Goal: Contribute content: Contribute content

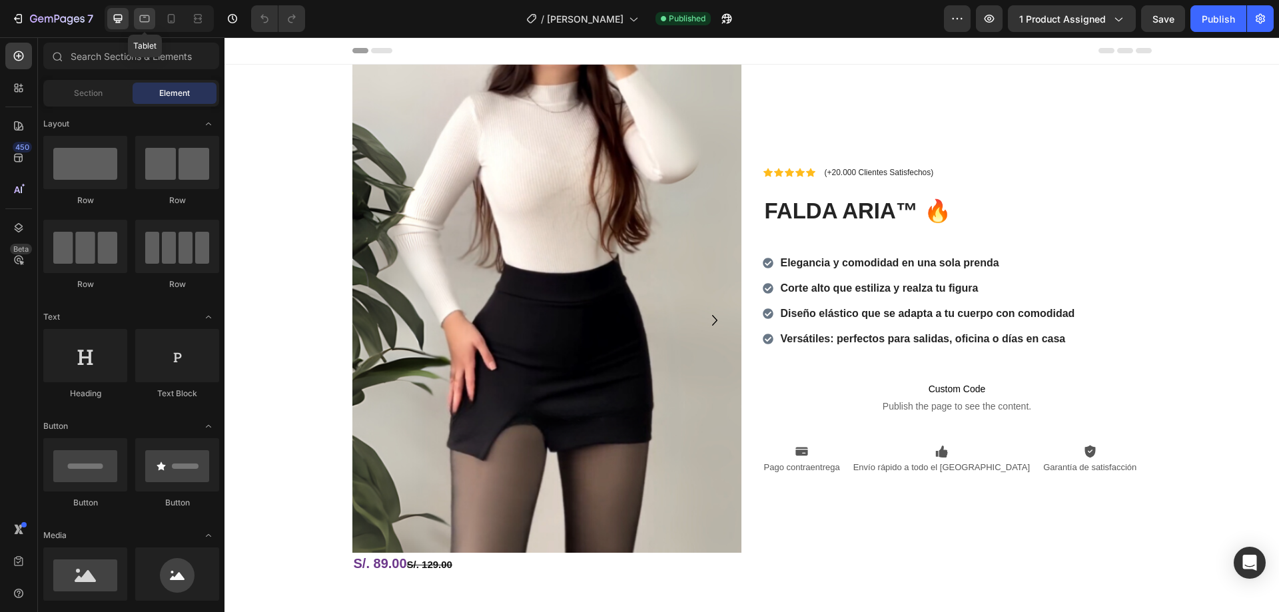
click at [147, 17] on icon at bounding box center [144, 18] width 13 height 13
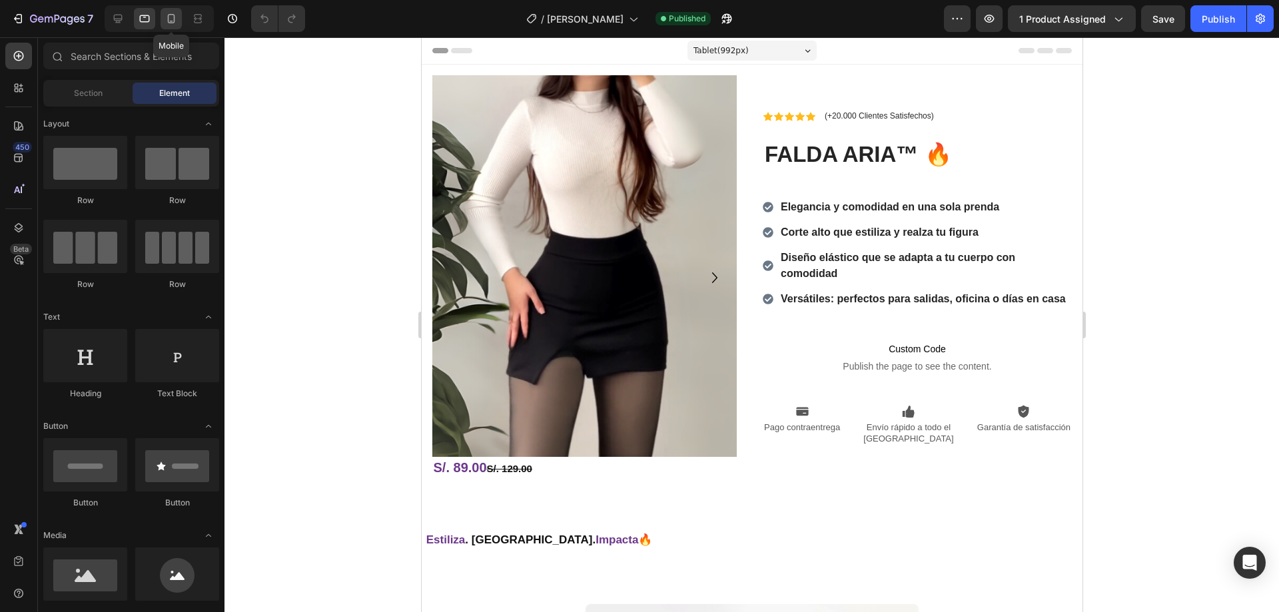
click at [175, 22] on icon at bounding box center [171, 18] width 13 height 13
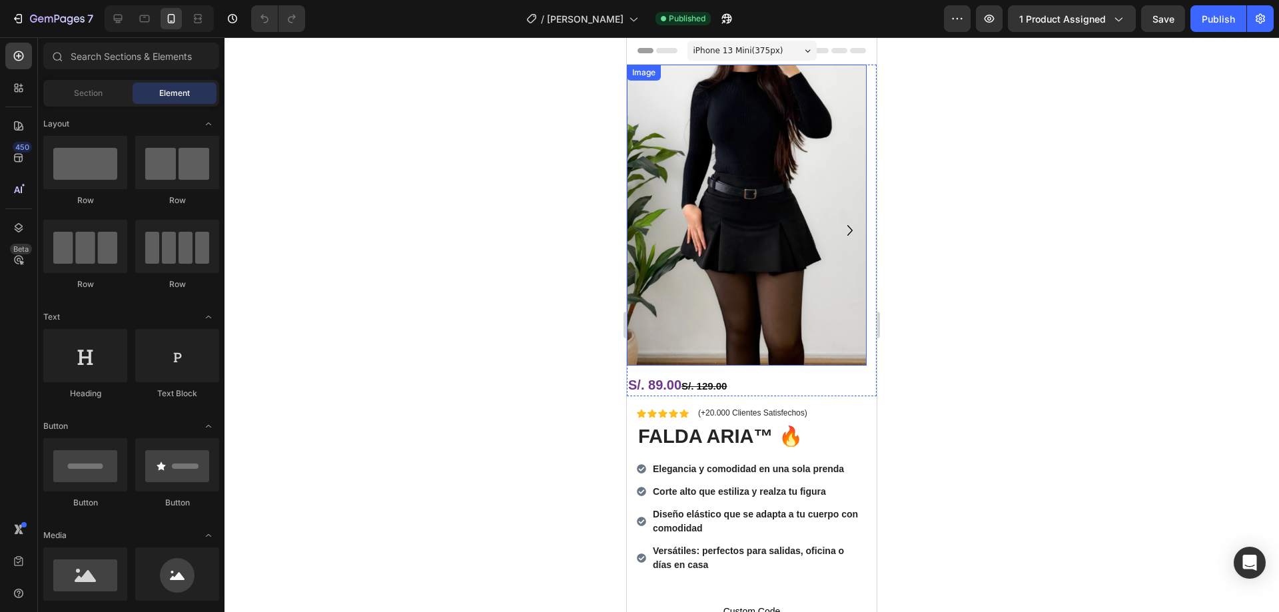
click at [735, 240] on img at bounding box center [747, 215] width 240 height 301
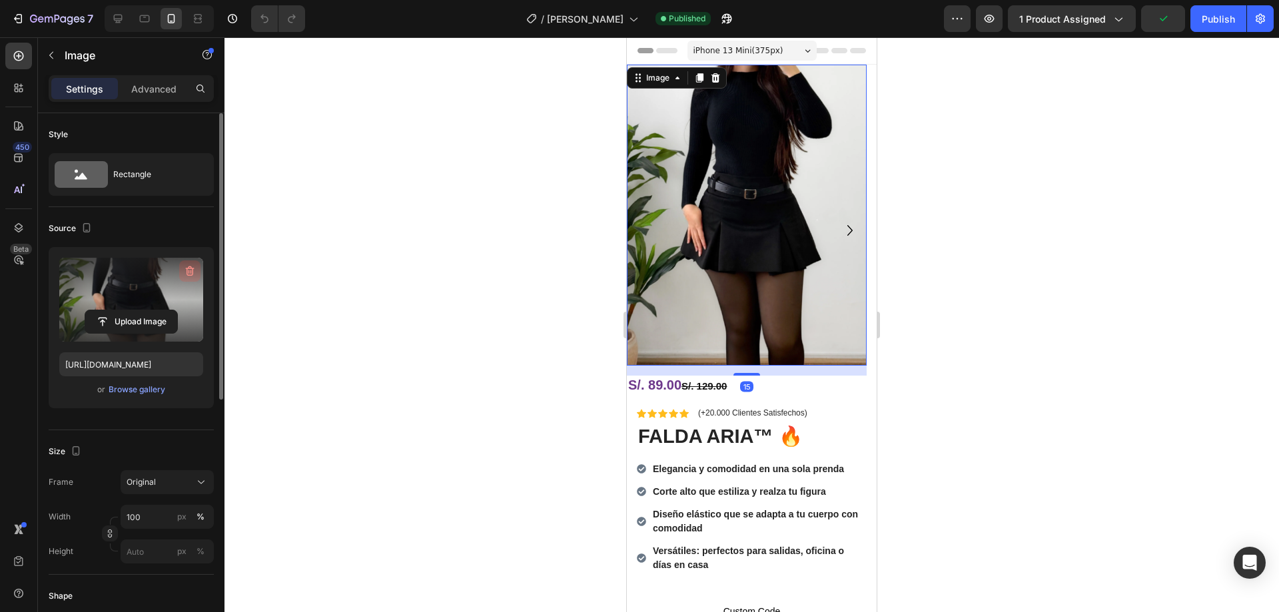
click at [191, 271] on icon "button" at bounding box center [191, 272] width 1 height 4
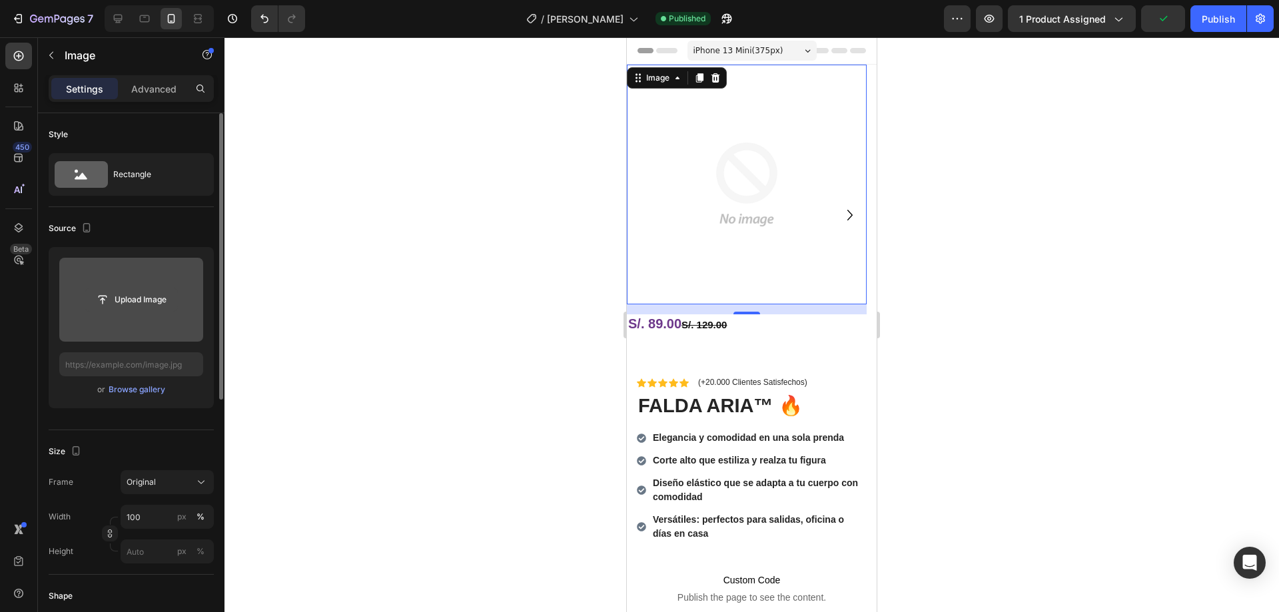
click at [157, 306] on input "file" at bounding box center [131, 299] width 92 height 23
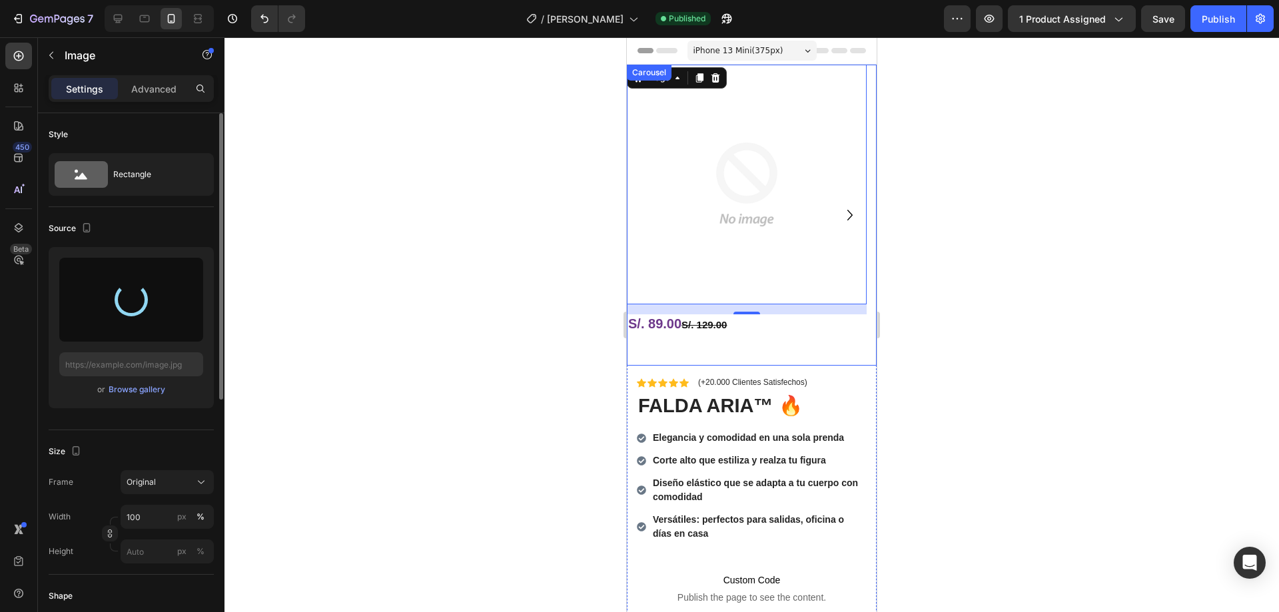
type input "[URL][DOMAIN_NAME]"
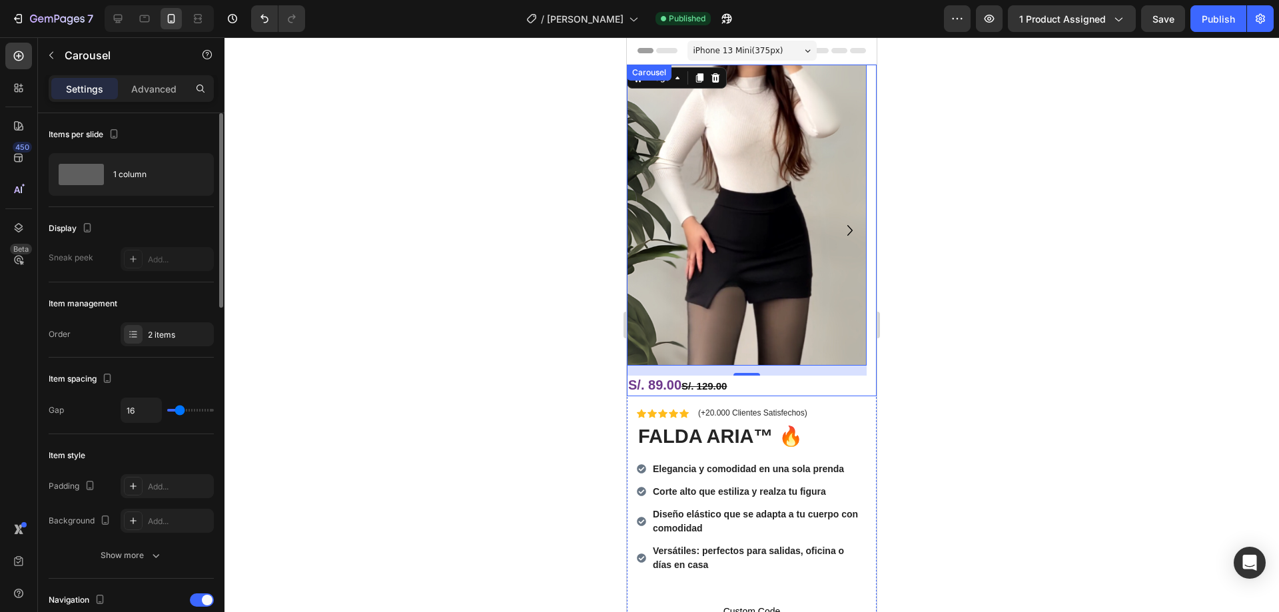
click at [839, 220] on icon "Carousel Next Arrow" at bounding box center [849, 230] width 21 height 21
click at [839, 227] on icon "Carousel Next Arrow" at bounding box center [849, 230] width 21 height 21
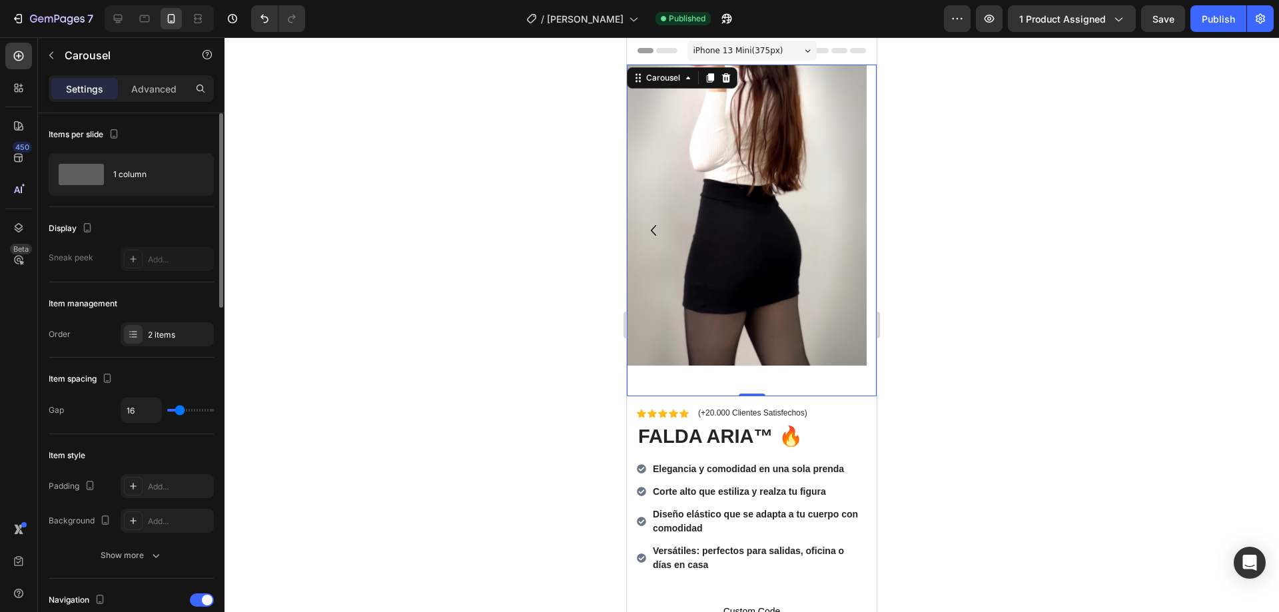
click at [658, 230] on icon "Carousel Back Arrow" at bounding box center [653, 230] width 21 height 21
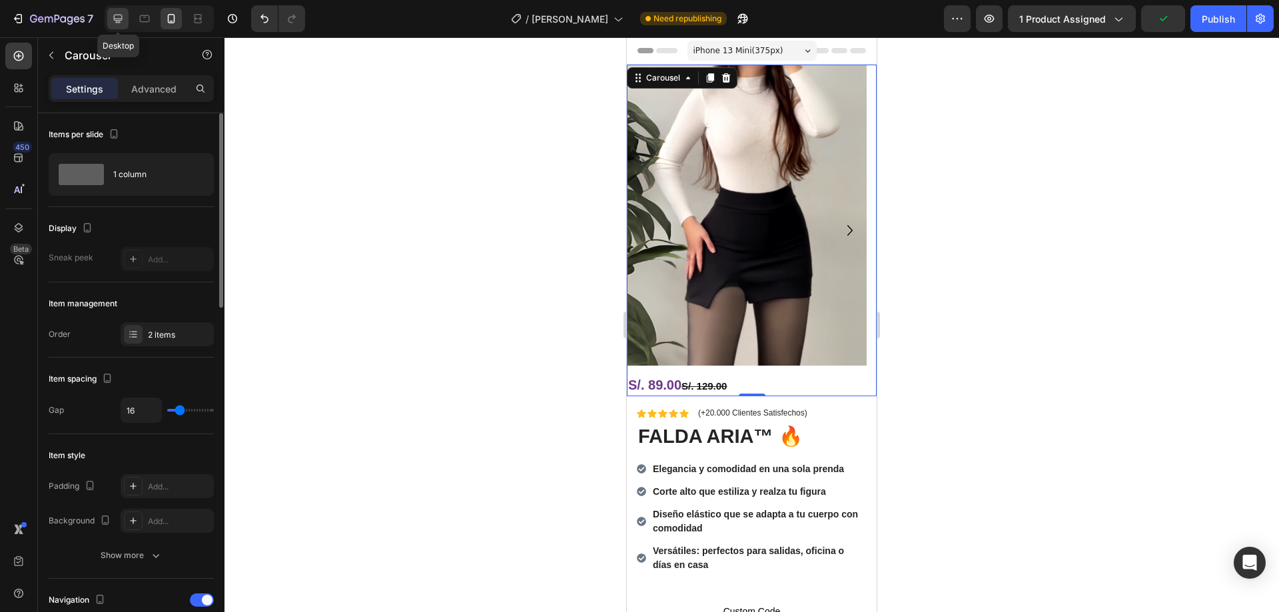
click at [117, 12] on icon at bounding box center [117, 18] width 13 height 13
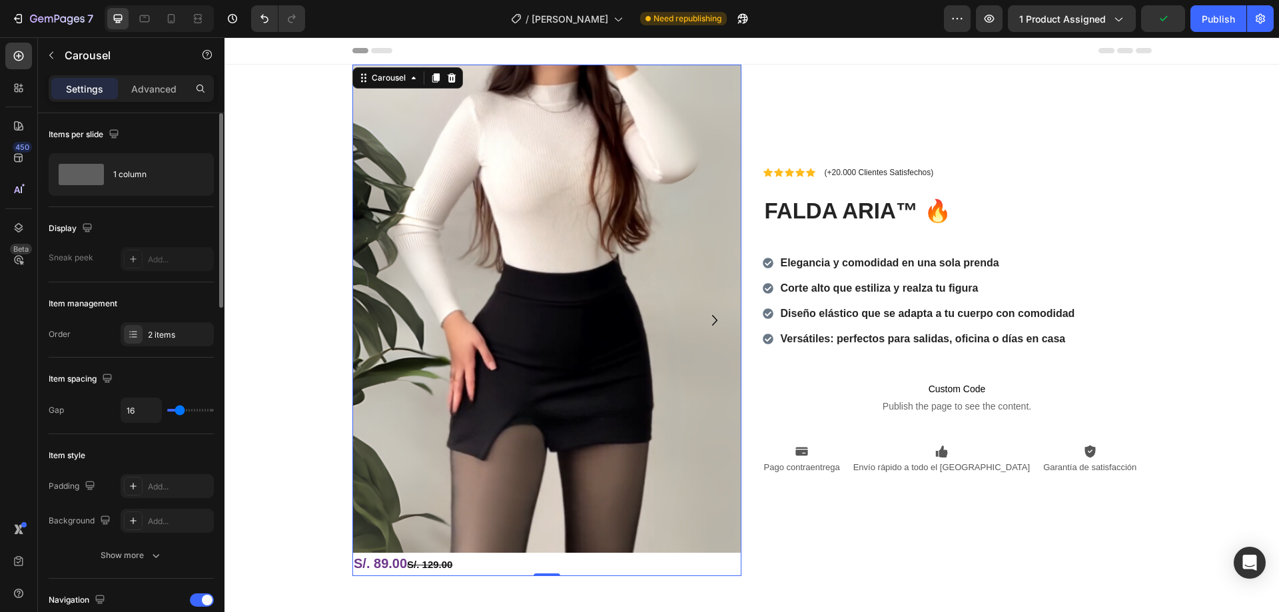
click at [712, 318] on icon "Carousel Next Arrow" at bounding box center [714, 320] width 21 height 21
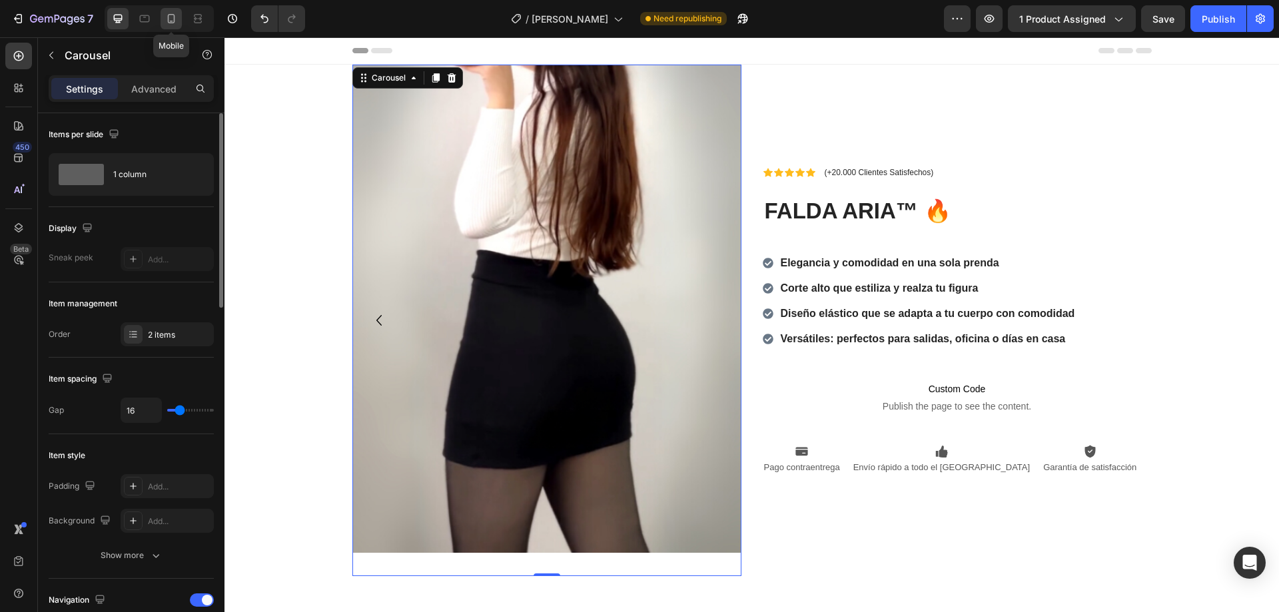
click at [171, 15] on icon at bounding box center [171, 18] width 13 height 13
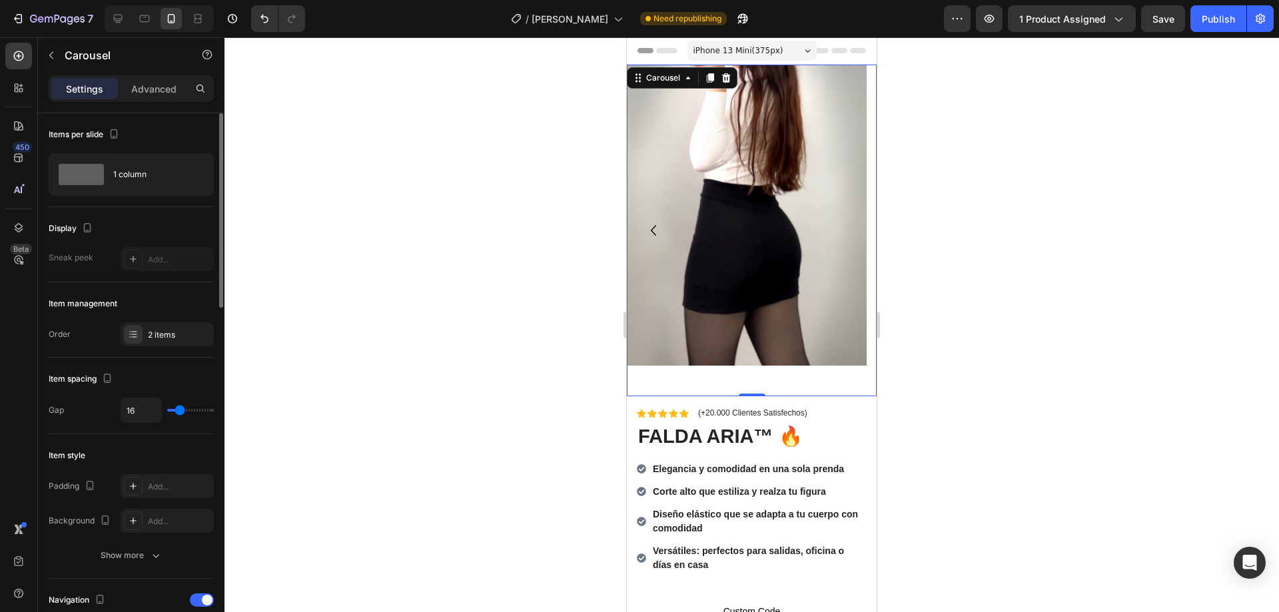
click at [657, 230] on icon "Carousel Back Arrow" at bounding box center [653, 230] width 21 height 21
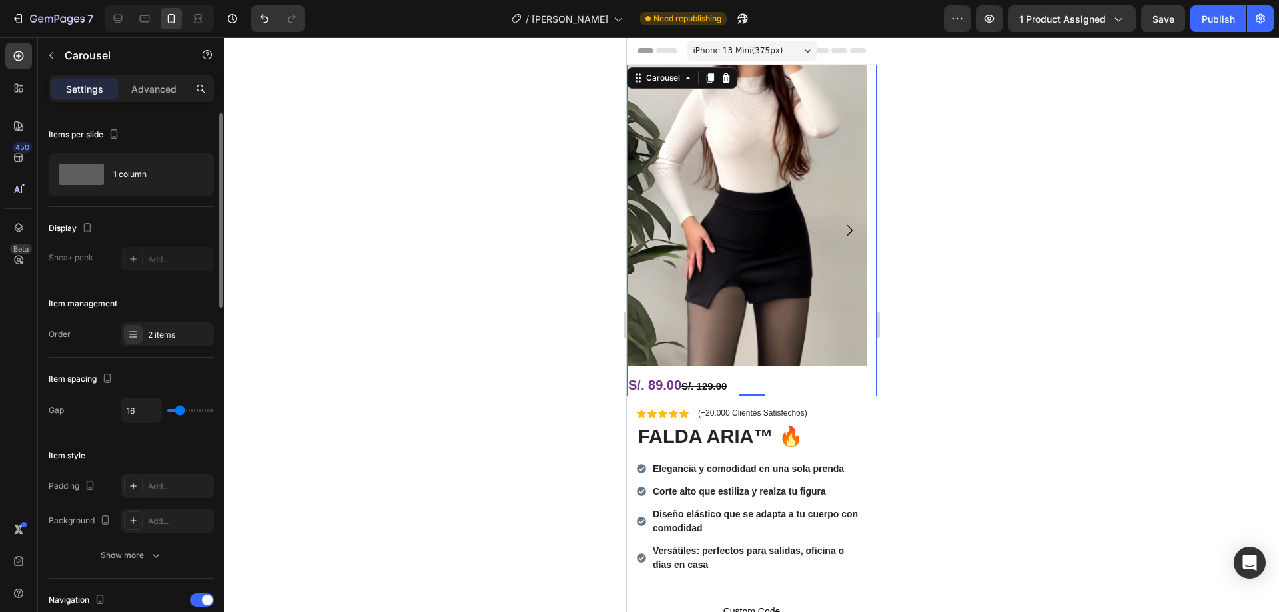
click at [517, 233] on div at bounding box center [752, 324] width 1055 height 575
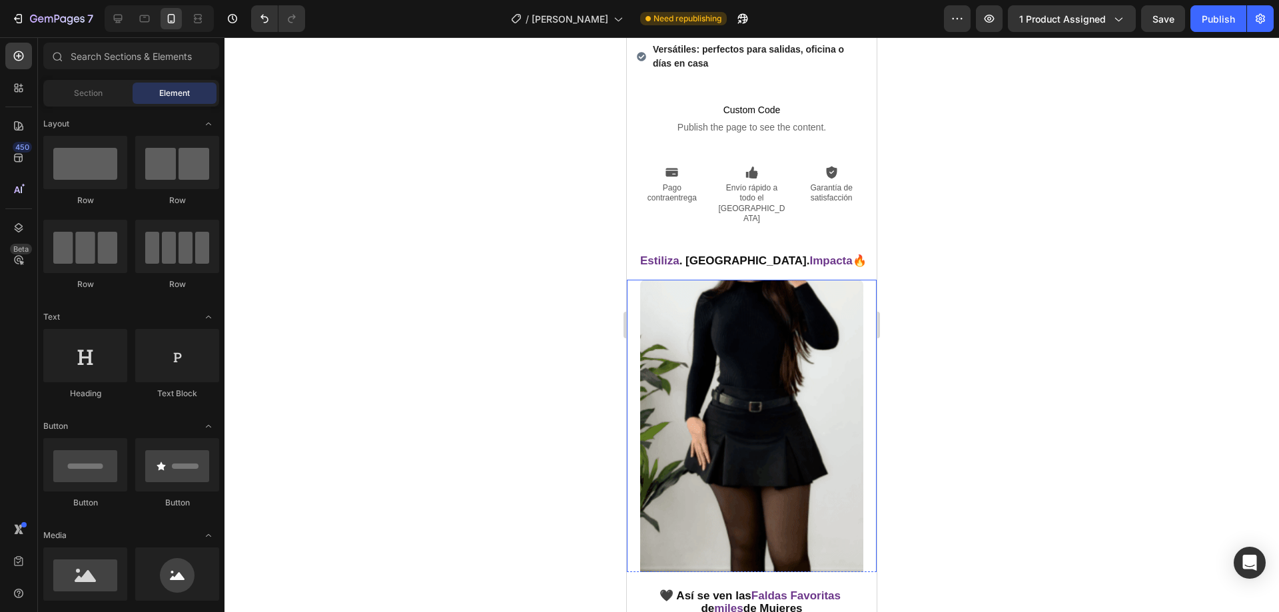
scroll to position [533, 0]
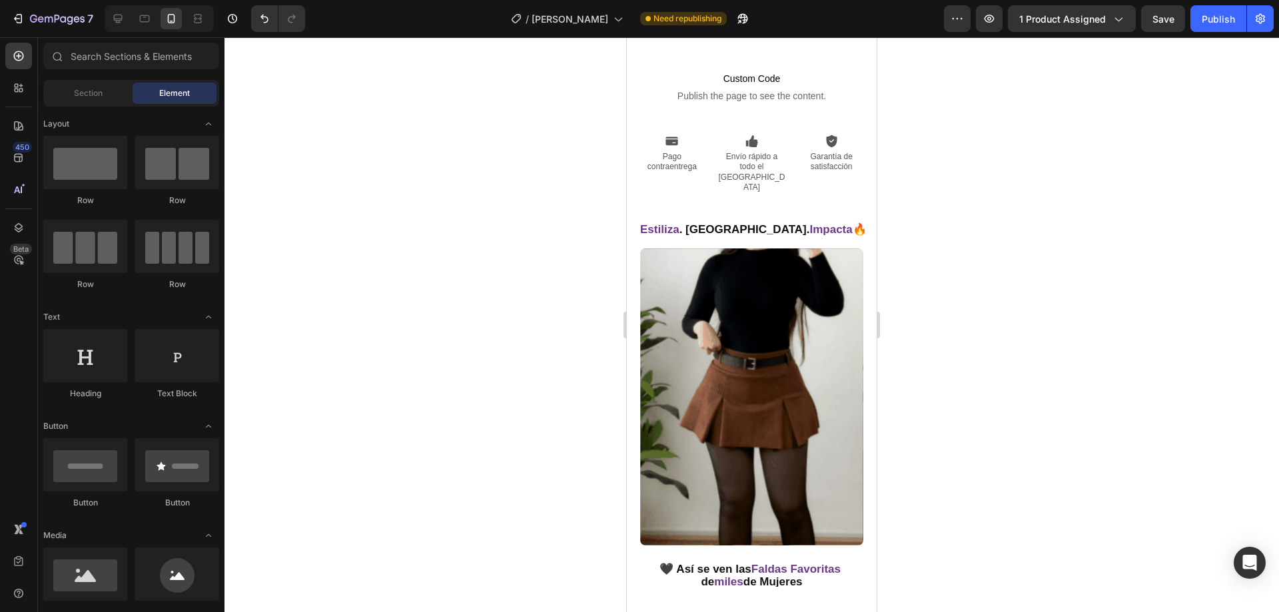
click at [574, 326] on div at bounding box center [752, 324] width 1055 height 575
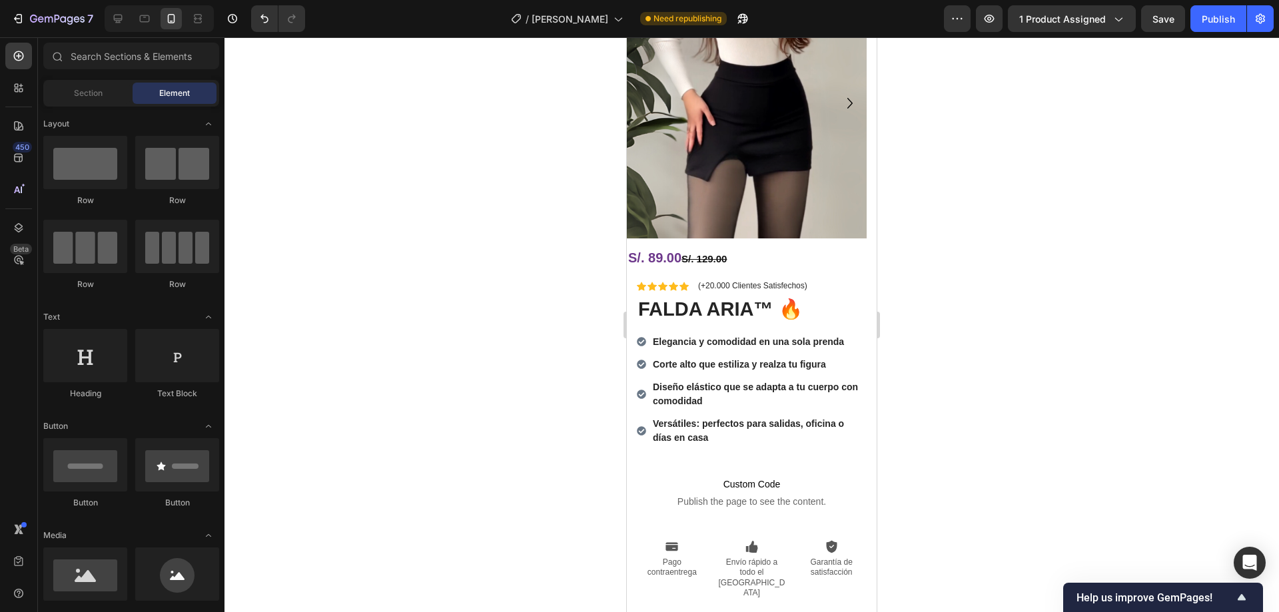
scroll to position [466, 0]
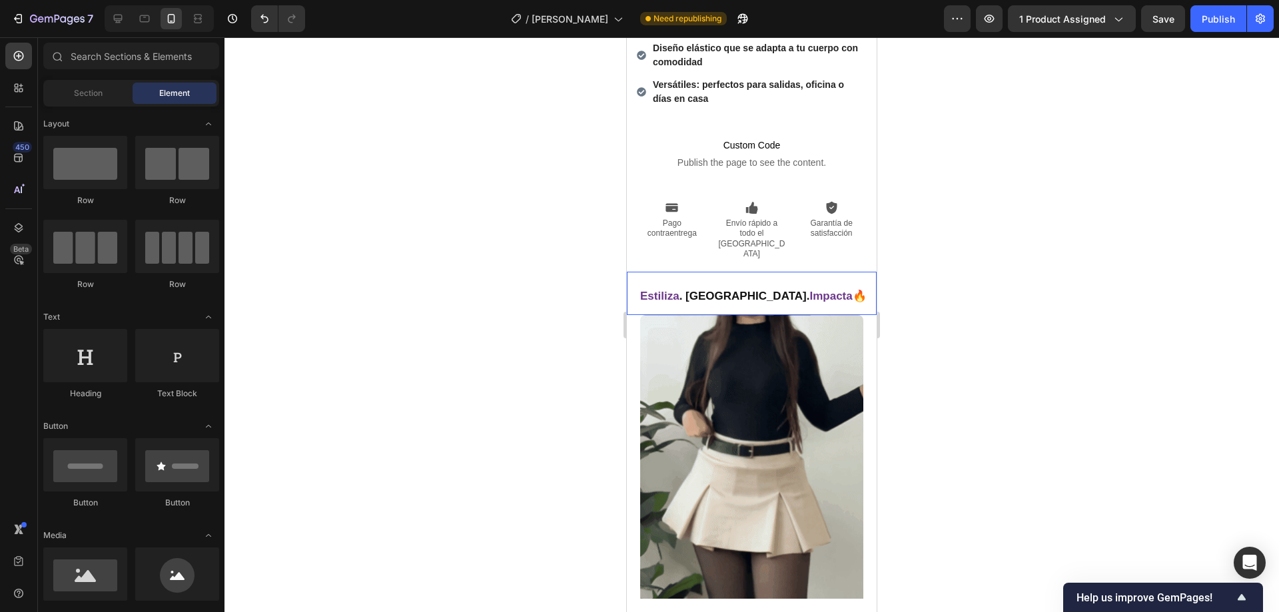
click at [730, 378] on img at bounding box center [751, 463] width 223 height 297
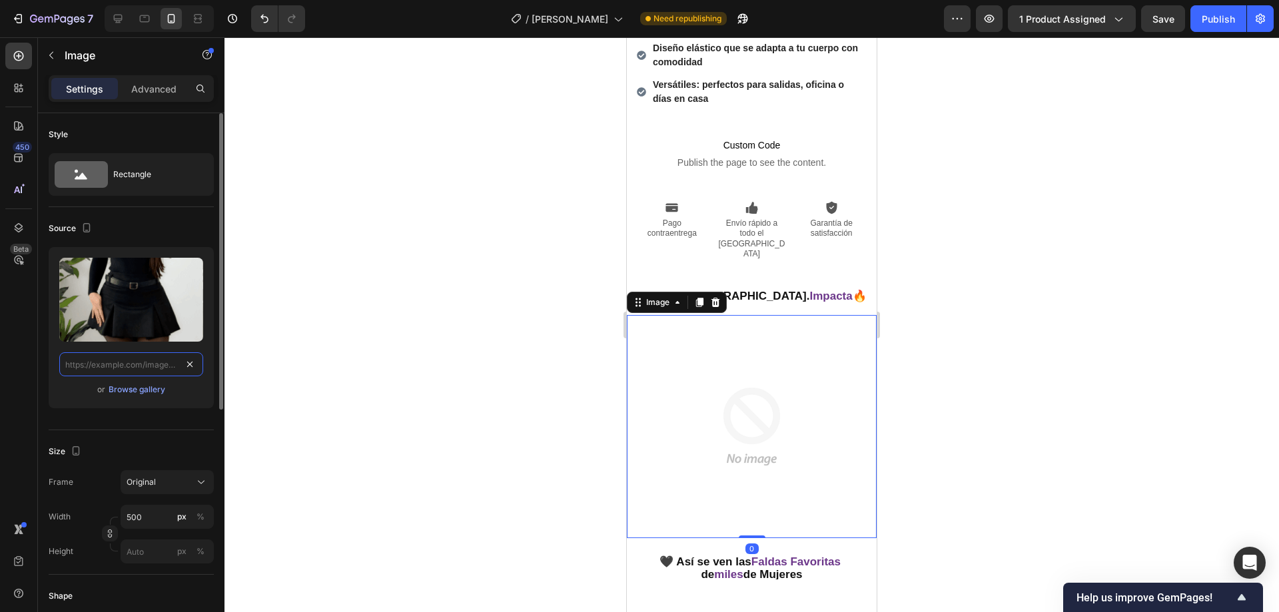
scroll to position [0, 0]
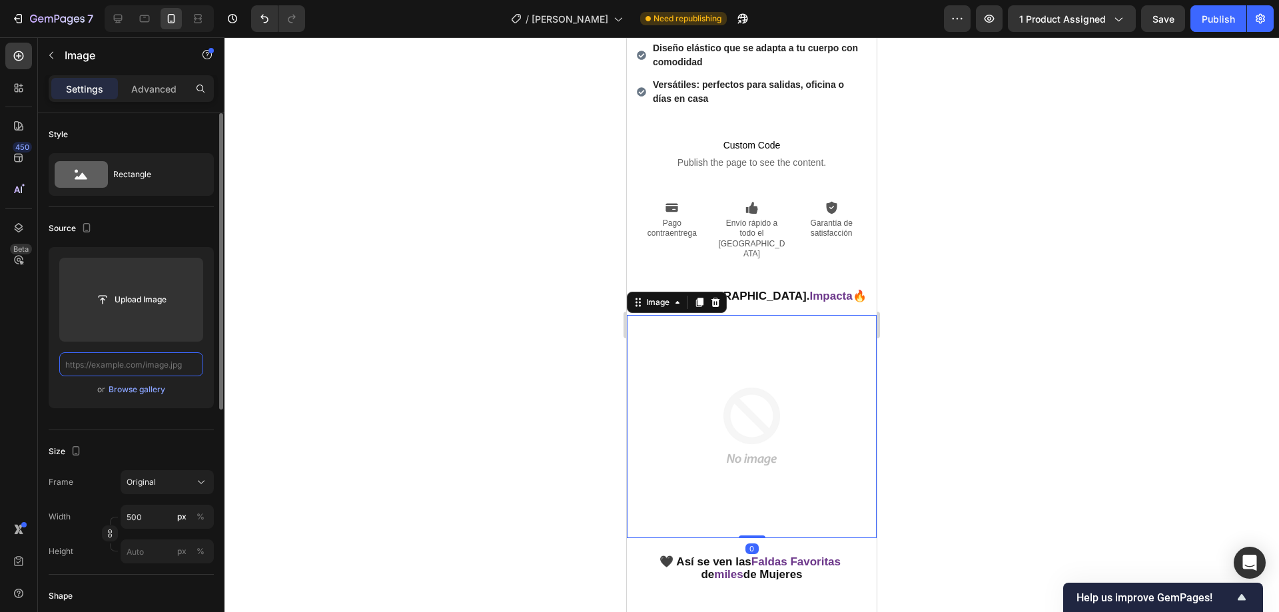
paste input "[URL][DOMAIN_NAME]"
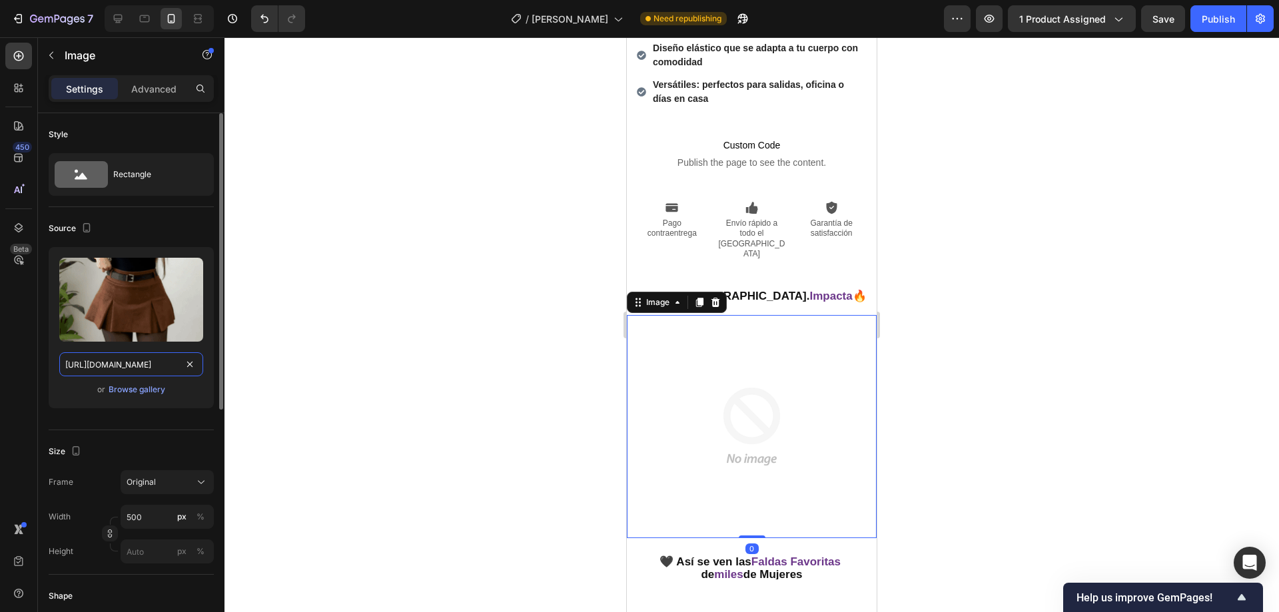
scroll to position [0, 681]
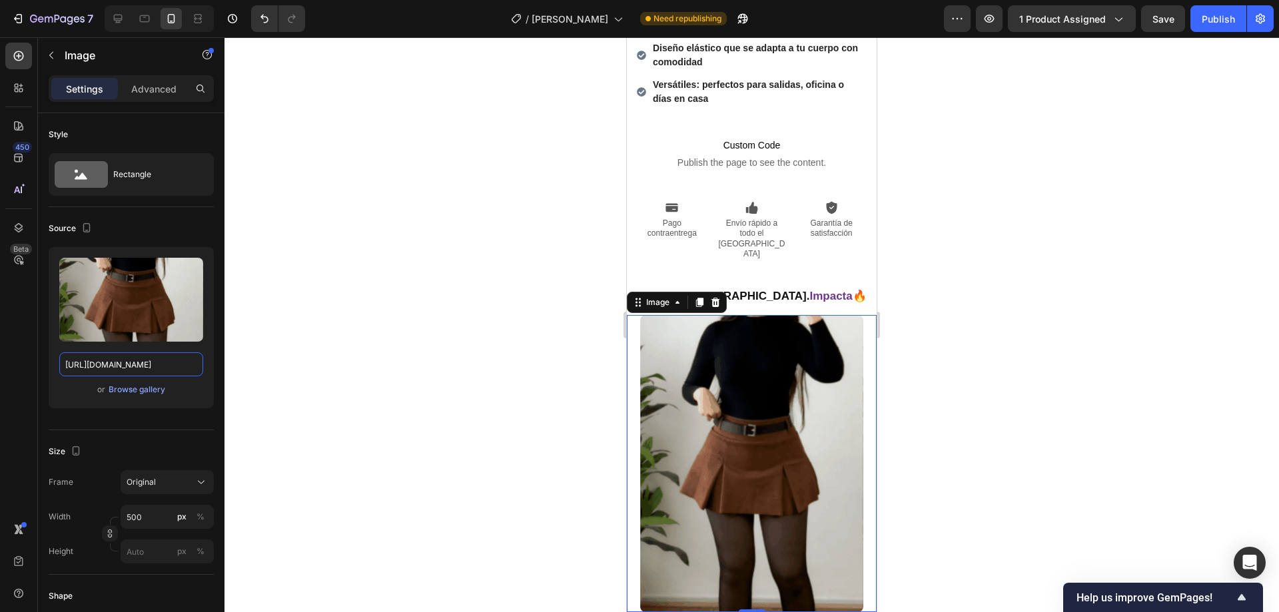
type input "[URL][DOMAIN_NAME]"
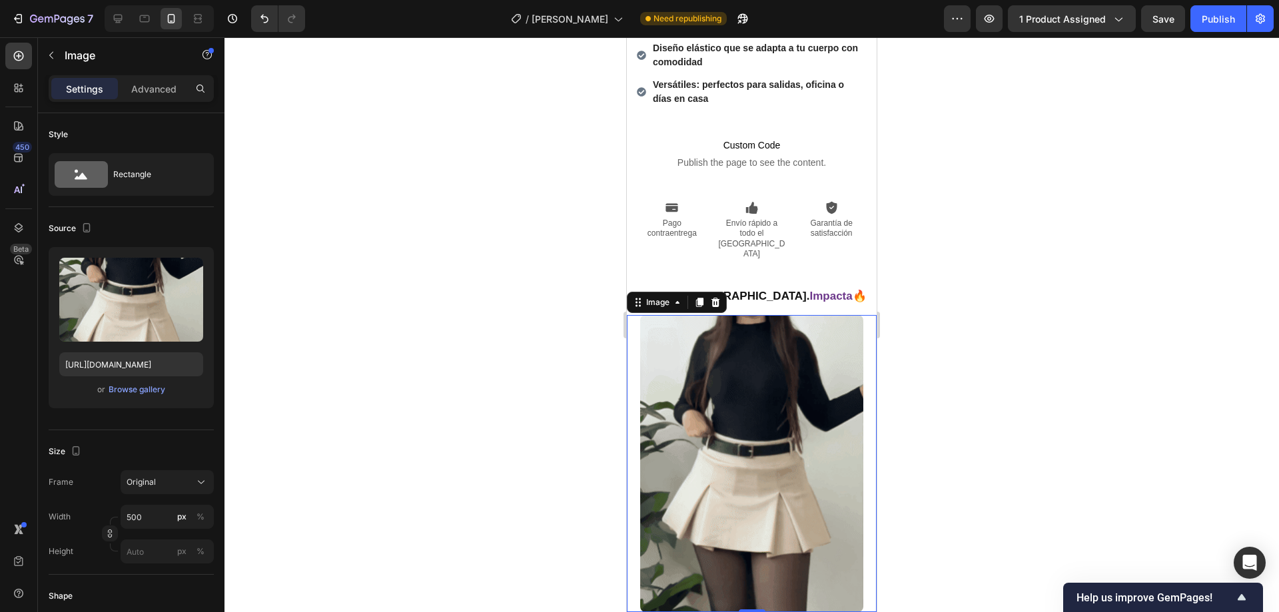
scroll to position [0, 0]
click at [396, 340] on div at bounding box center [752, 324] width 1055 height 575
click at [731, 380] on img at bounding box center [751, 463] width 223 height 297
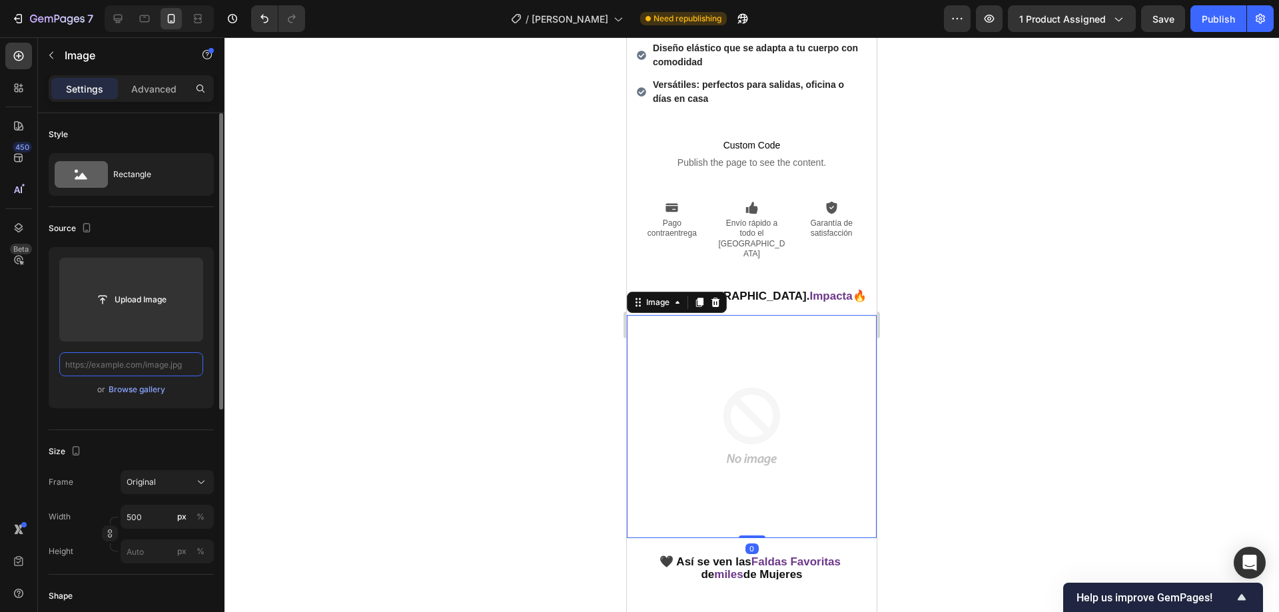
paste input "[URL][DOMAIN_NAME]"
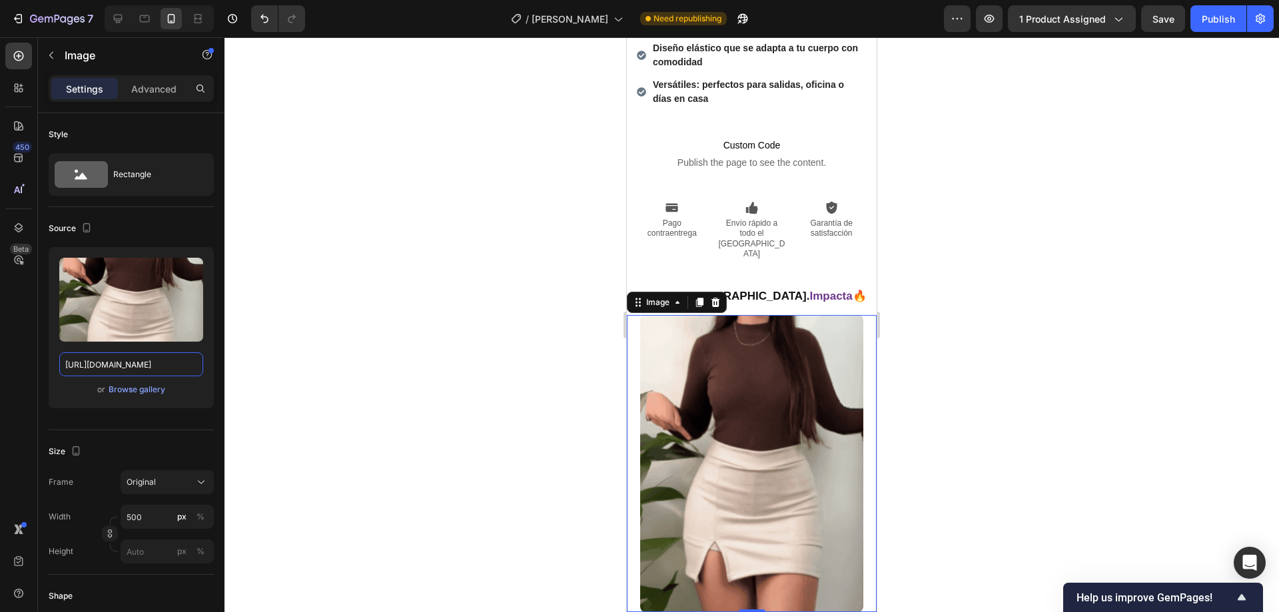
type input "[URL][DOMAIN_NAME]"
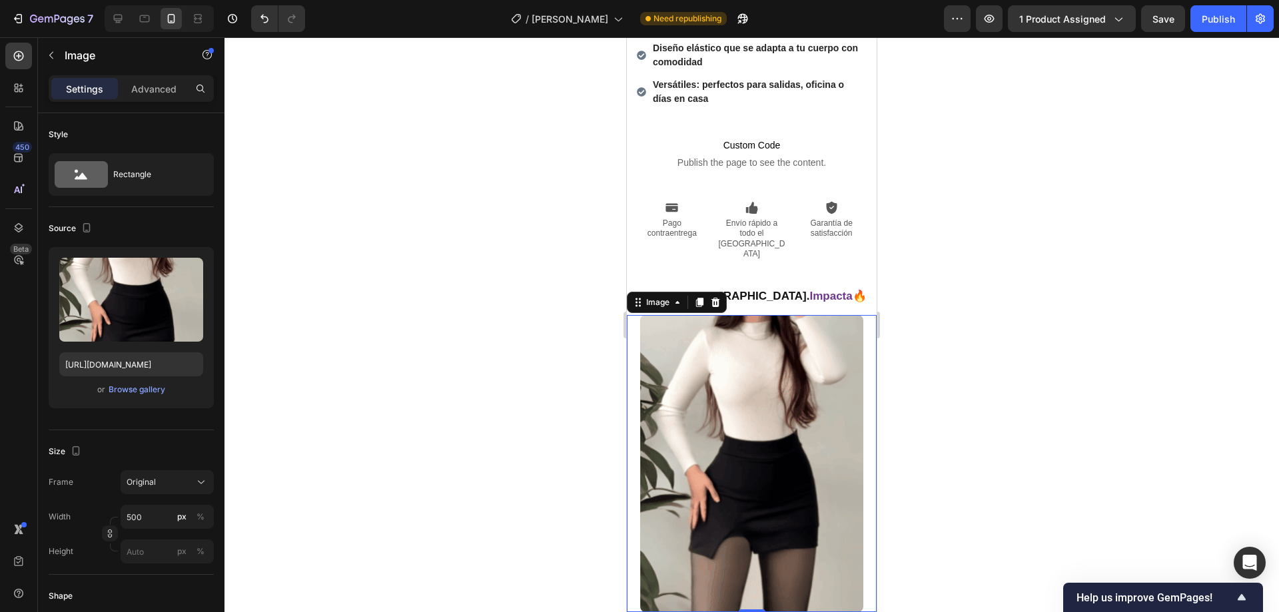
scroll to position [0, 0]
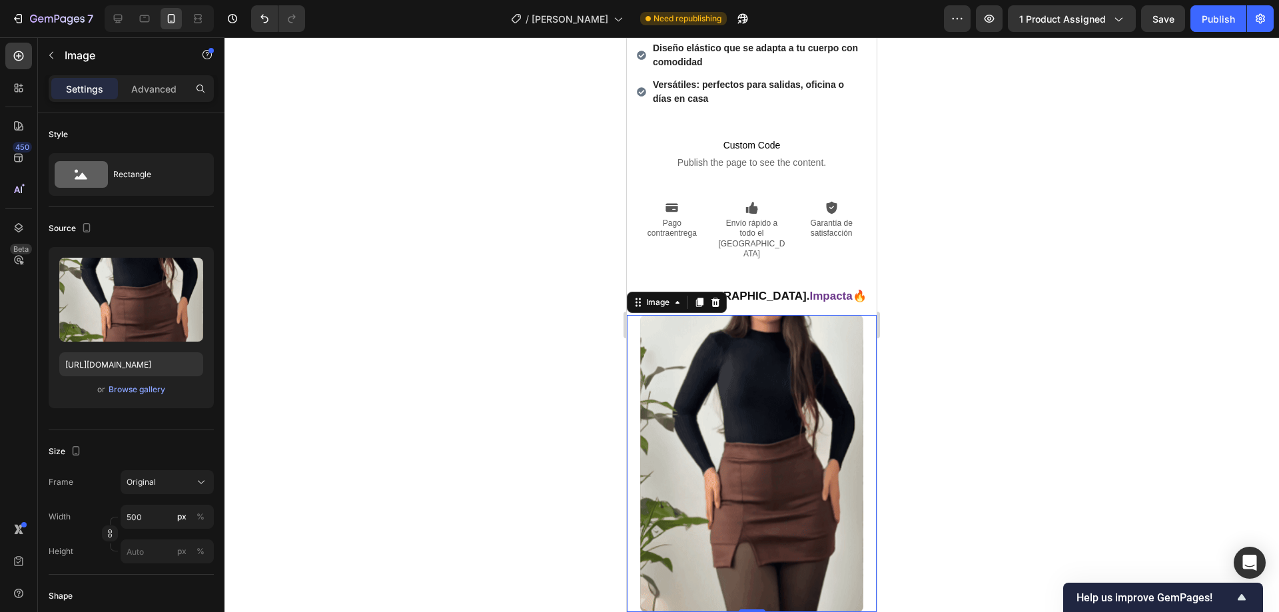
click at [439, 296] on div at bounding box center [752, 324] width 1055 height 575
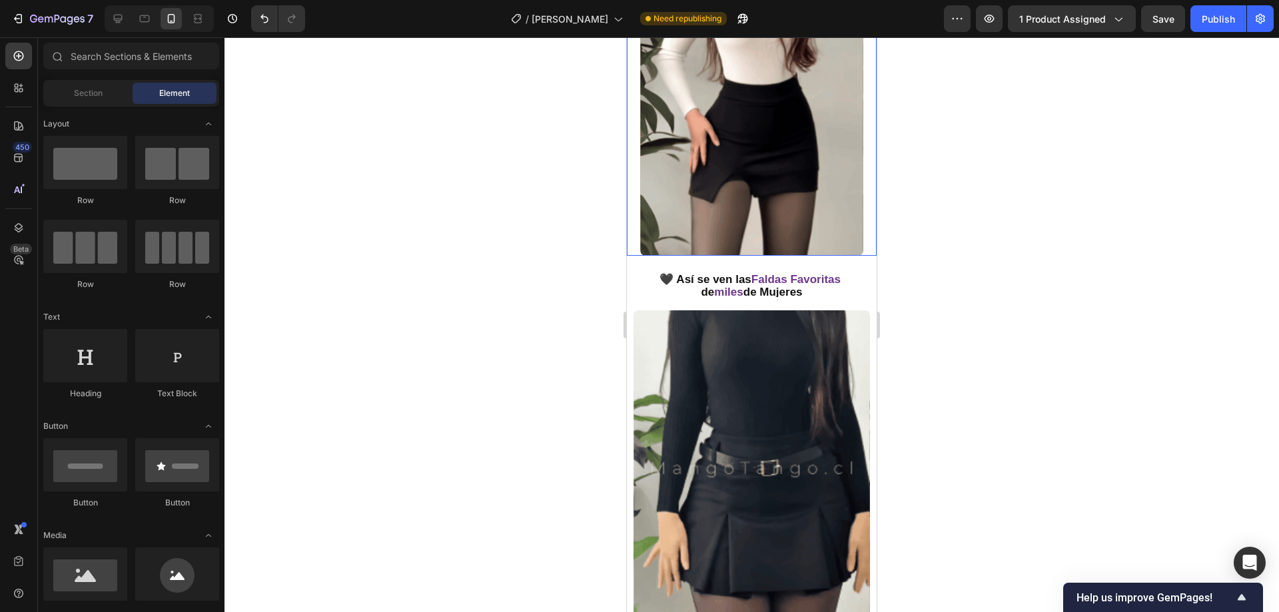
scroll to position [933, 0]
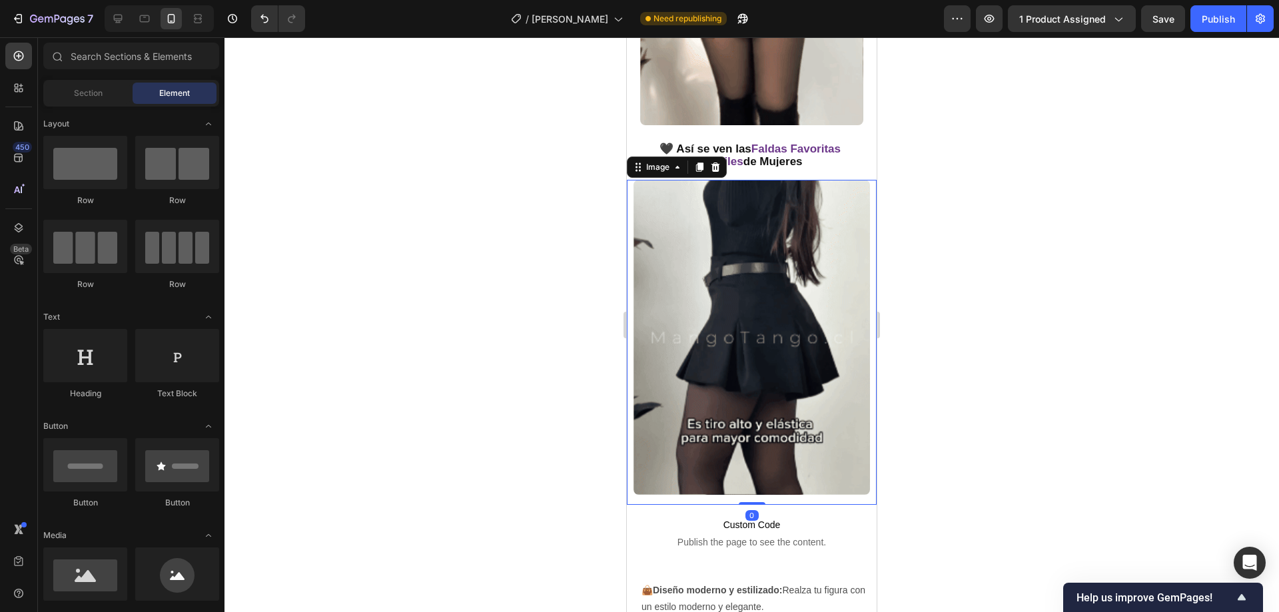
click at [711, 249] on img at bounding box center [752, 337] width 237 height 315
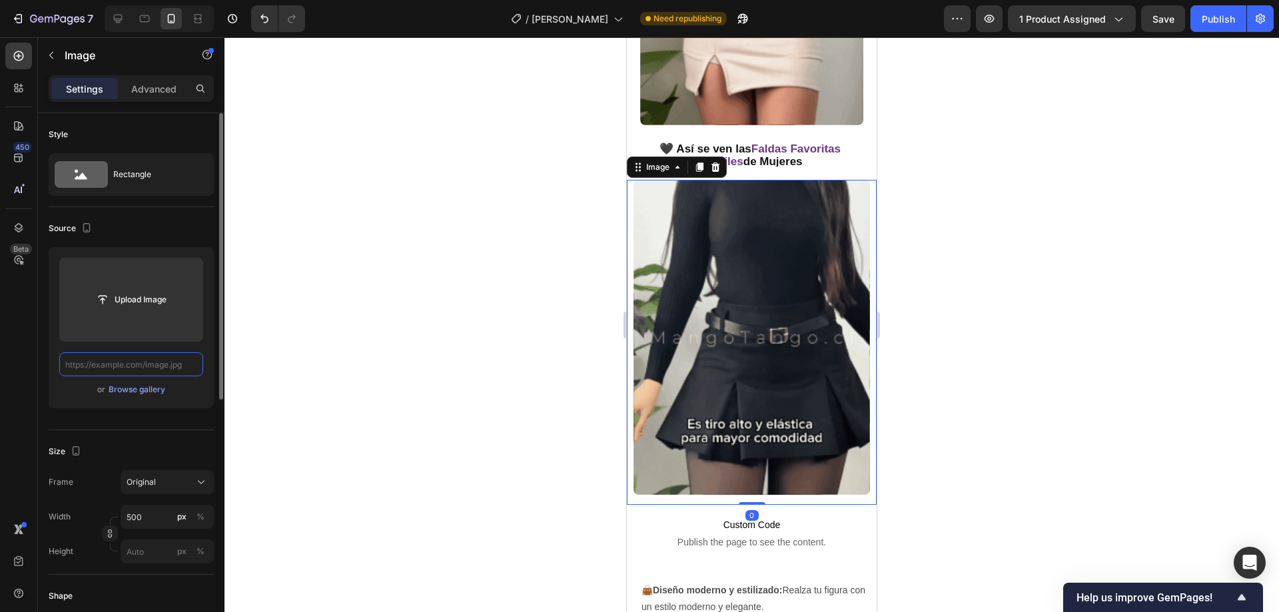
scroll to position [0, 0]
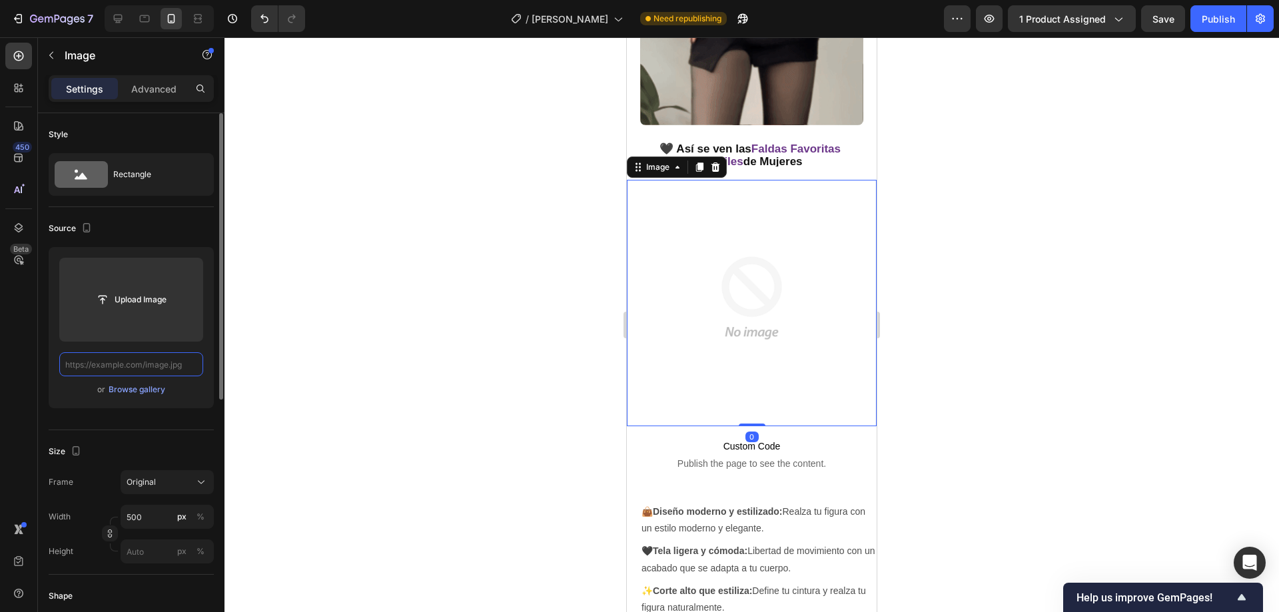
paste input "[URL][DOMAIN_NAME]"
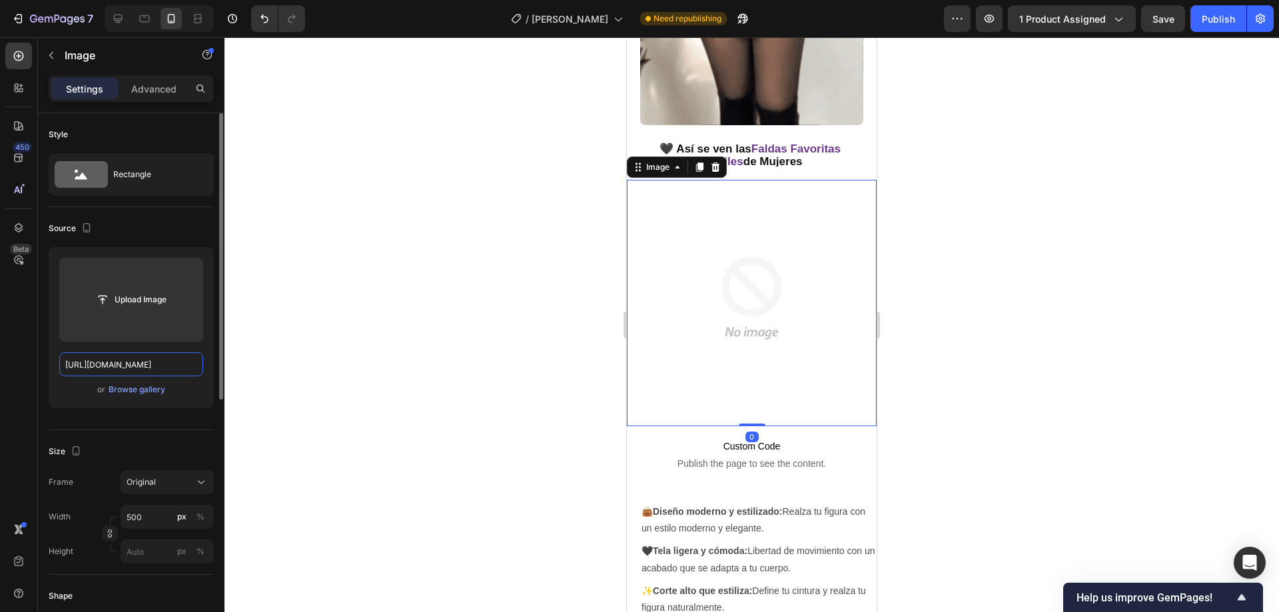
scroll to position [0, 669]
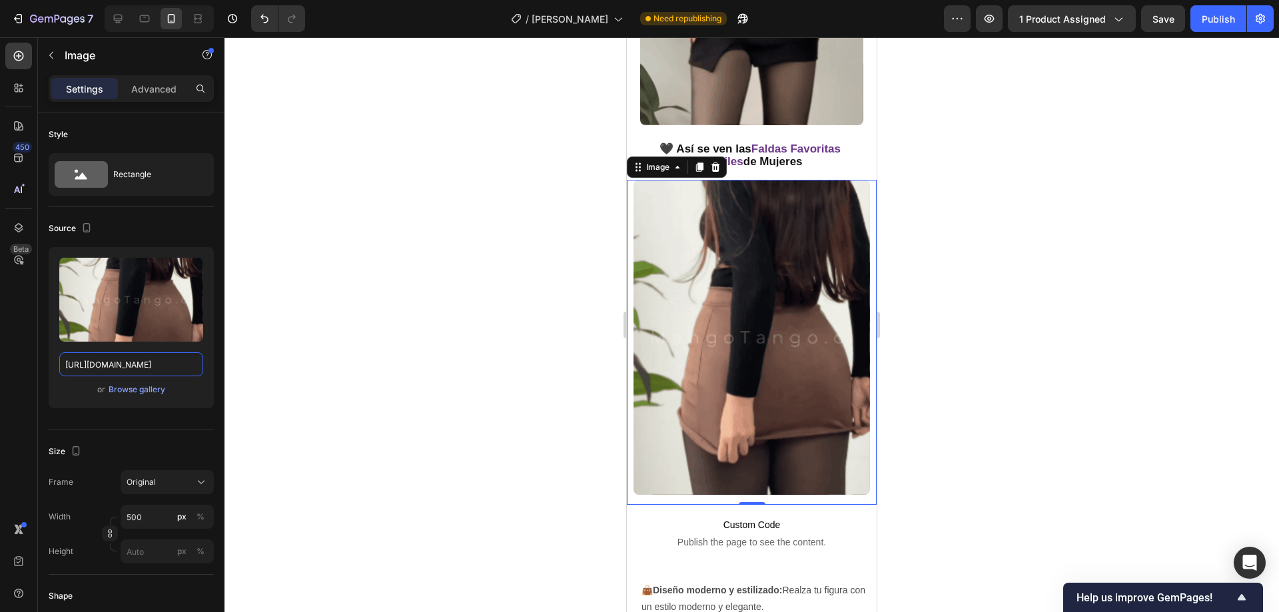
type input "[URL][DOMAIN_NAME]"
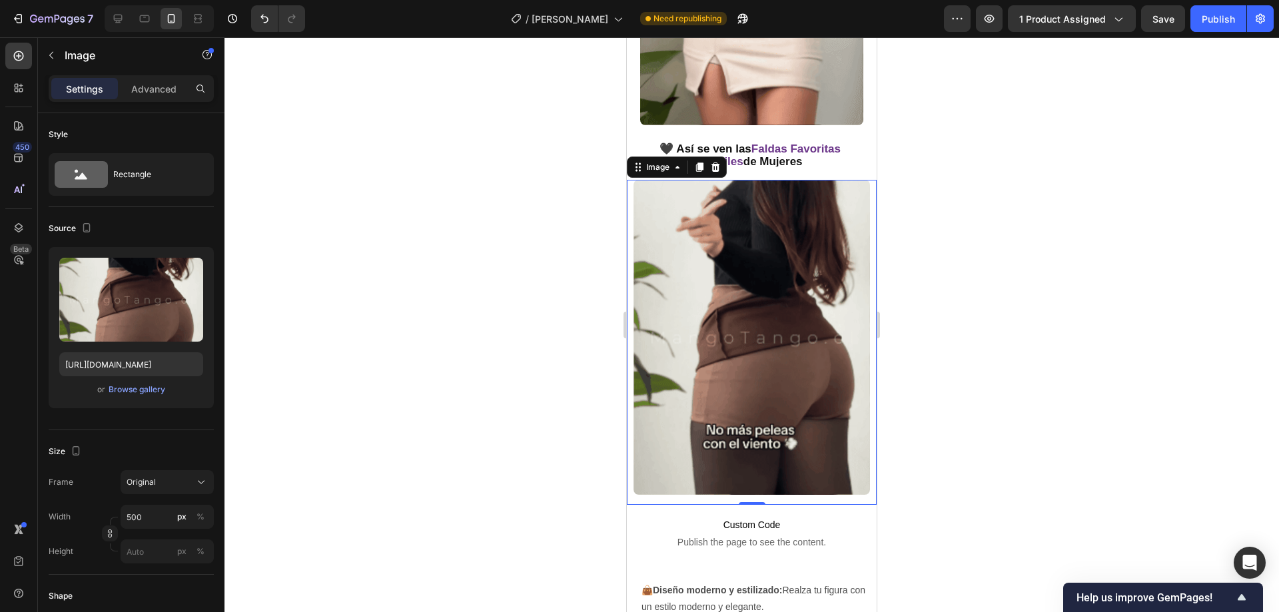
scroll to position [0, 0]
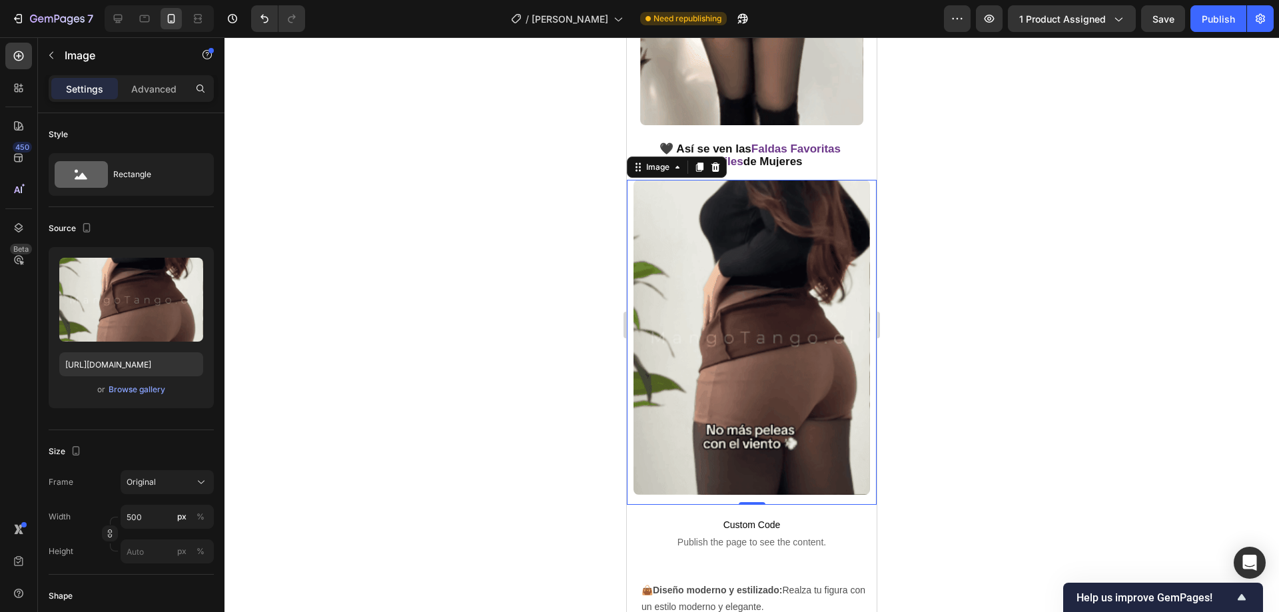
click at [491, 225] on div at bounding box center [752, 324] width 1055 height 575
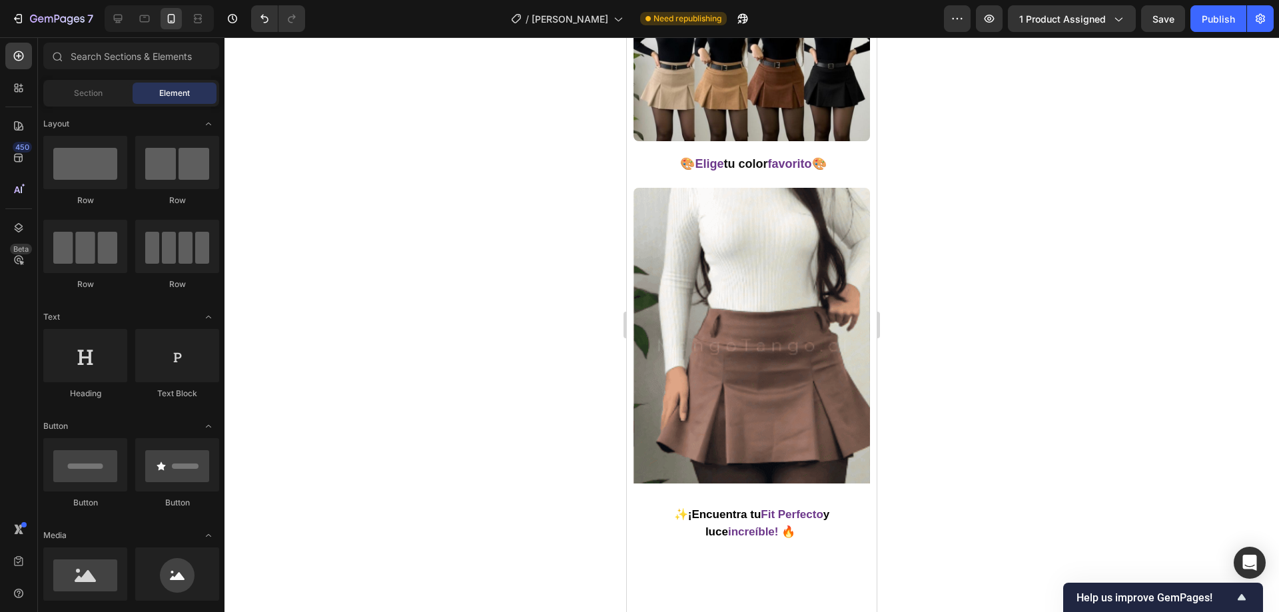
scroll to position [1666, 0]
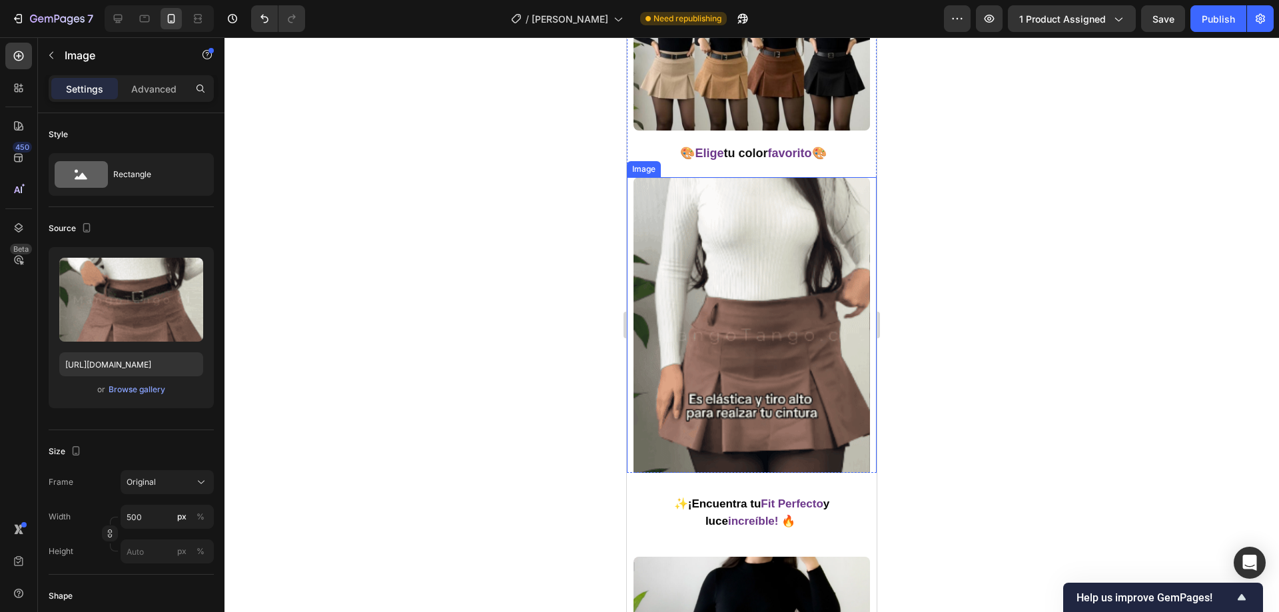
click at [694, 275] on img at bounding box center [752, 334] width 237 height 315
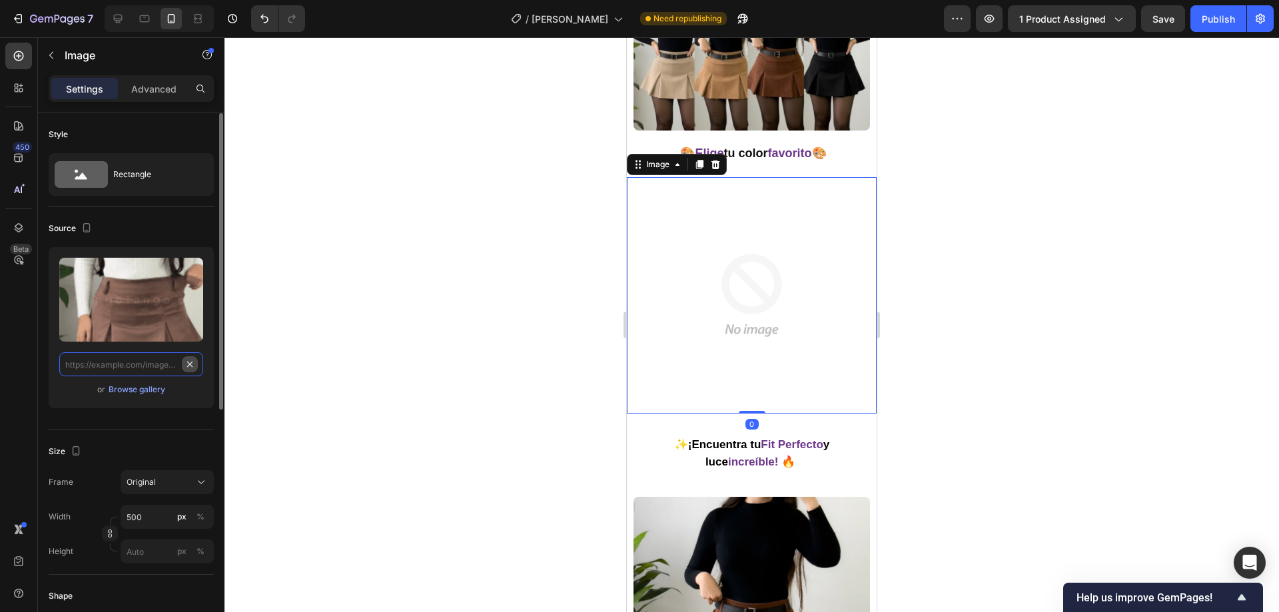
scroll to position [0, 0]
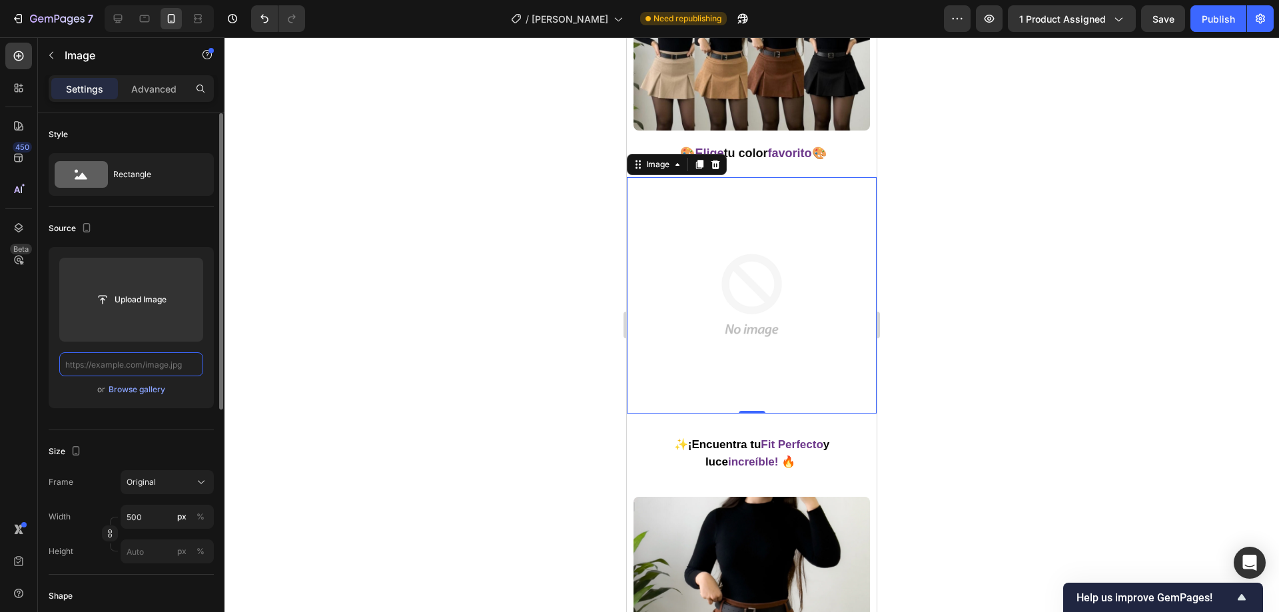
click at [125, 362] on input "text" at bounding box center [131, 364] width 144 height 24
paste input "[URL][DOMAIN_NAME]"
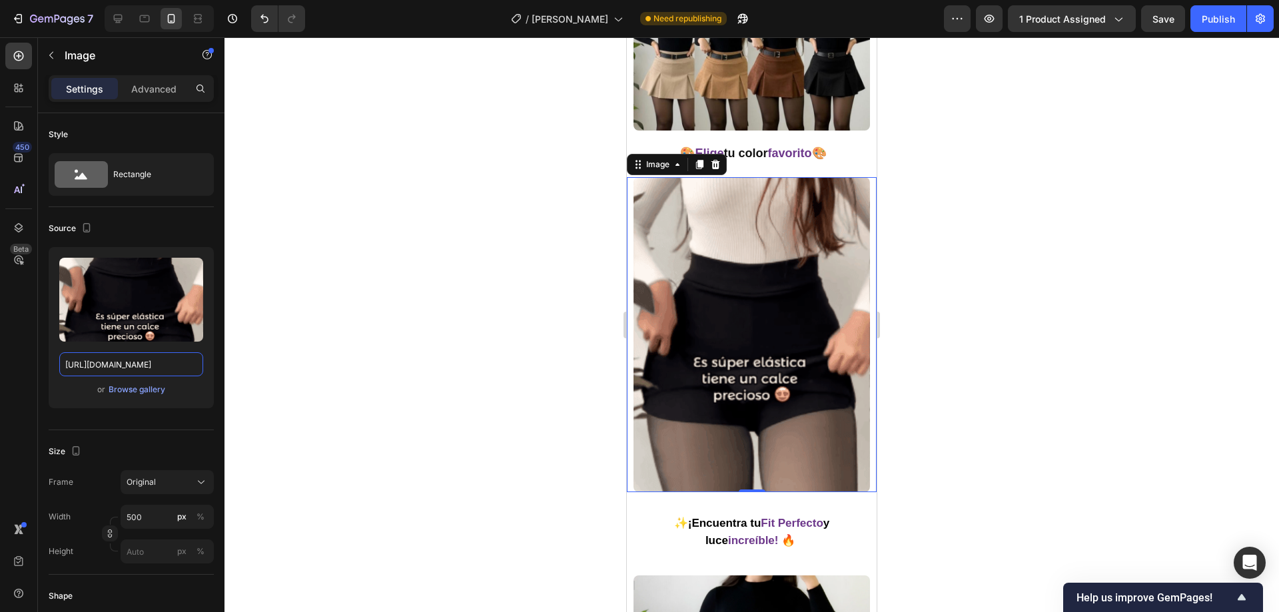
type input "[URL][DOMAIN_NAME]"
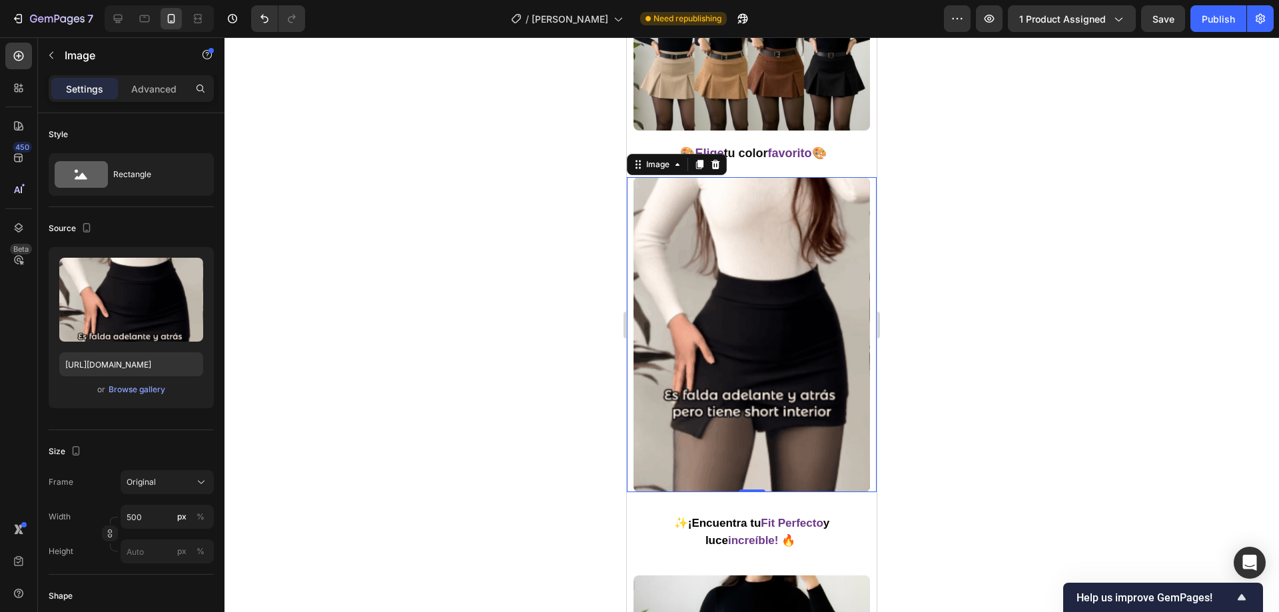
scroll to position [0, 0]
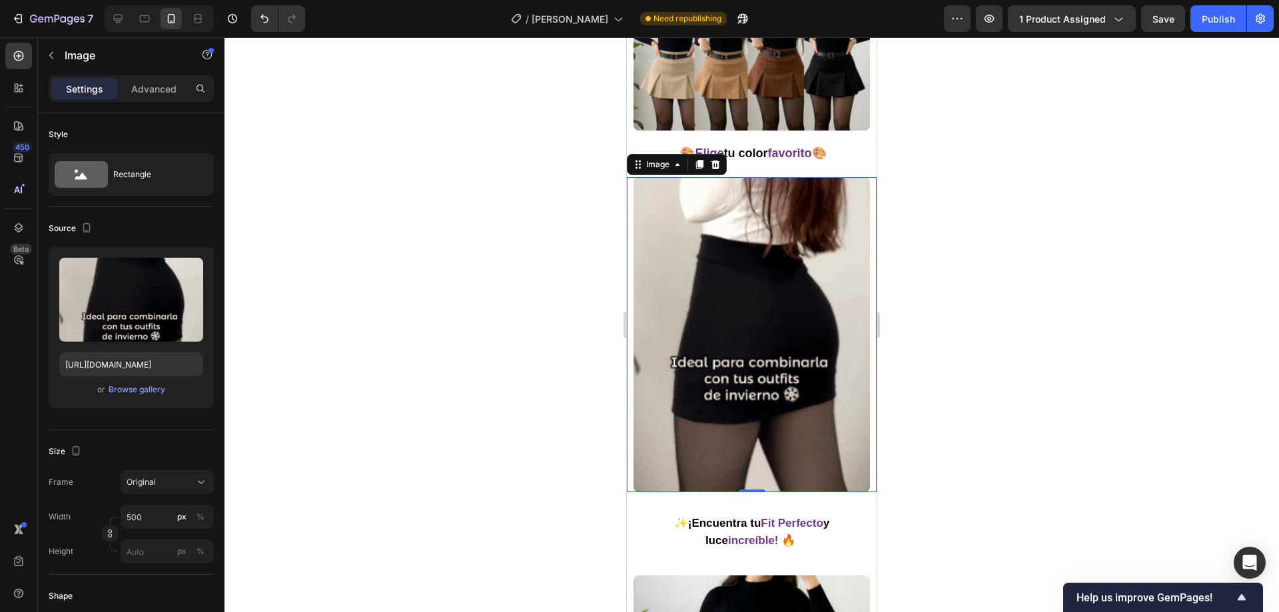
click at [443, 243] on div at bounding box center [752, 324] width 1055 height 575
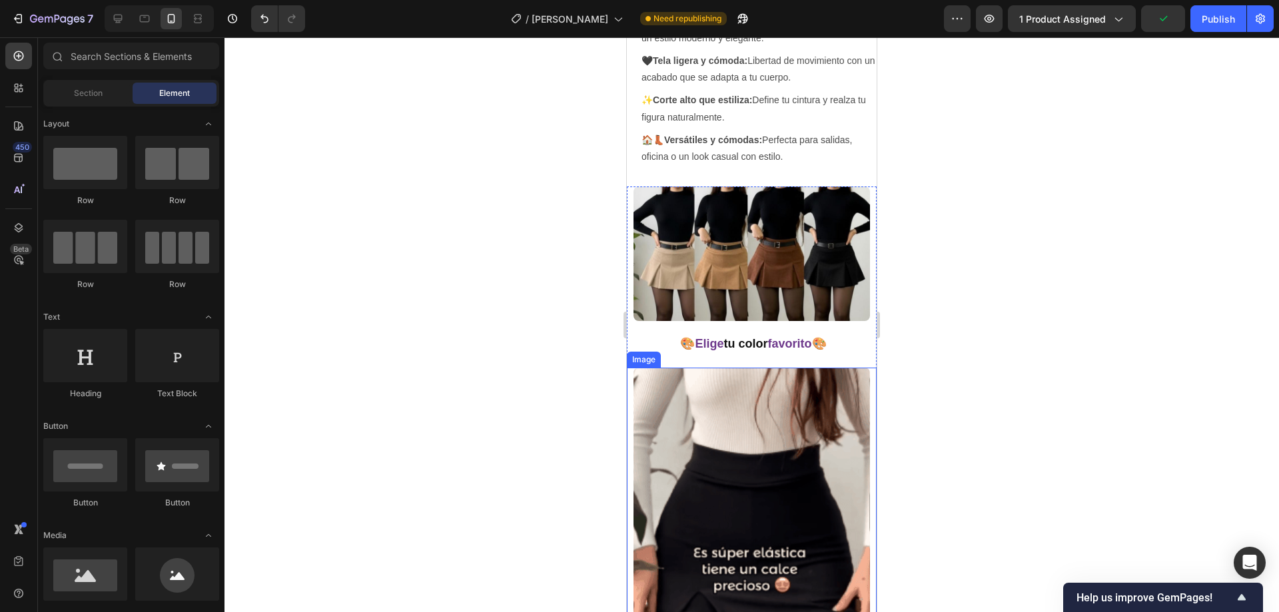
scroll to position [1466, 0]
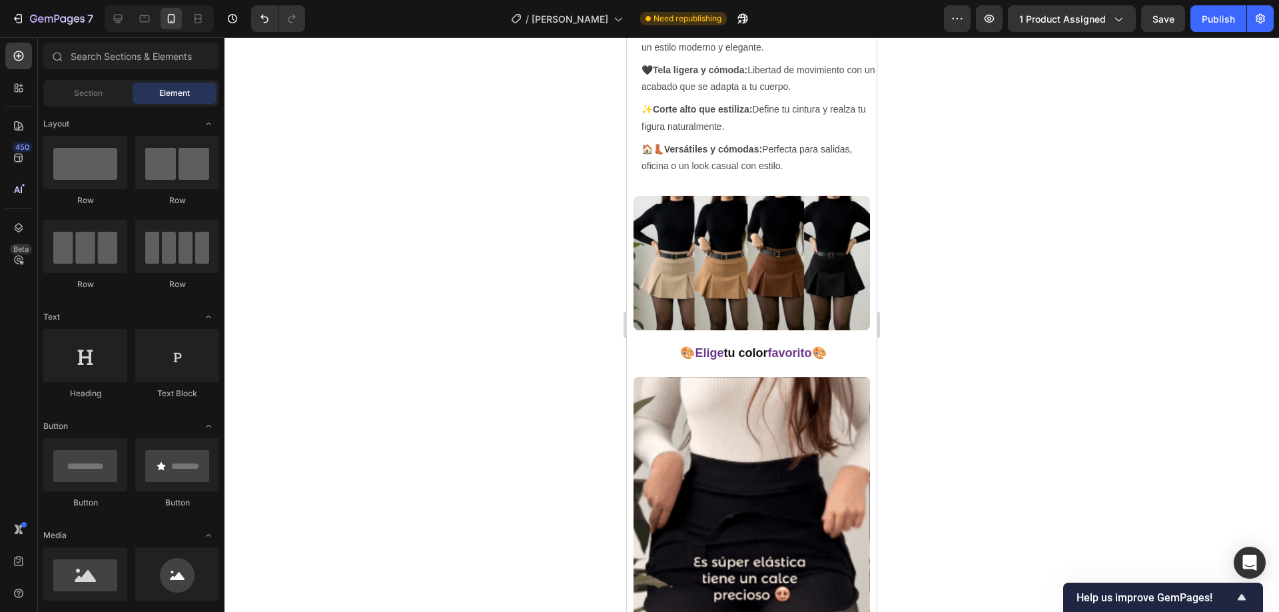
click at [509, 258] on div at bounding box center [752, 324] width 1055 height 575
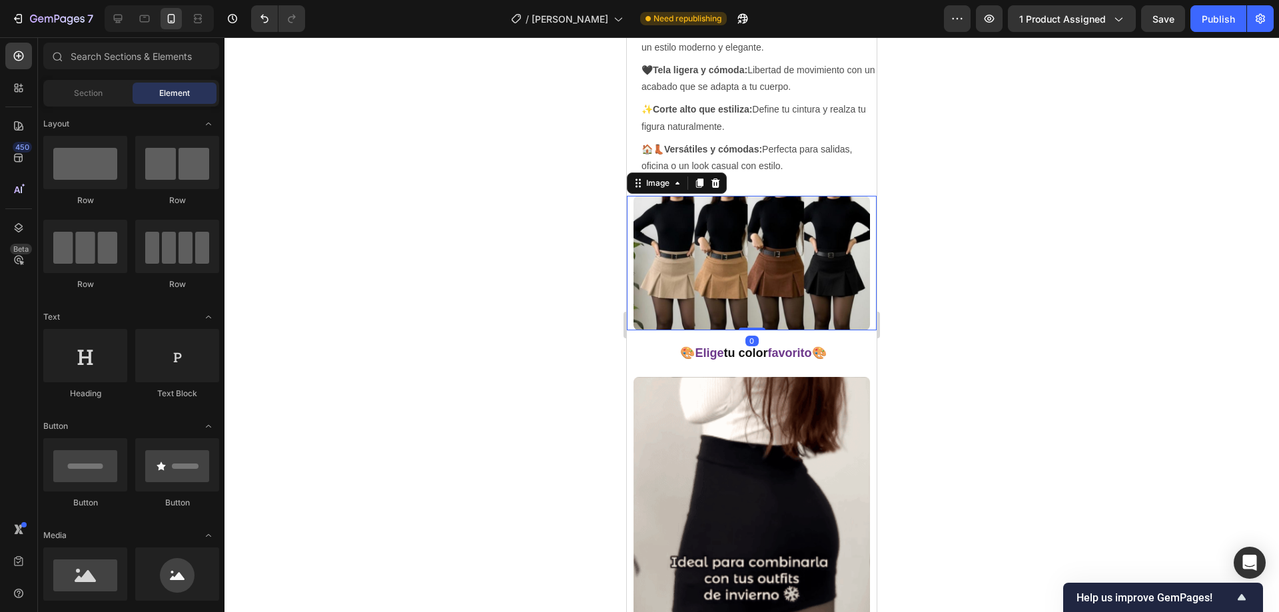
click at [715, 238] on img at bounding box center [752, 263] width 237 height 135
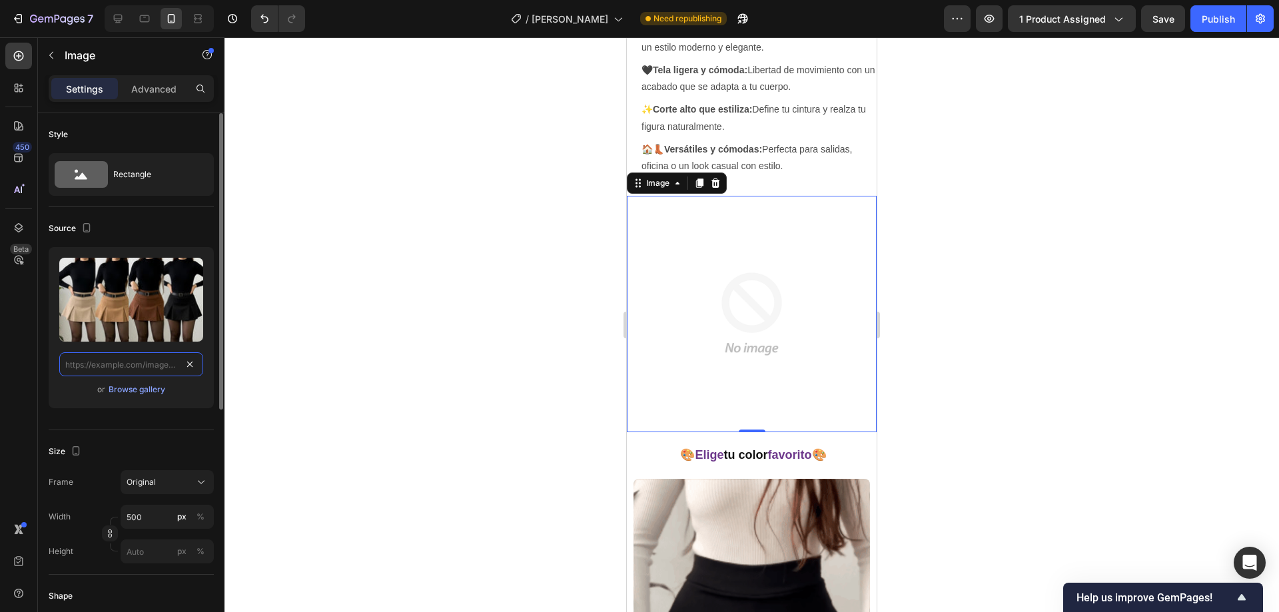
scroll to position [0, 0]
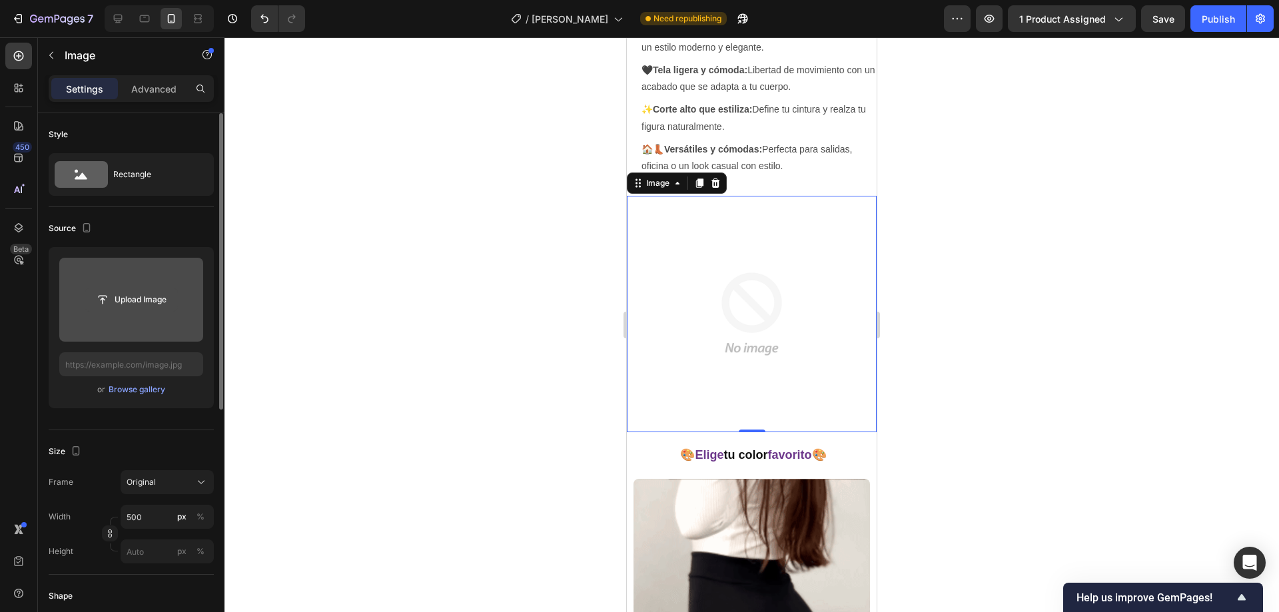
click at [130, 304] on input "file" at bounding box center [131, 299] width 92 height 23
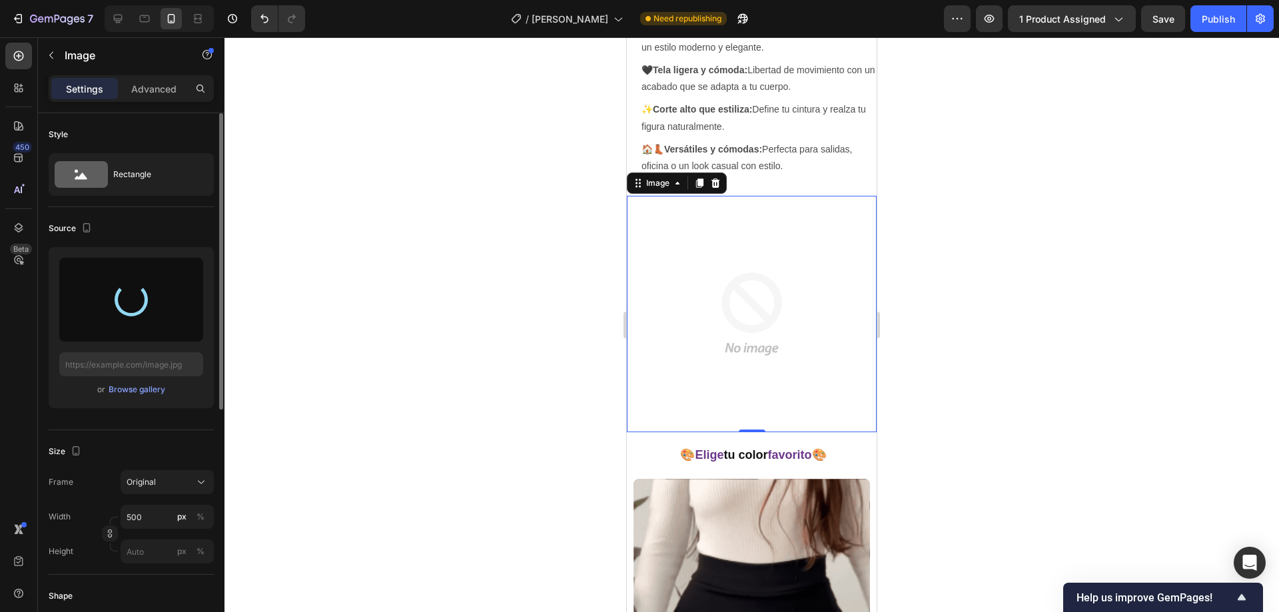
type input "[URL][DOMAIN_NAME]"
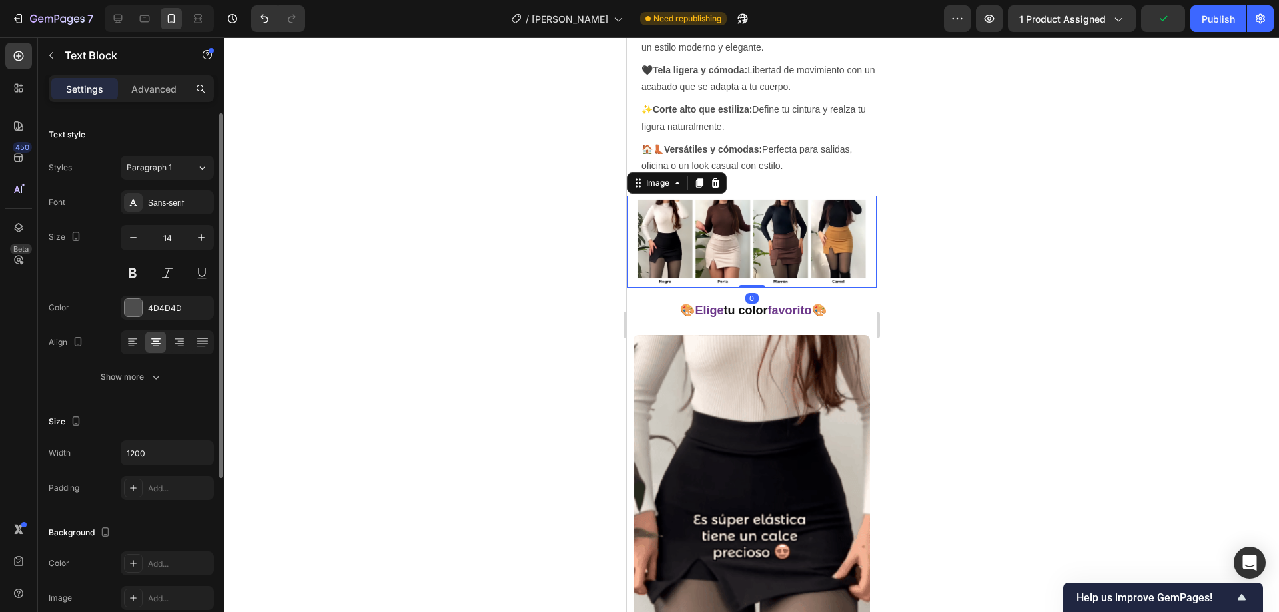
click at [755, 254] on img at bounding box center [752, 242] width 237 height 92
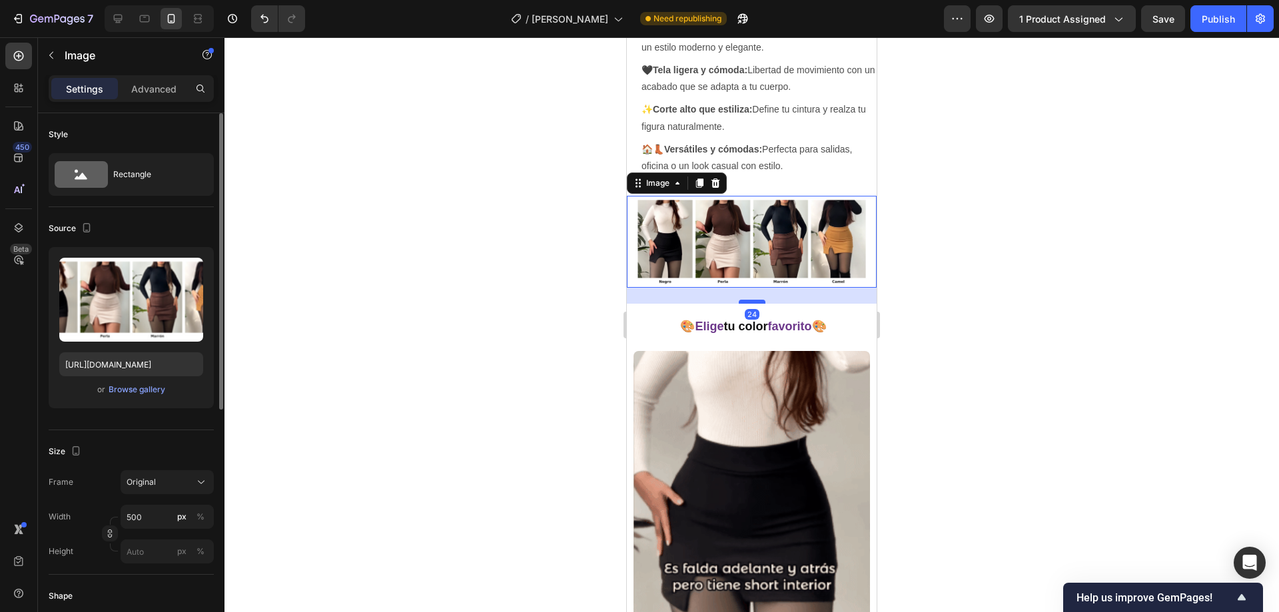
drag, startPoint x: 752, startPoint y: 282, endPoint x: 753, endPoint y: 298, distance: 16.0
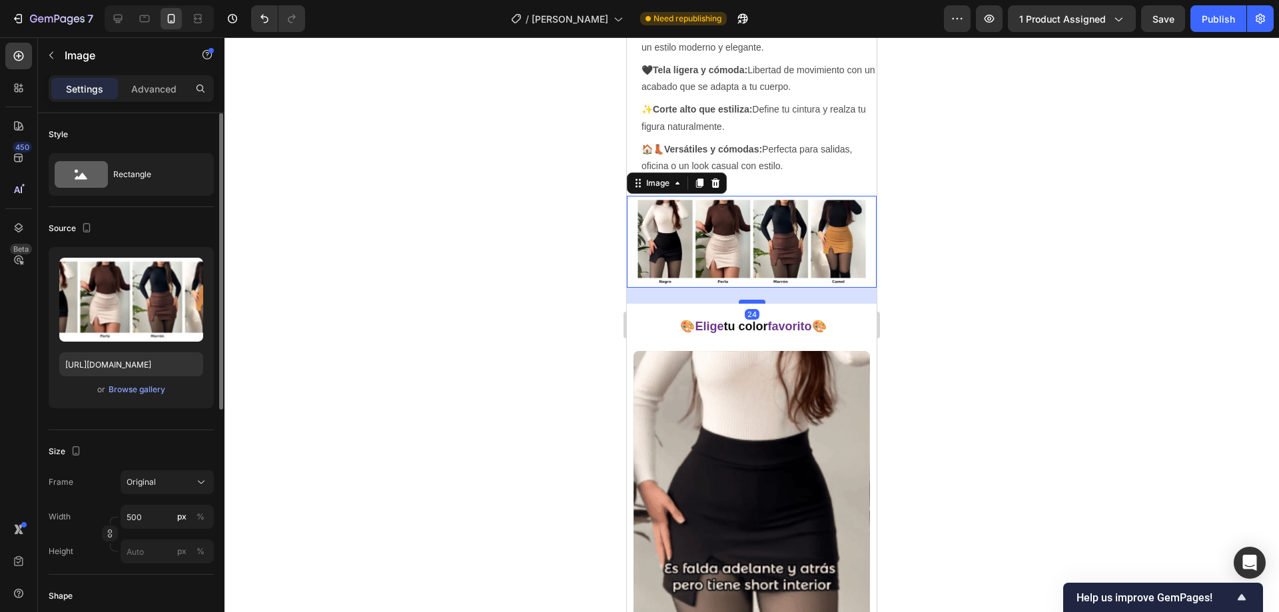
click at [753, 300] on div at bounding box center [752, 302] width 27 height 4
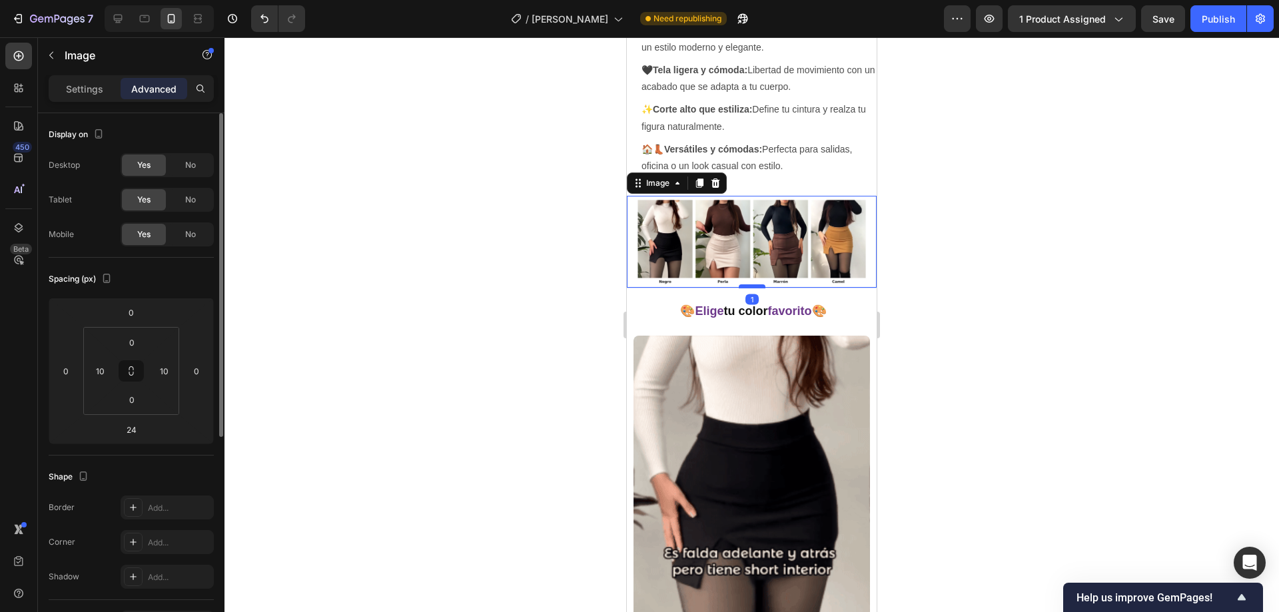
drag, startPoint x: 753, startPoint y: 298, endPoint x: 756, endPoint y: 283, distance: 15.6
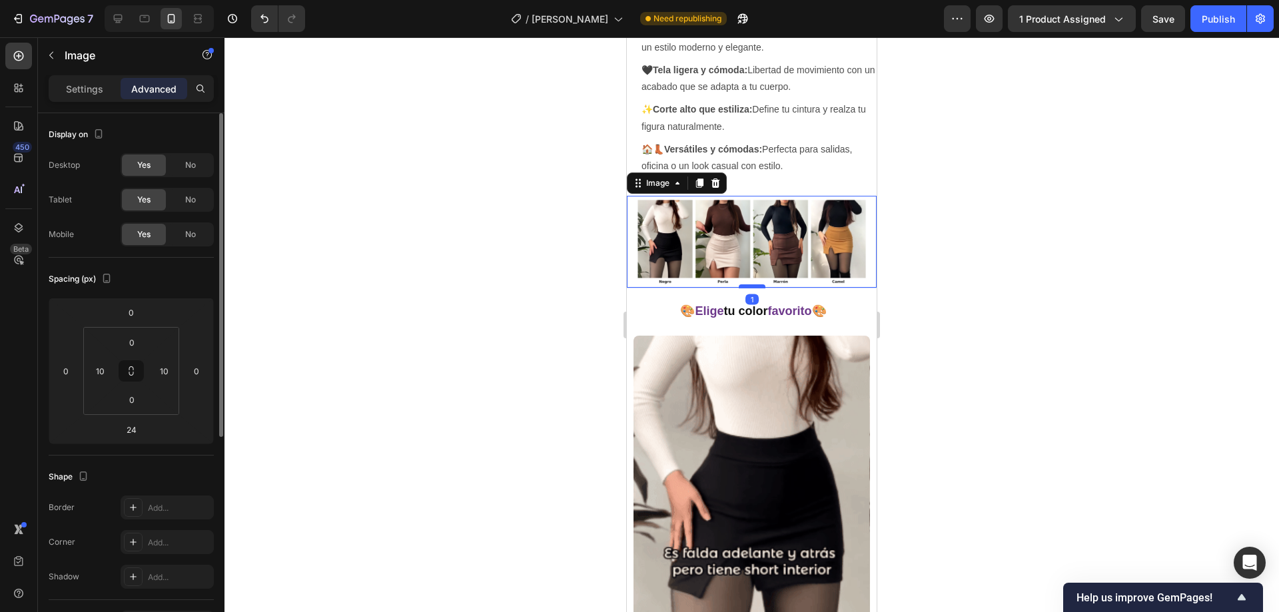
click at [756, 284] on div at bounding box center [752, 286] width 27 height 4
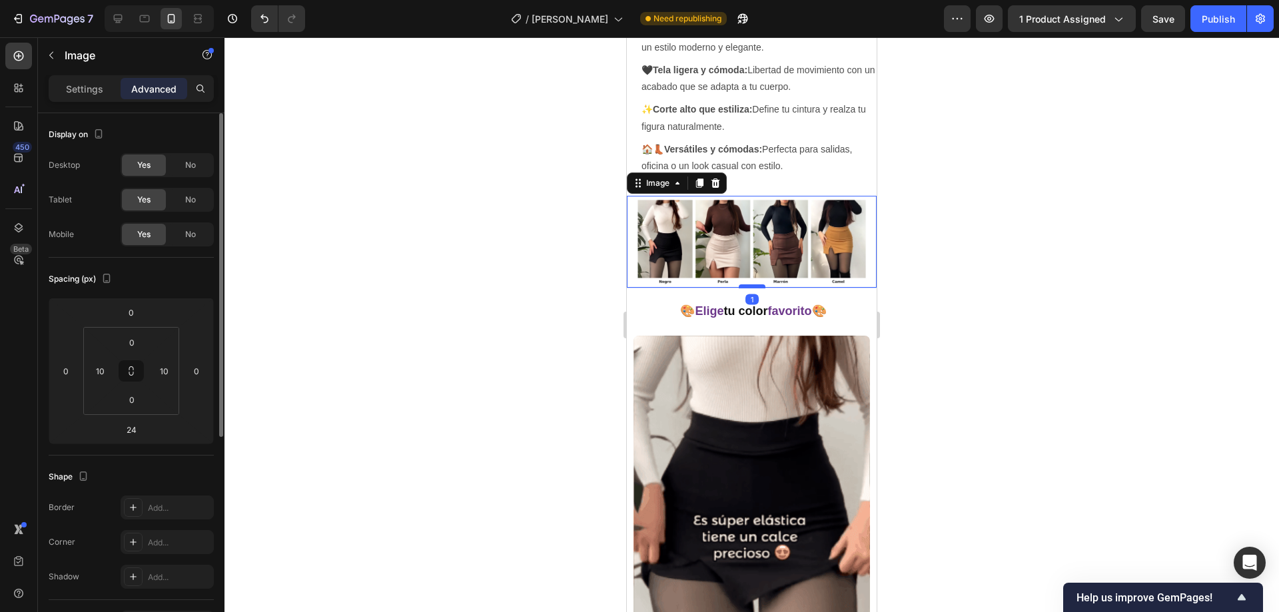
type input "1"
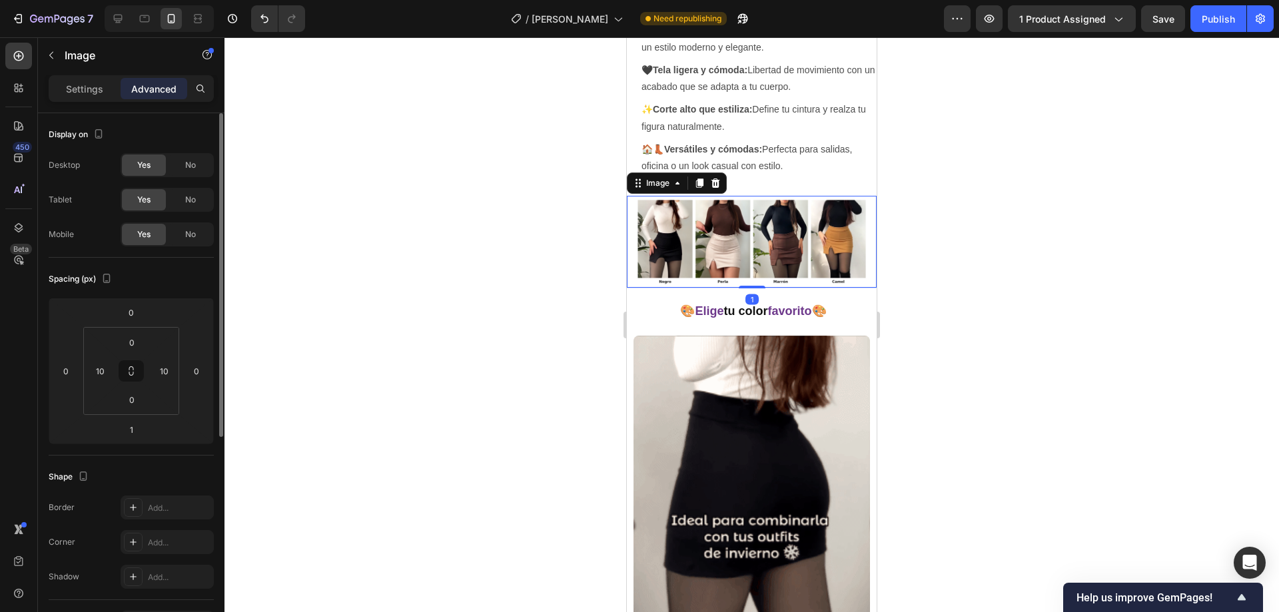
click at [550, 251] on div at bounding box center [752, 324] width 1055 height 575
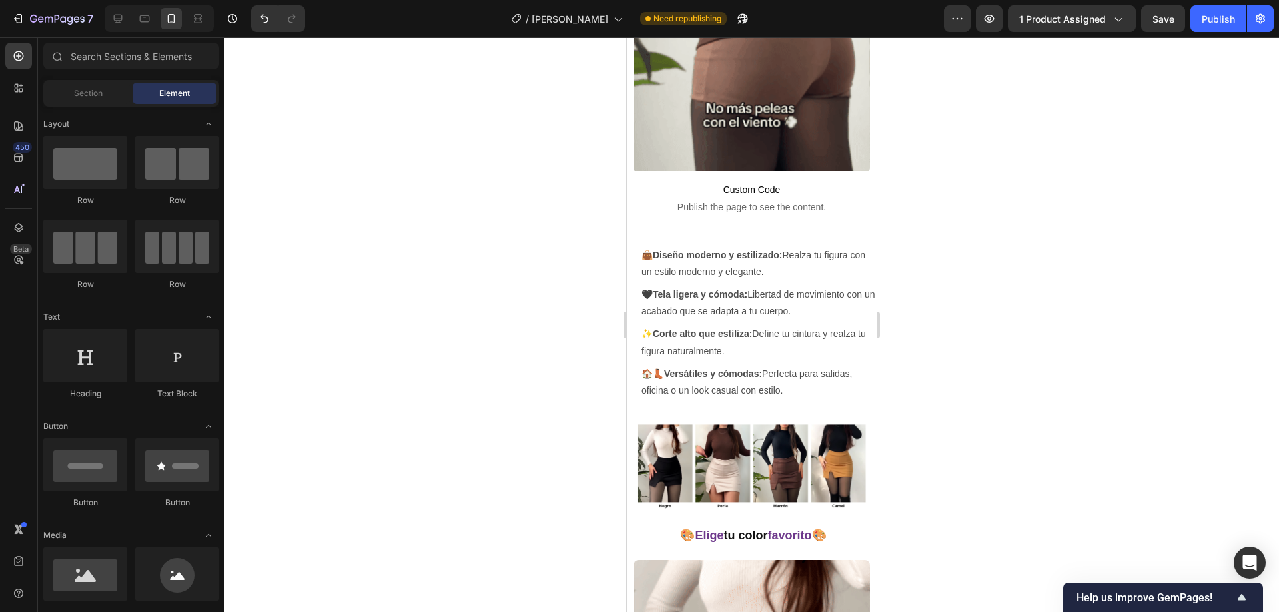
scroll to position [1266, 0]
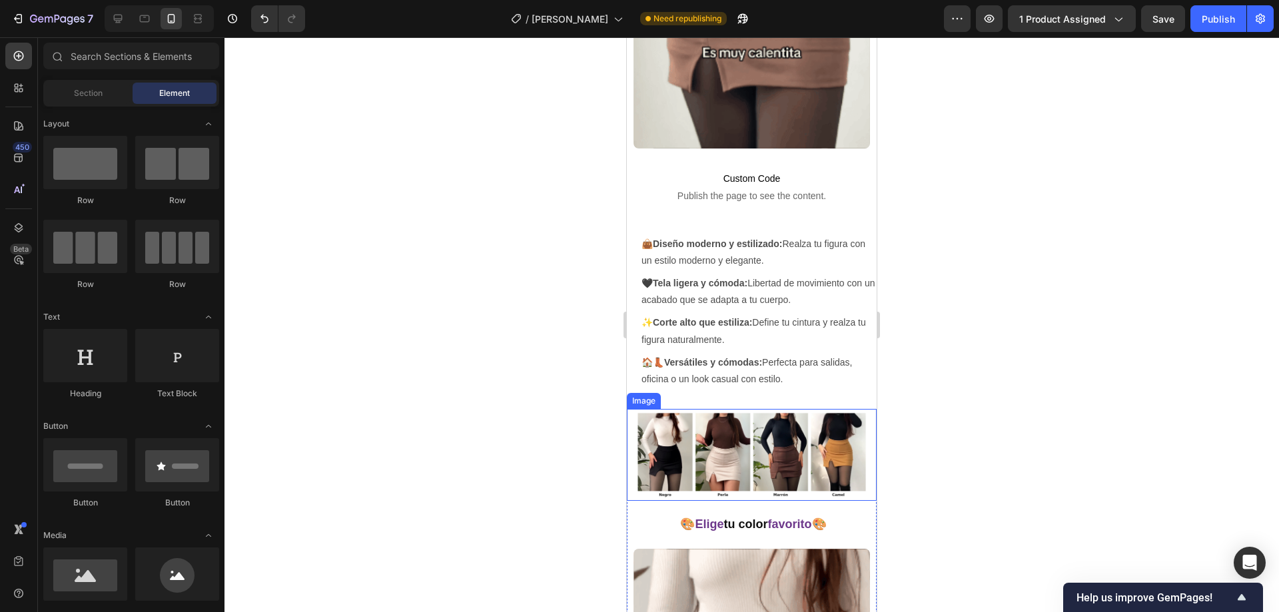
click at [519, 387] on div at bounding box center [752, 324] width 1055 height 575
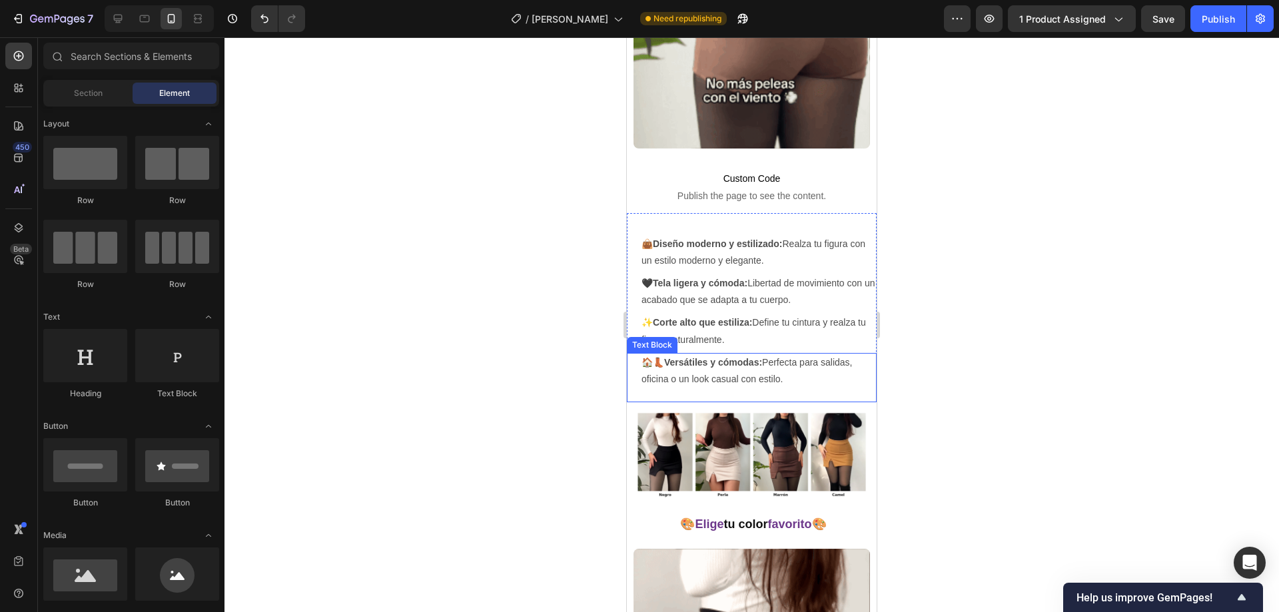
click at [674, 409] on img at bounding box center [752, 455] width 237 height 92
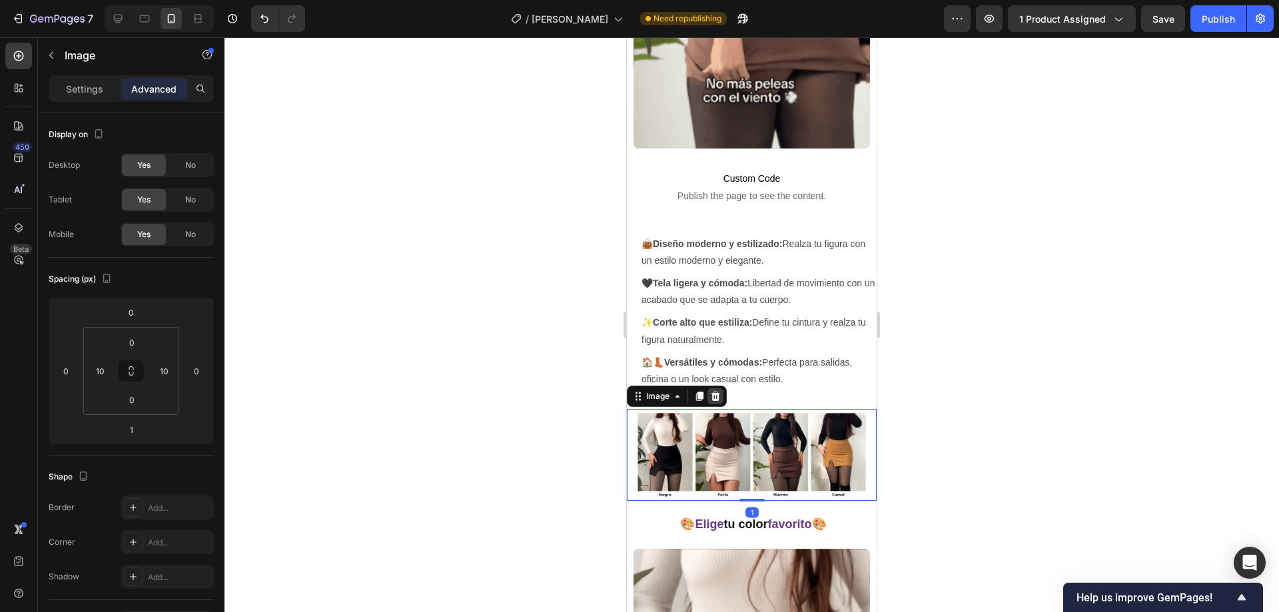
click at [711, 391] on icon at bounding box center [715, 396] width 11 height 11
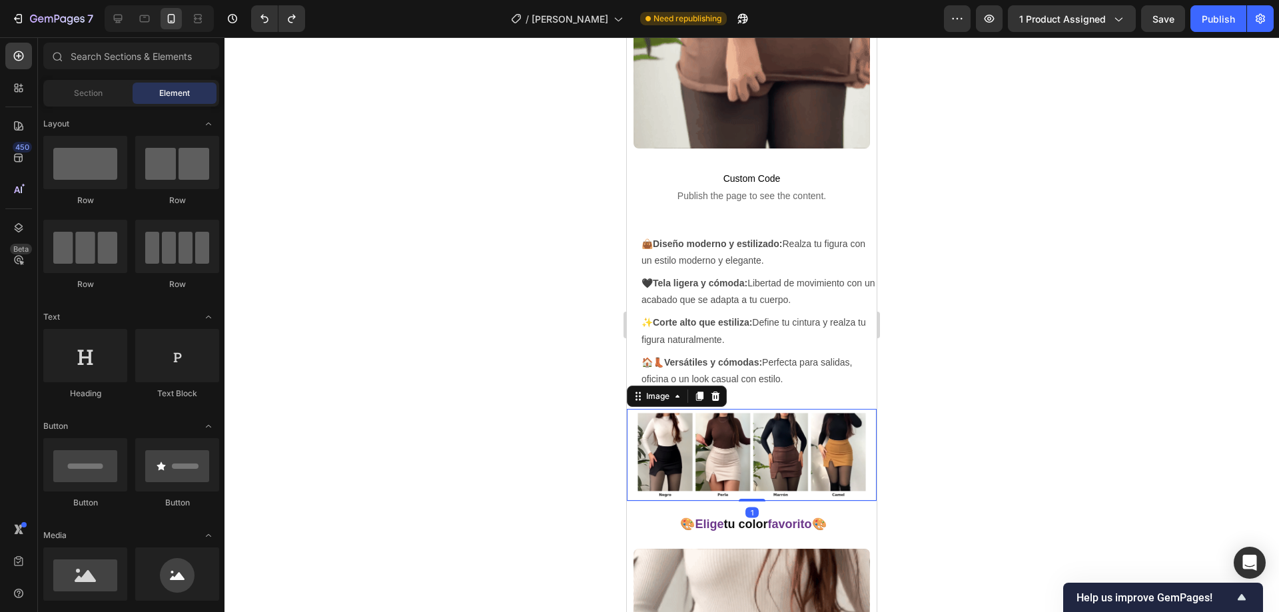
click at [716, 419] on img at bounding box center [752, 455] width 237 height 92
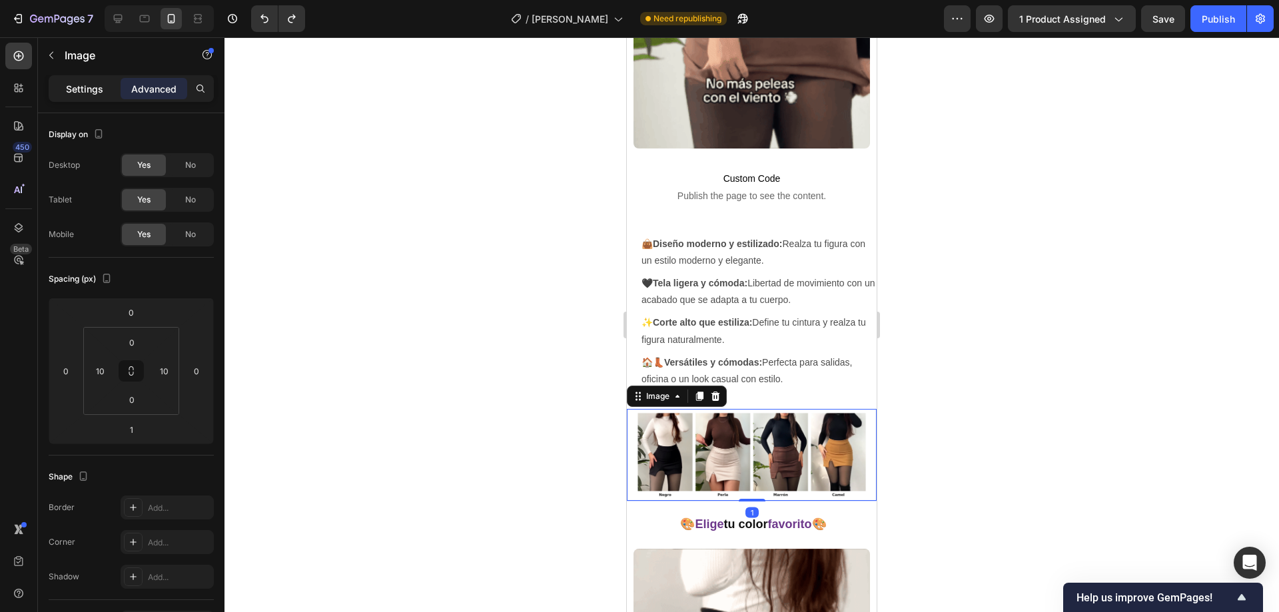
click at [97, 93] on p "Settings" at bounding box center [84, 89] width 37 height 14
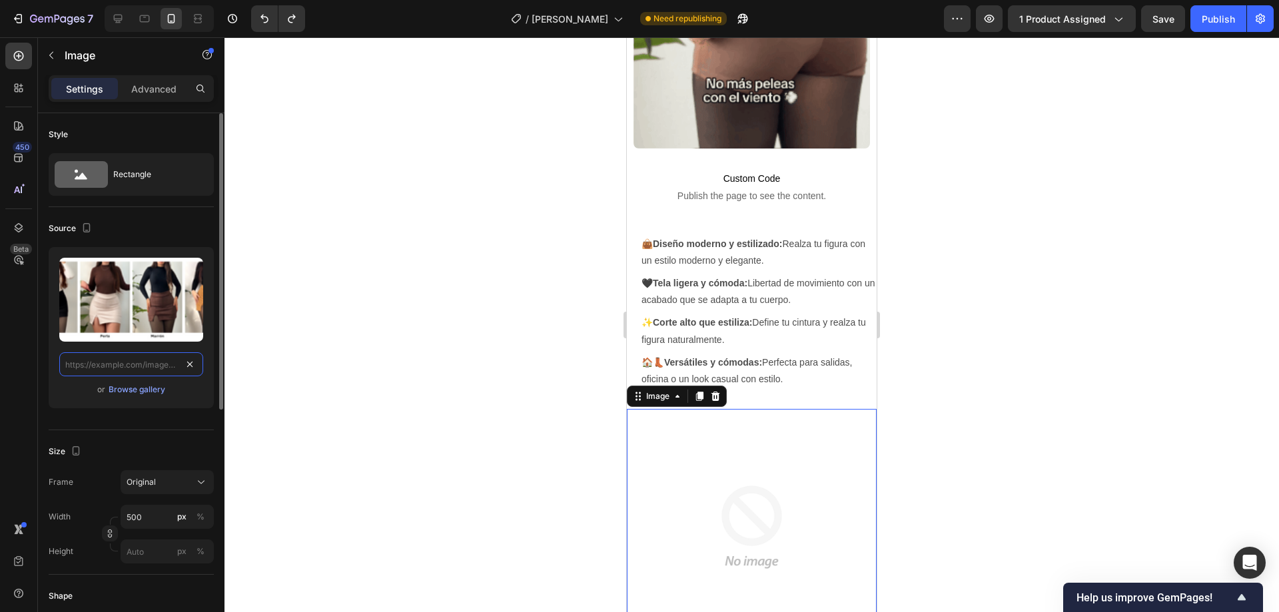
drag, startPoint x: 192, startPoint y: 364, endPoint x: 187, endPoint y: 358, distance: 8.0
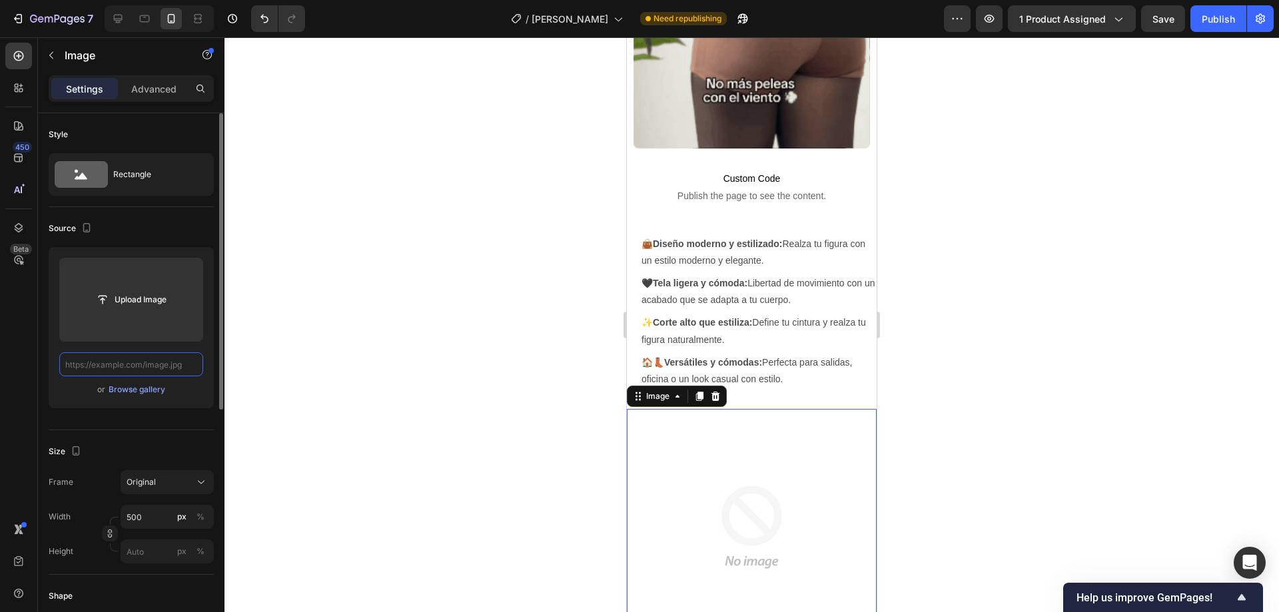
scroll to position [0, 0]
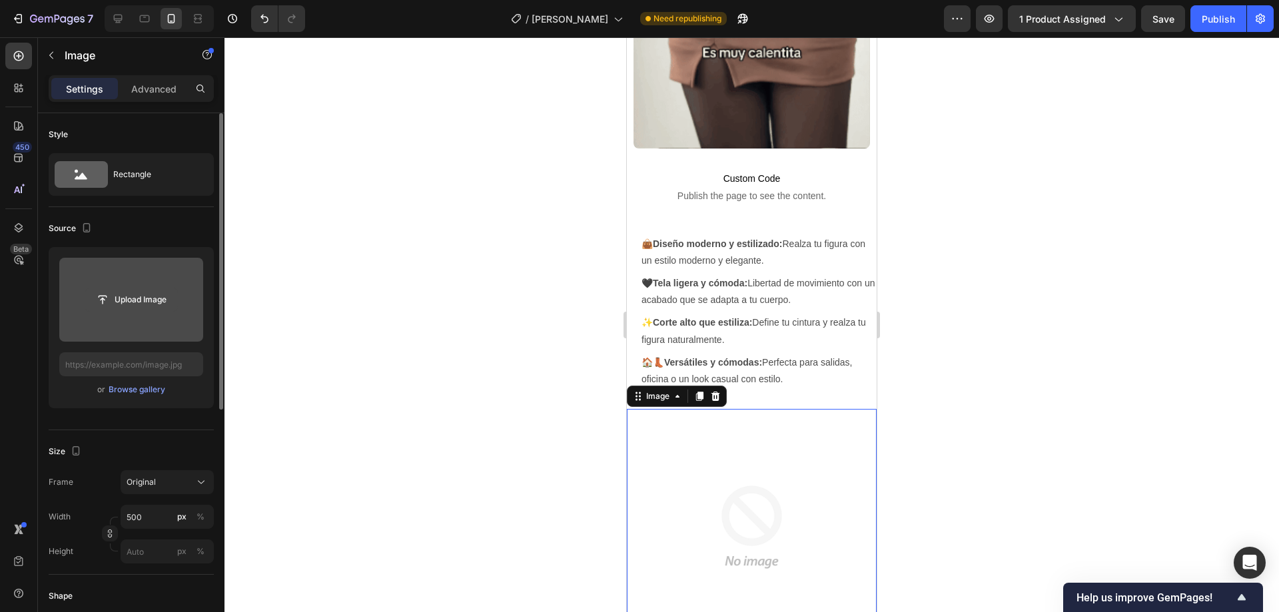
click at [139, 306] on input "file" at bounding box center [131, 299] width 92 height 23
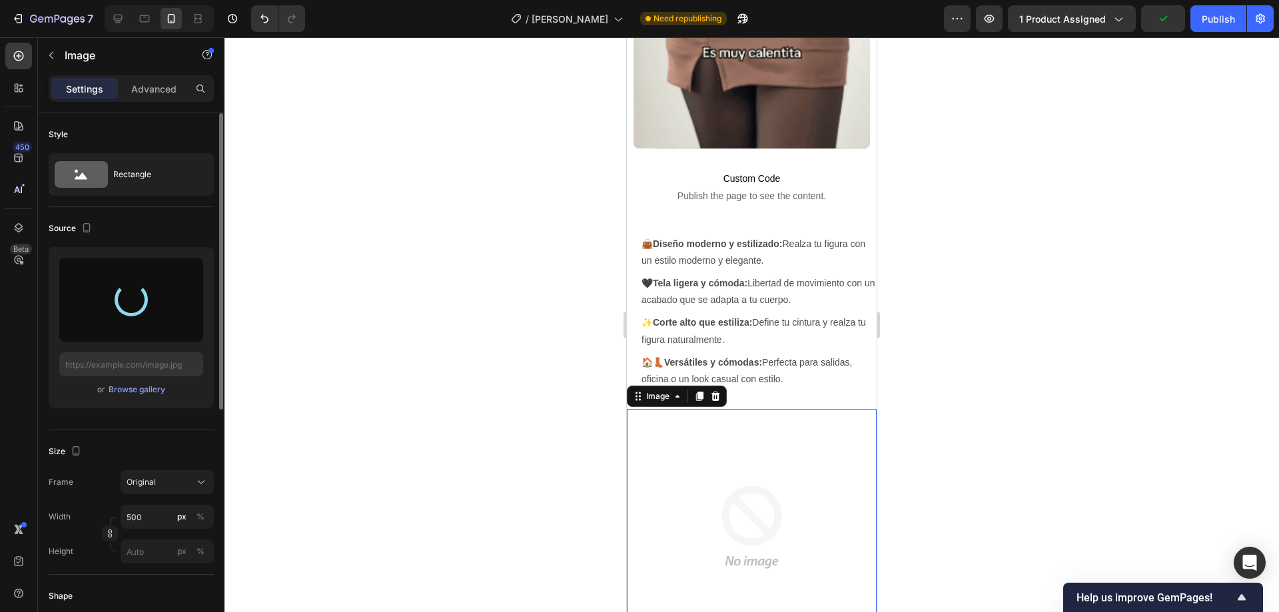
type input "[URL][DOMAIN_NAME]"
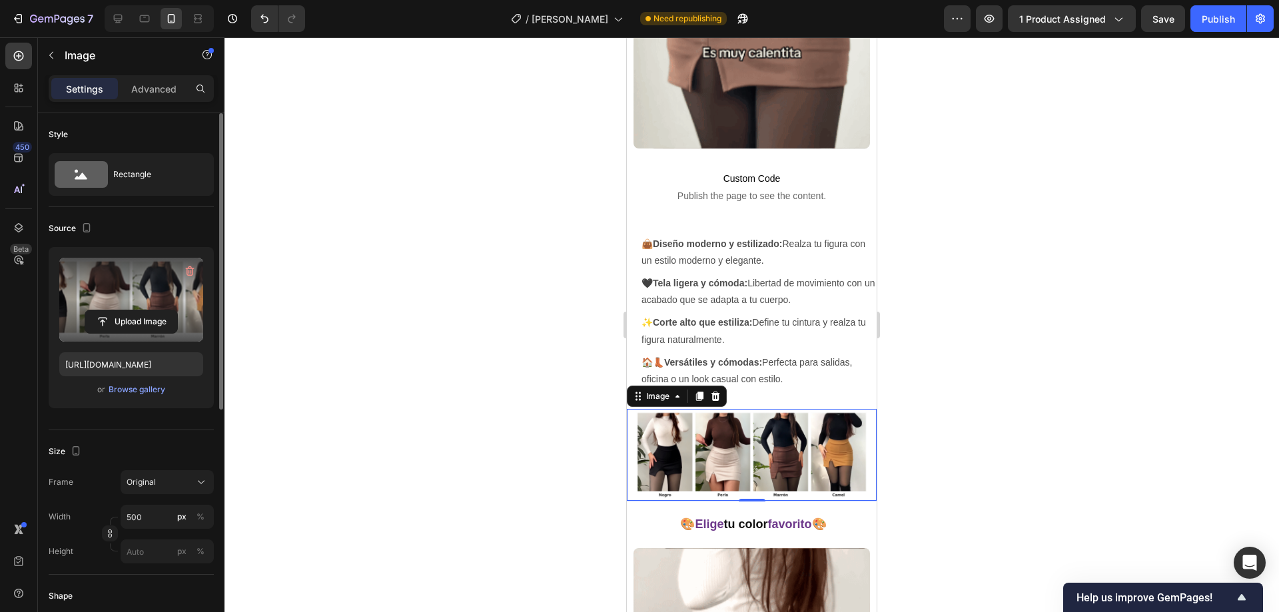
click at [581, 239] on div at bounding box center [752, 324] width 1055 height 575
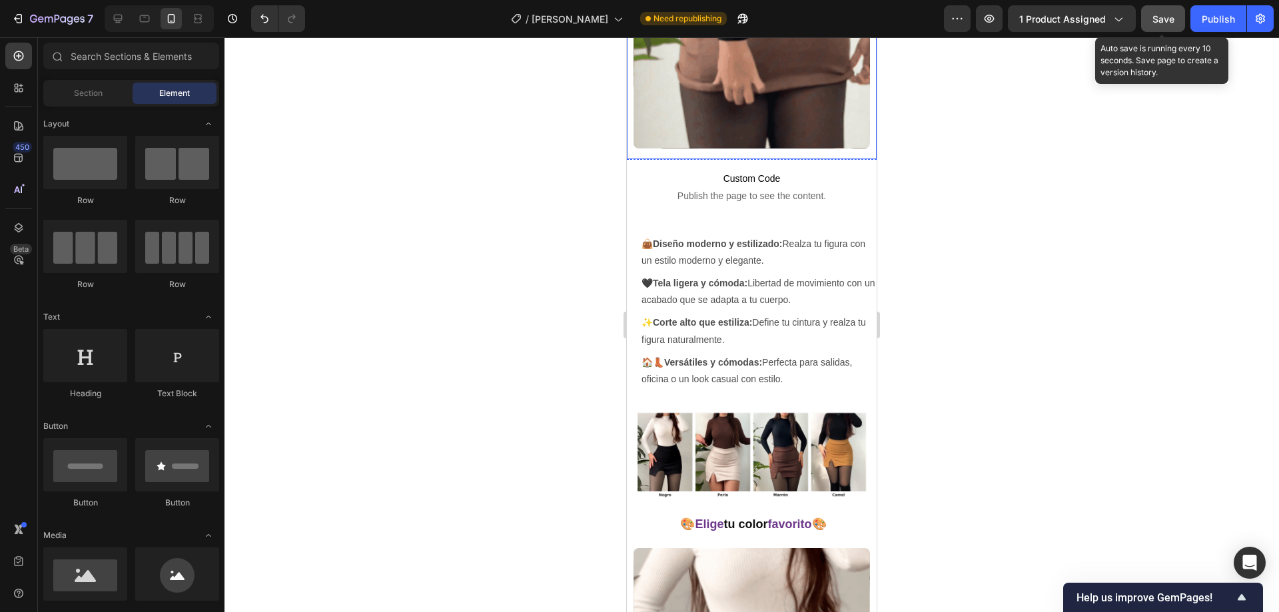
click at [1169, 23] on span "Save" at bounding box center [1164, 18] width 22 height 11
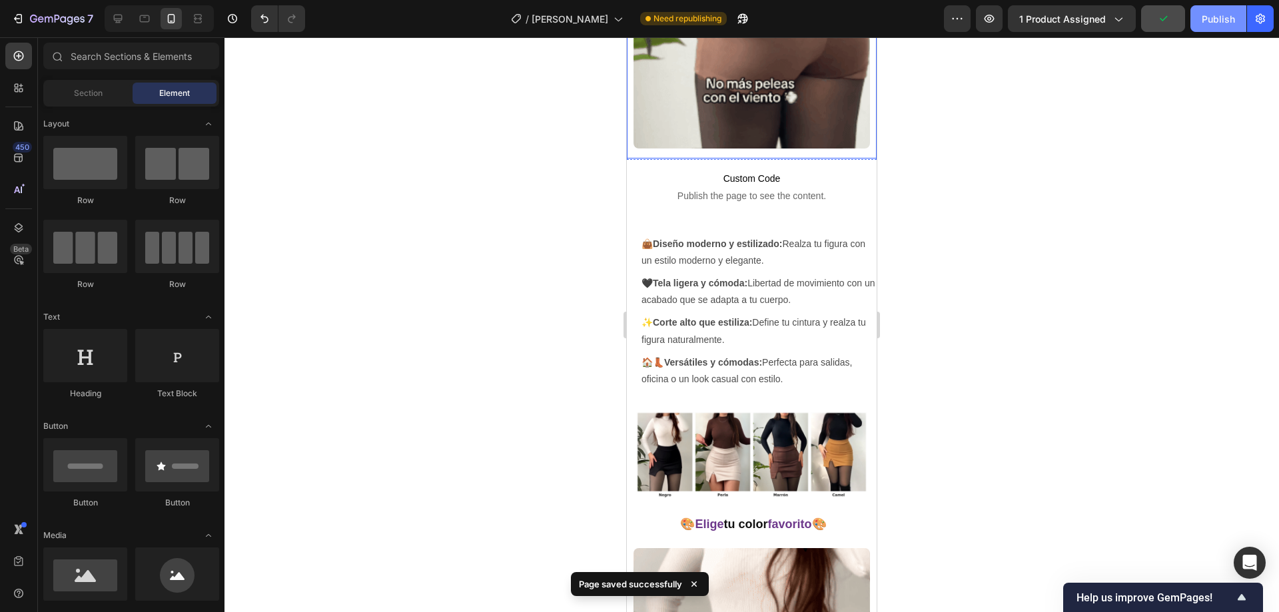
click at [1207, 19] on div "Publish" at bounding box center [1218, 19] width 33 height 14
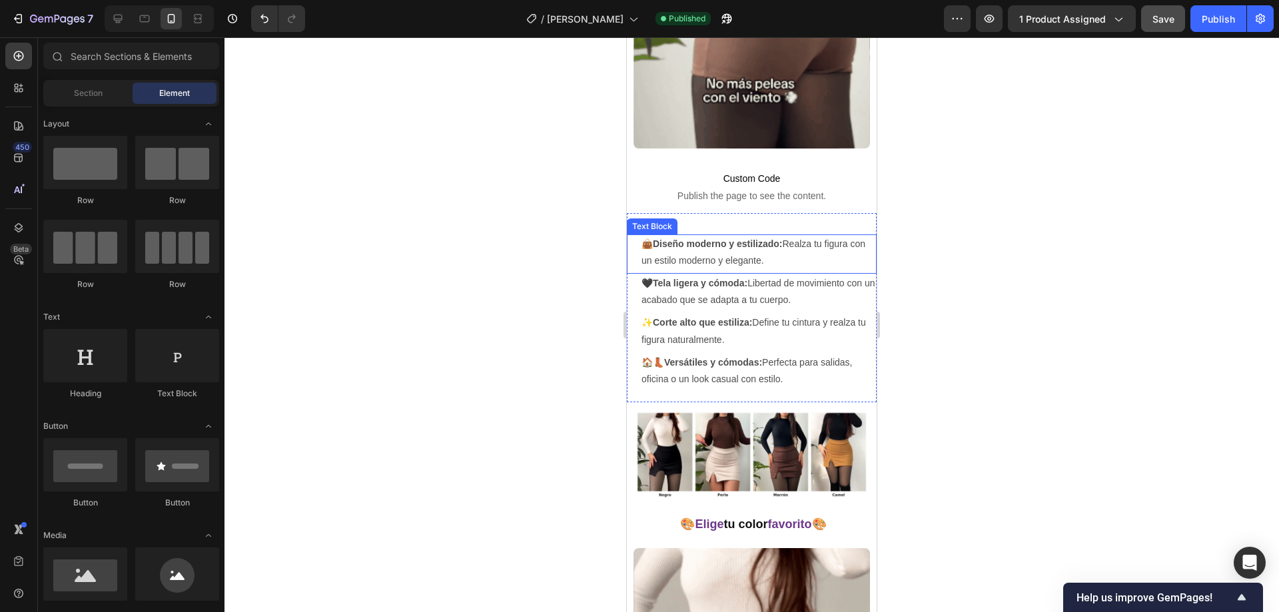
click at [679, 239] on strong "Diseño moderno y estilizado:" at bounding box center [717, 244] width 129 height 11
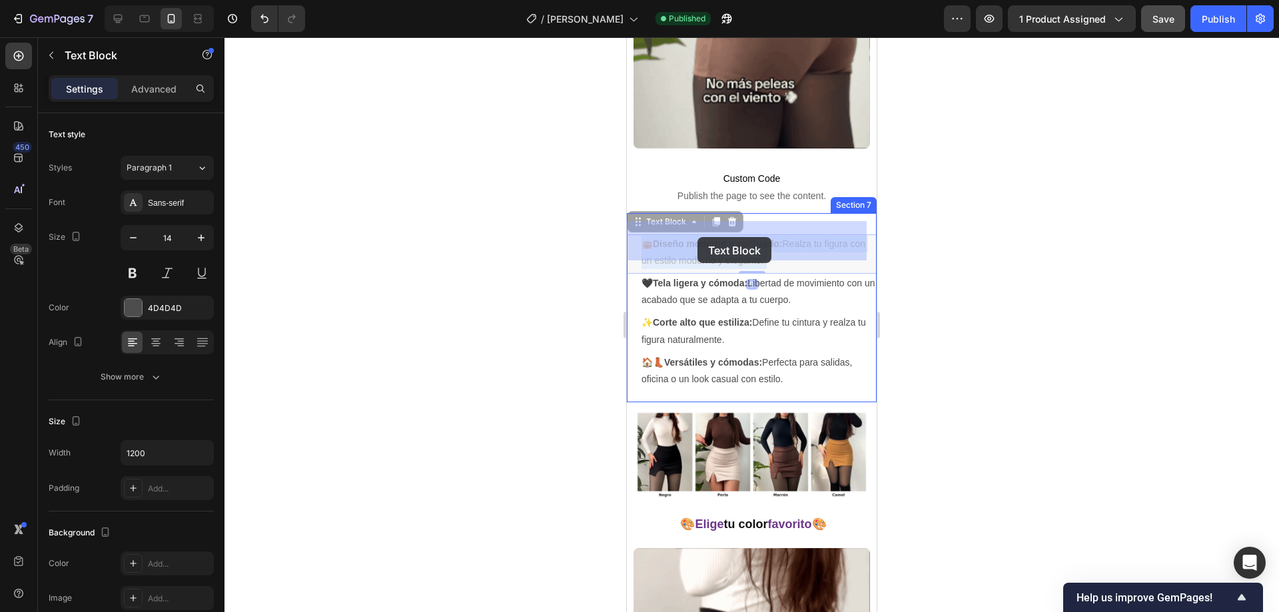
drag, startPoint x: 789, startPoint y: 247, endPoint x: 700, endPoint y: 236, distance: 89.2
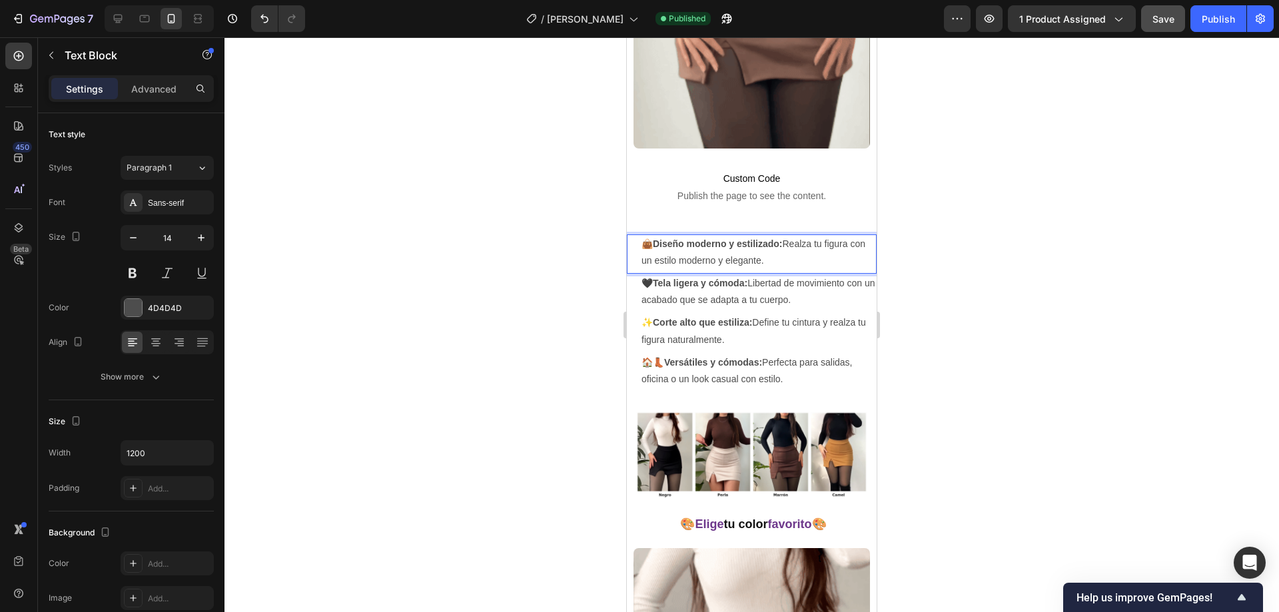
drag, startPoint x: 756, startPoint y: 245, endPoint x: 774, endPoint y: 247, distance: 18.2
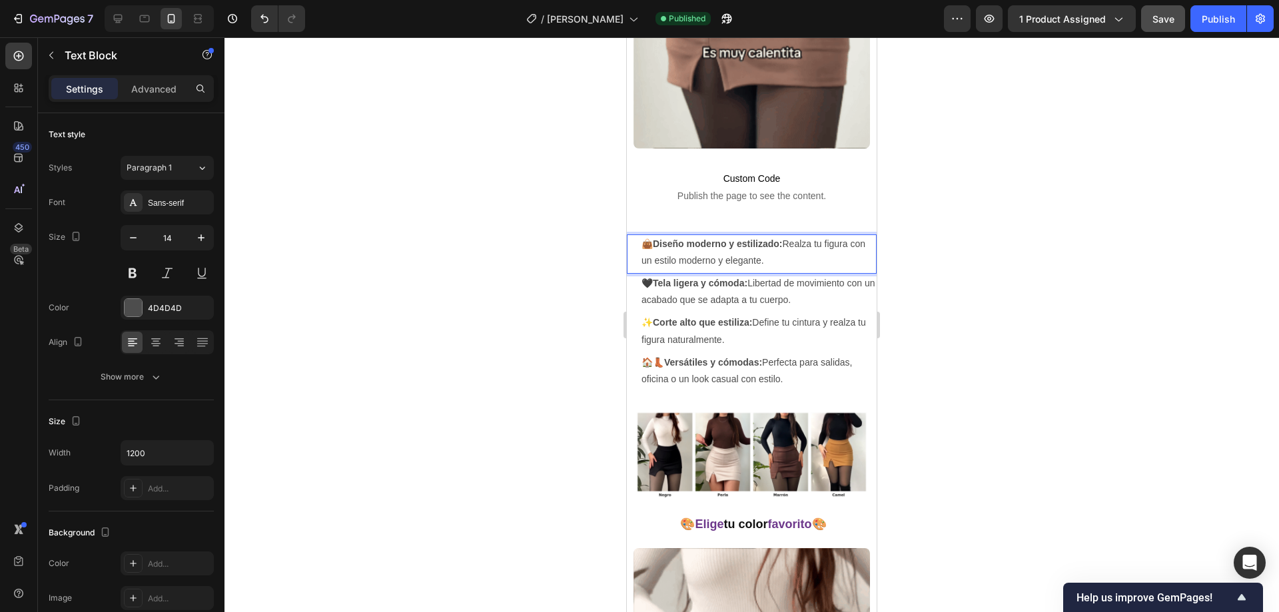
click at [757, 245] on p "👜 Diseño moderno y estilizado: Realza tu figura con un estilo moderno y elegant…" at bounding box center [759, 252] width 234 height 33
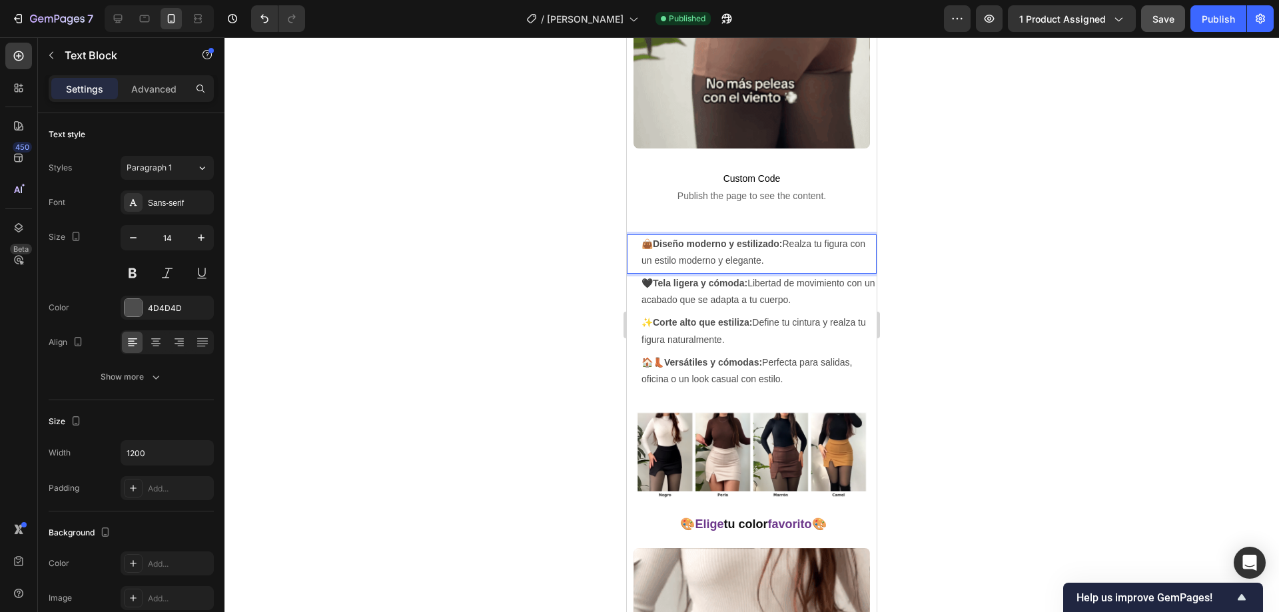
click at [781, 247] on p "👜 Diseño moderno y estilizado: Realza tu figura con un estilo moderno y elegant…" at bounding box center [759, 252] width 234 height 33
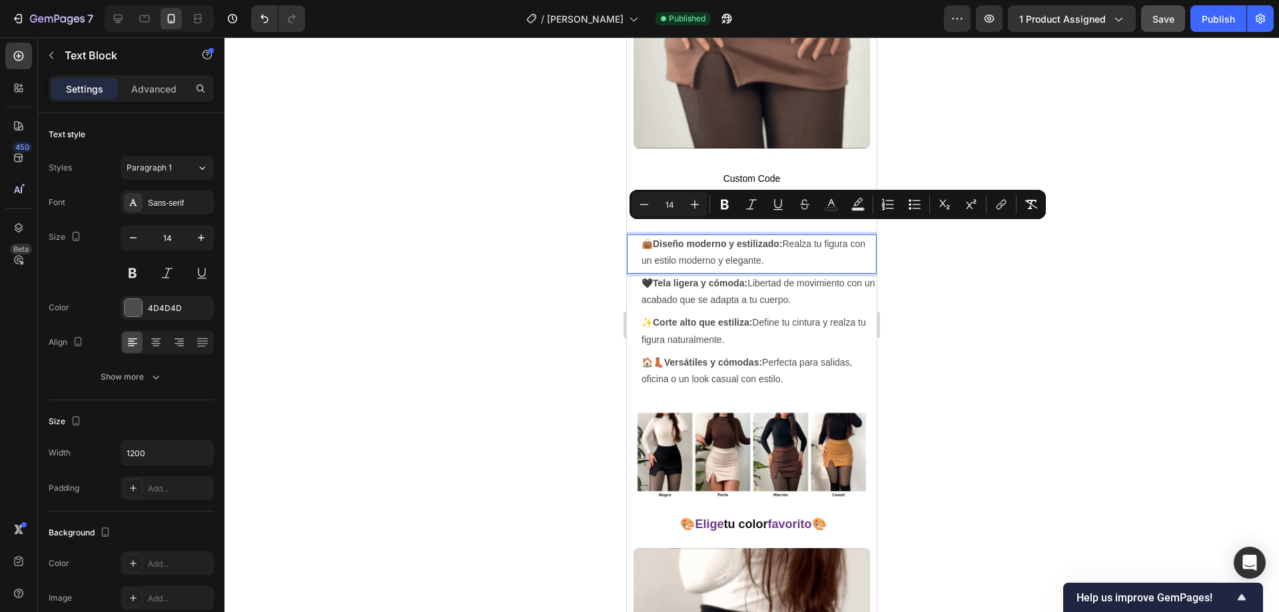
drag, startPoint x: 783, startPoint y: 248, endPoint x: 643, endPoint y: 231, distance: 141.6
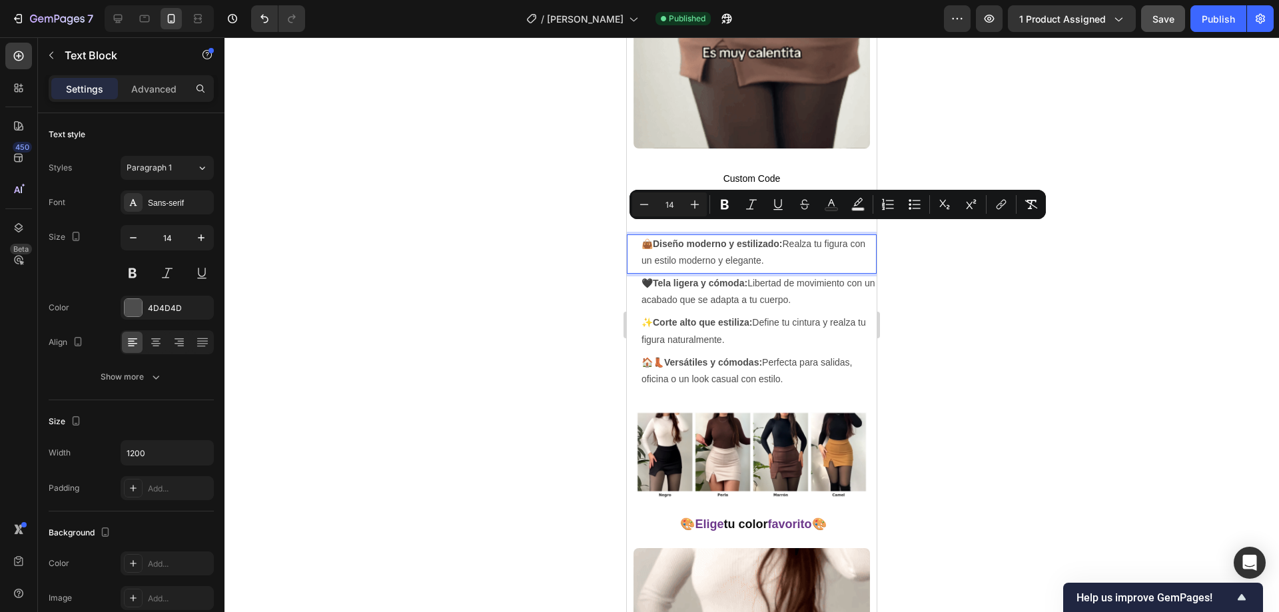
click at [643, 236] on p "👜 Diseño moderno y estilizado: Realza tu figura con un estilo moderno y elegant…" at bounding box center [759, 252] width 234 height 33
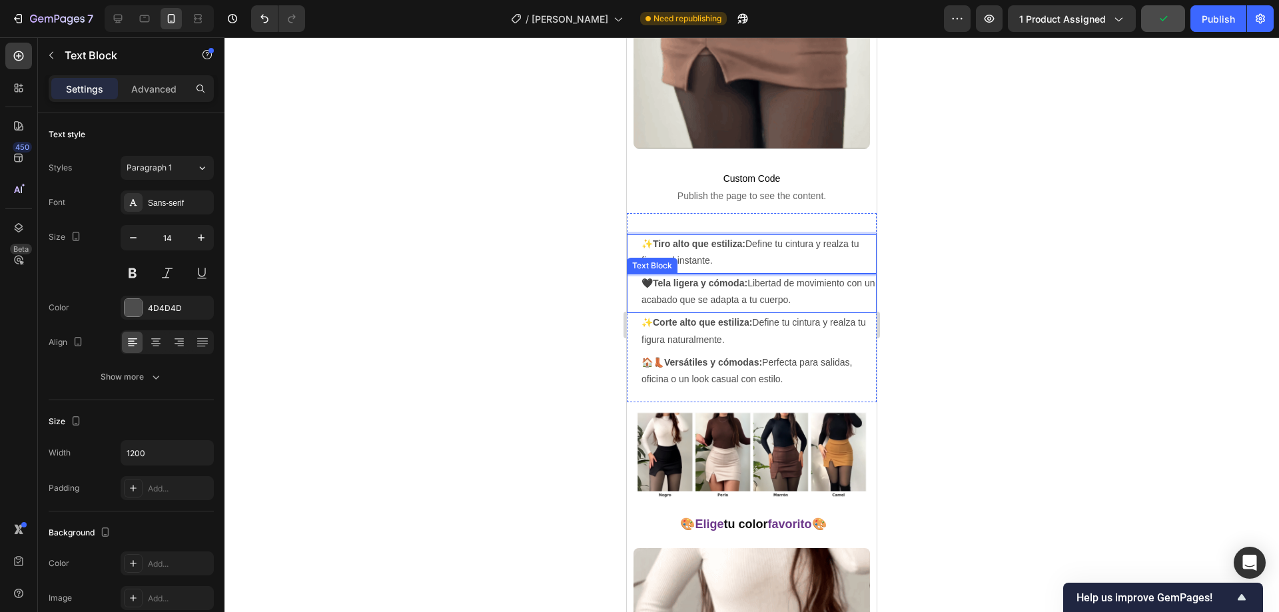
click at [708, 287] on p "🖤 Tela ligera y cómoda: Libertad de movimiento con un acabado que se adapta a t…" at bounding box center [759, 291] width 234 height 33
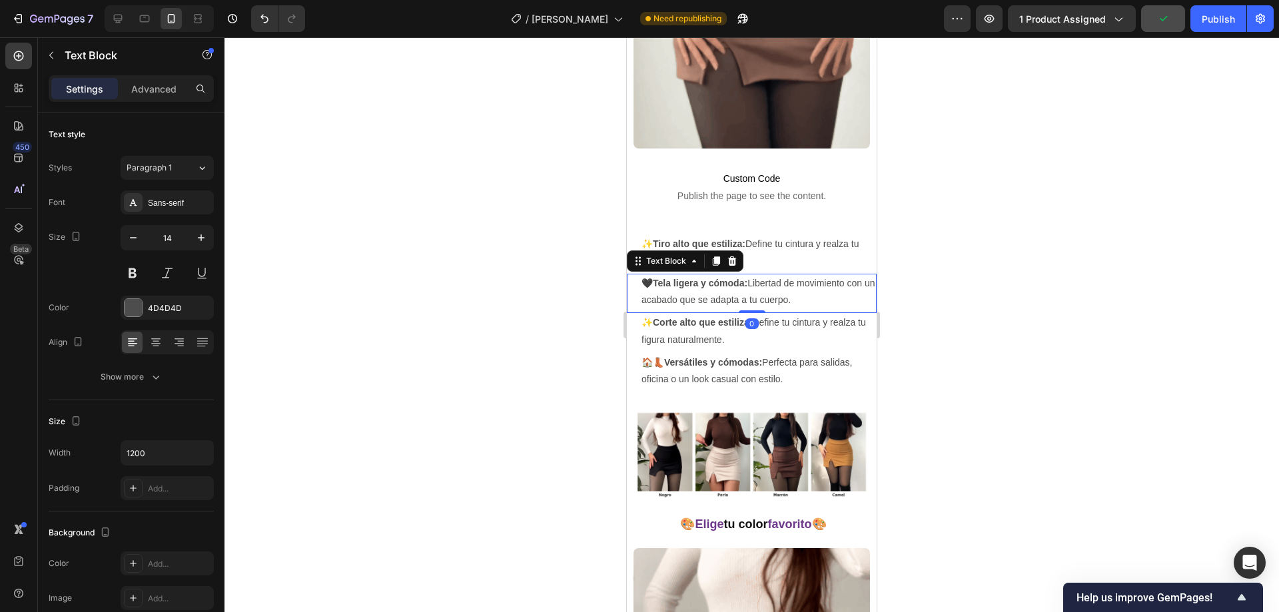
click at [819, 286] on p "🖤 Tela ligera y cómoda: Libertad de movimiento con un acabado que se adapta a t…" at bounding box center [759, 291] width 234 height 33
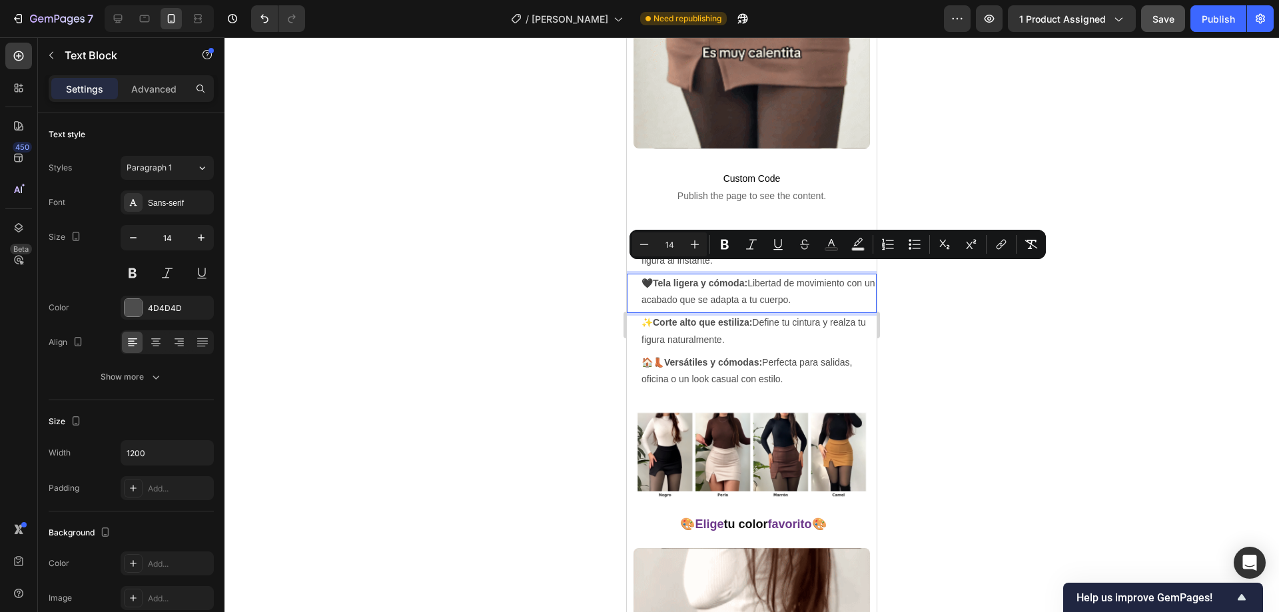
drag, startPoint x: 824, startPoint y: 286, endPoint x: 643, endPoint y: 273, distance: 181.7
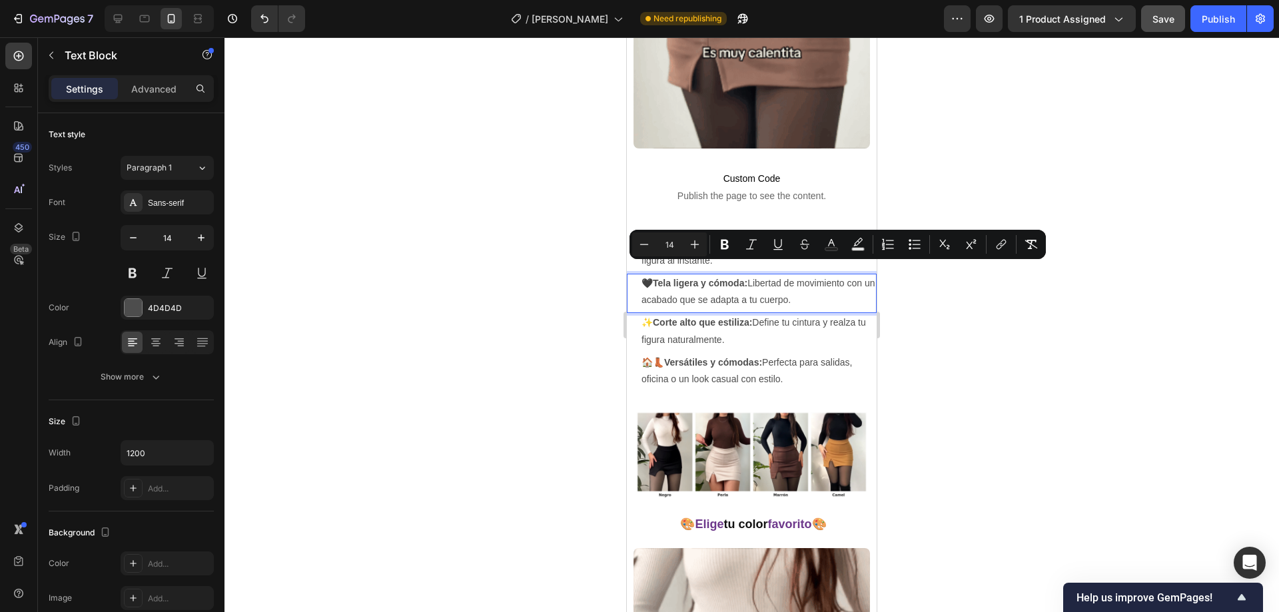
click at [643, 275] on p "🖤 Tela ligera y cómoda: Libertad de movimiento con un acabado que se adapta a t…" at bounding box center [759, 291] width 234 height 33
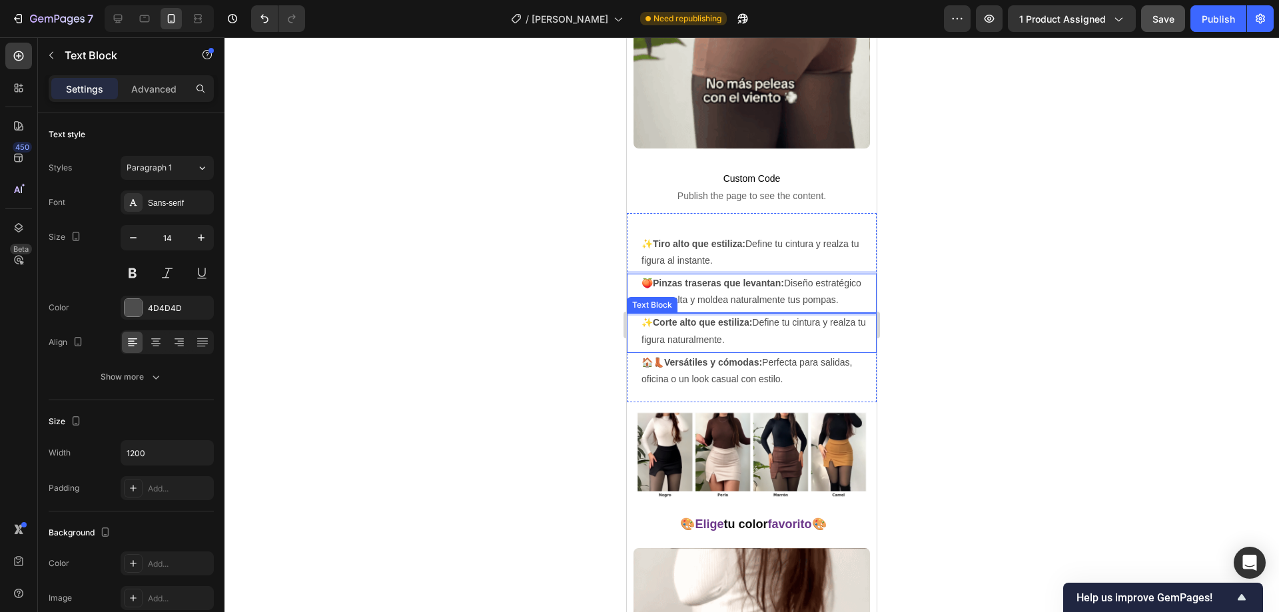
click at [681, 340] on p "✨ Corte alto que estiliza: Define tu cintura y realza tu figura naturalmente." at bounding box center [755, 330] width 227 height 33
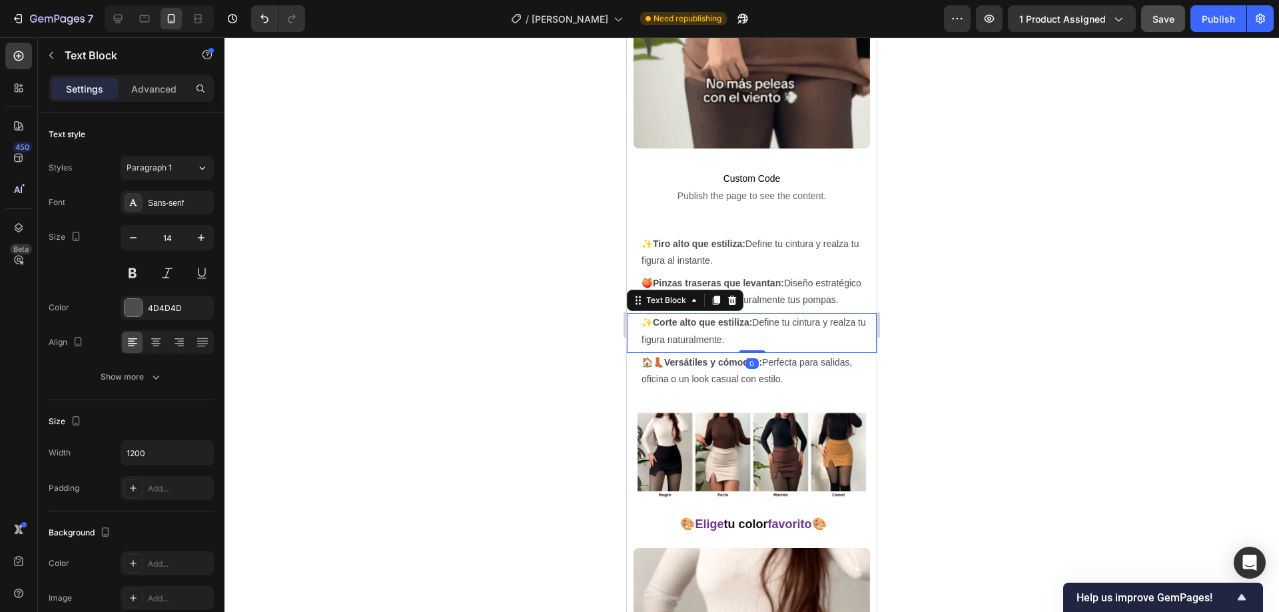
click at [762, 340] on p "✨ Corte alto que estiliza: Define tu cintura y realza tu figura naturalmente." at bounding box center [755, 330] width 227 height 33
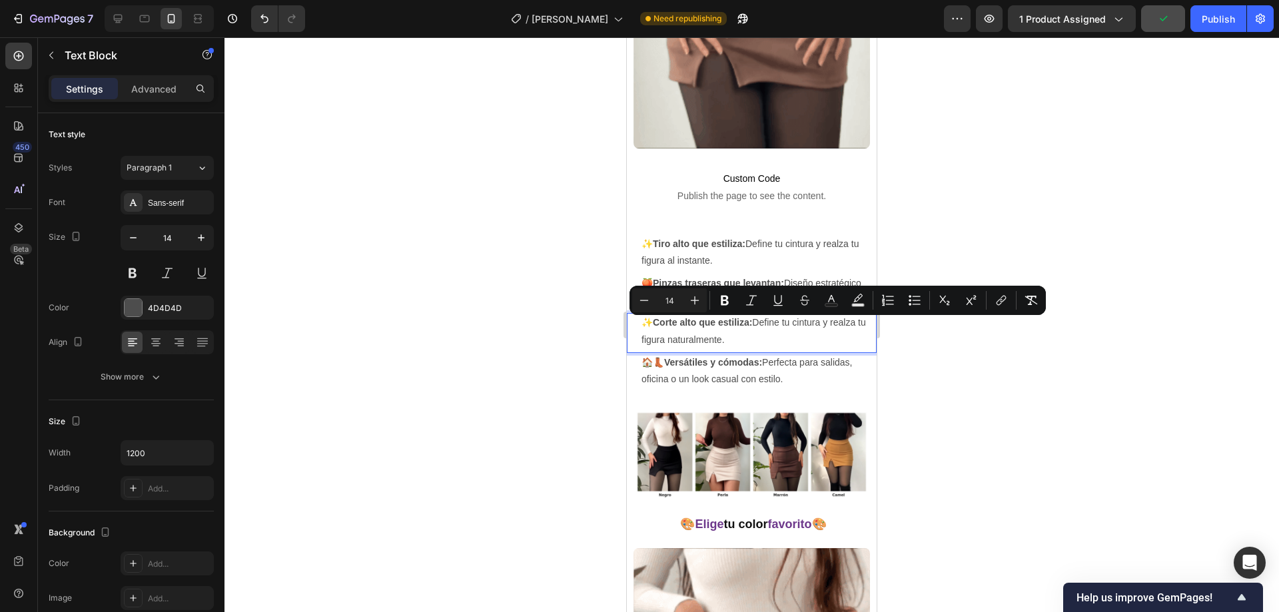
drag, startPoint x: 769, startPoint y: 341, endPoint x: 647, endPoint y: 331, distance: 122.3
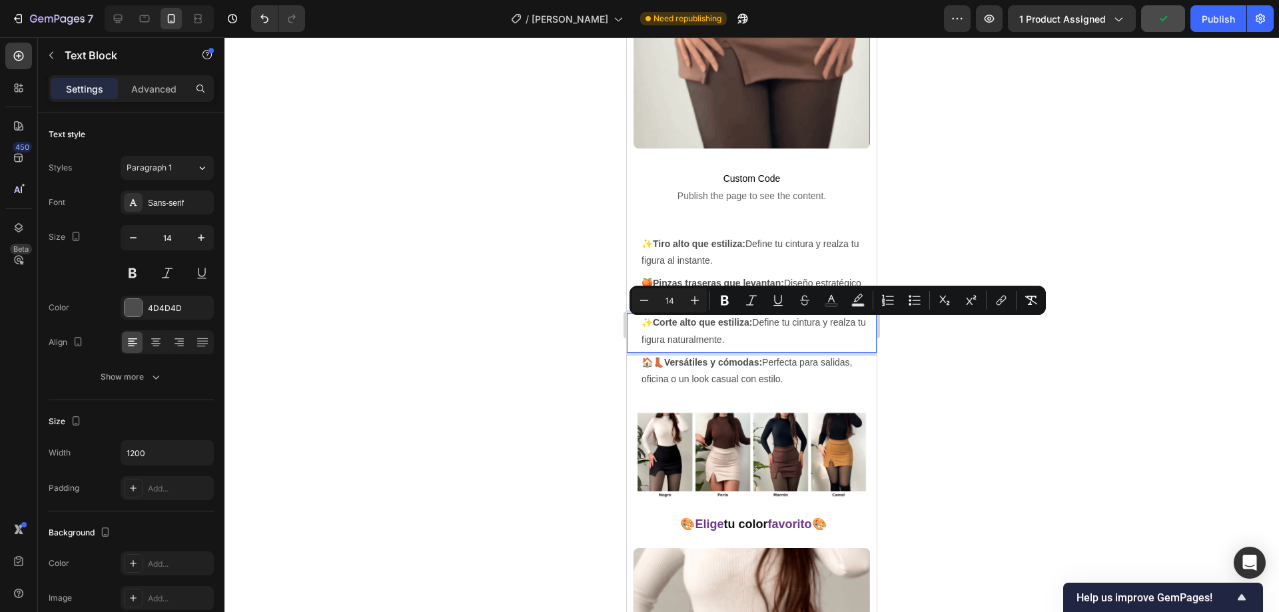
click at [647, 331] on p "✨ Corte alto que estiliza: Define tu cintura y realza tu figura naturalmente." at bounding box center [755, 330] width 227 height 33
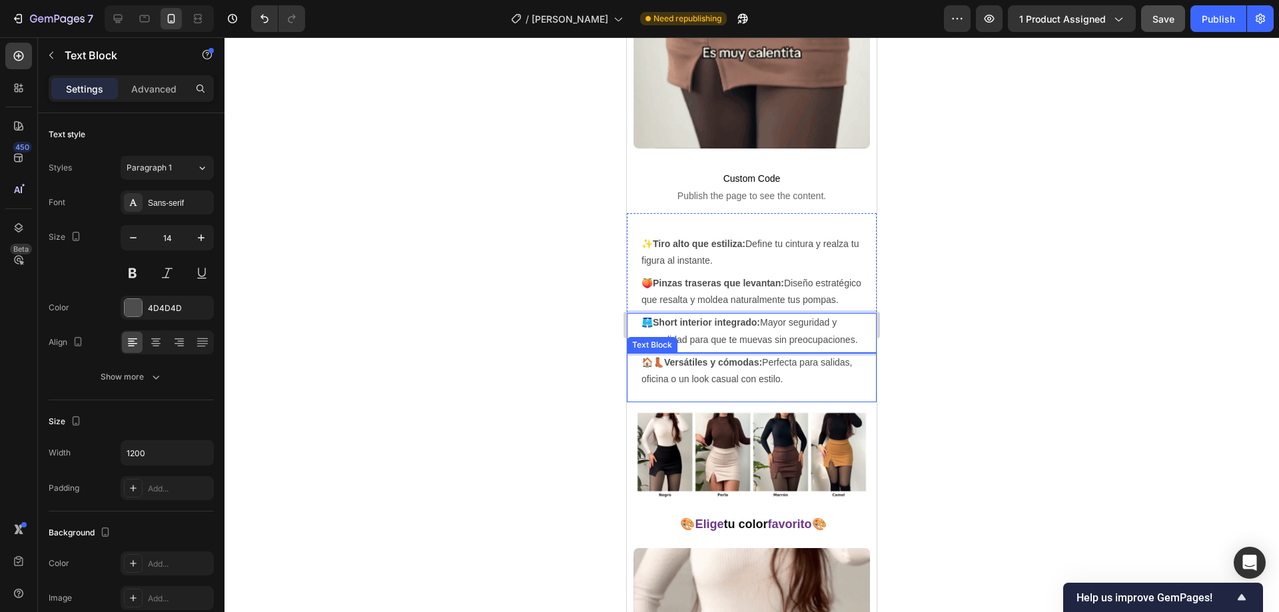
click at [668, 368] on strong "Versátiles y cómodas:" at bounding box center [713, 362] width 98 height 11
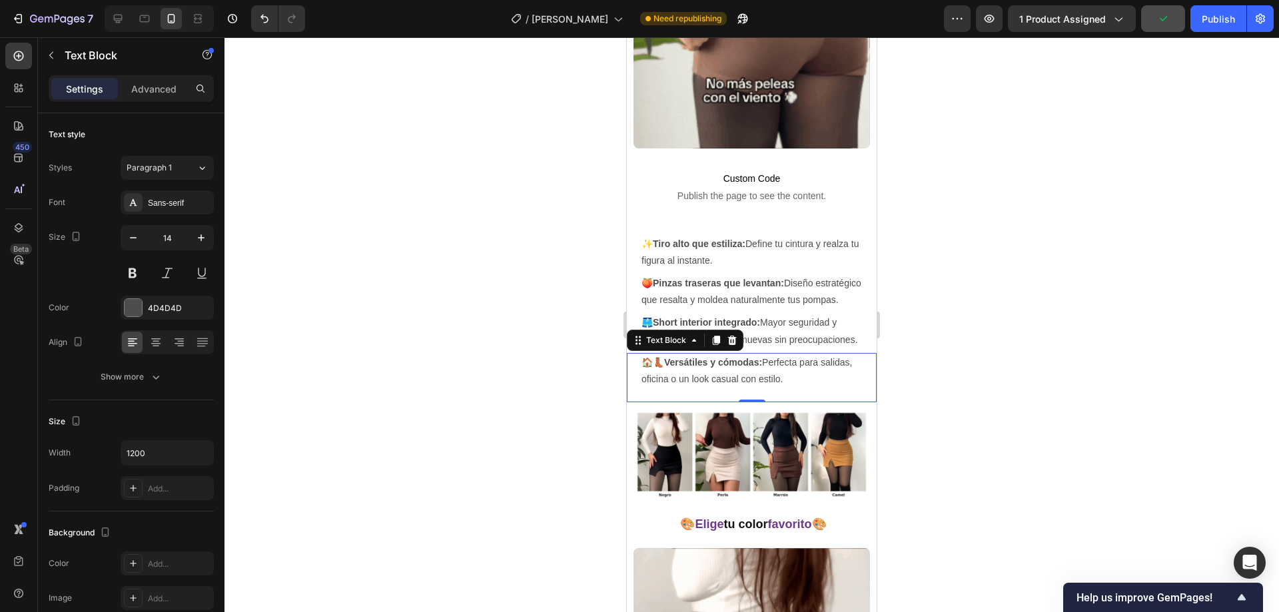
click at [758, 368] on strong "Versátiles y cómodas:" at bounding box center [713, 362] width 98 height 11
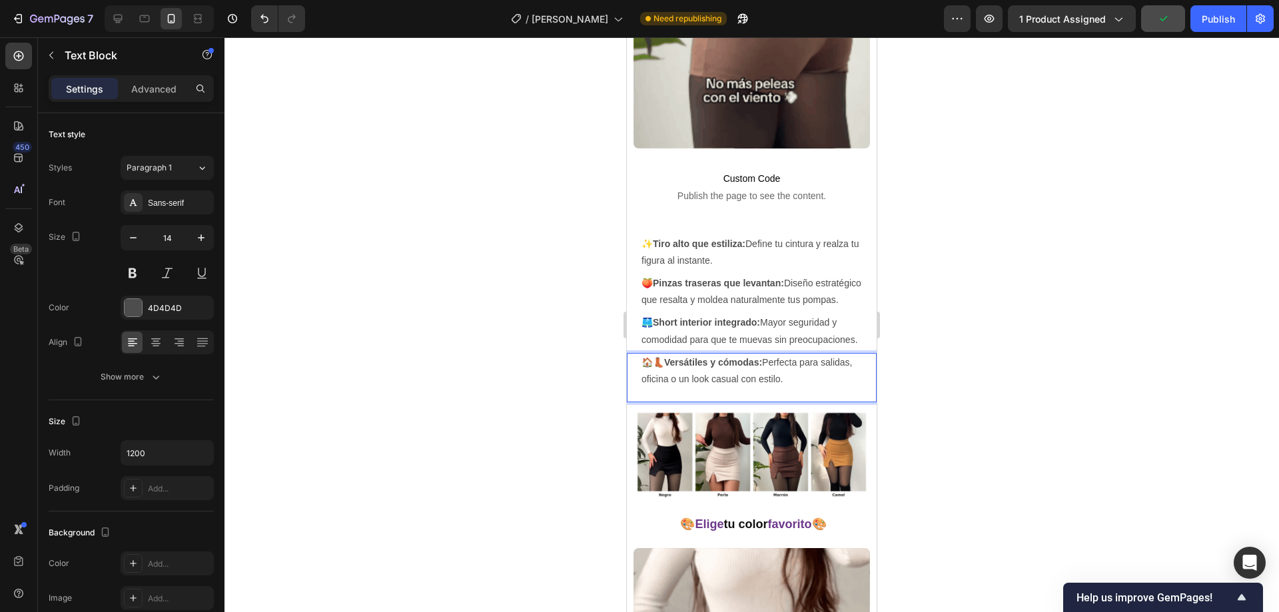
drag, startPoint x: 787, startPoint y: 380, endPoint x: 646, endPoint y: 367, distance: 141.1
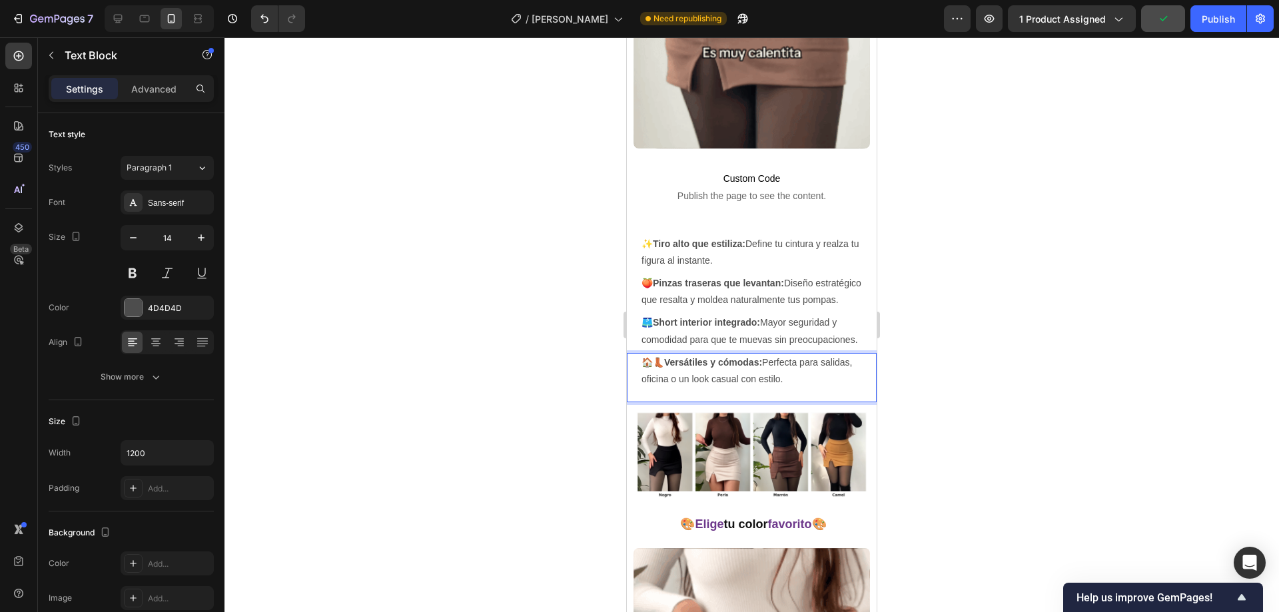
click at [646, 367] on p "🏠👢 Versátiles y cómodas: Perfecta para salidas, oficina o un look casual con es…" at bounding box center [759, 370] width 234 height 33
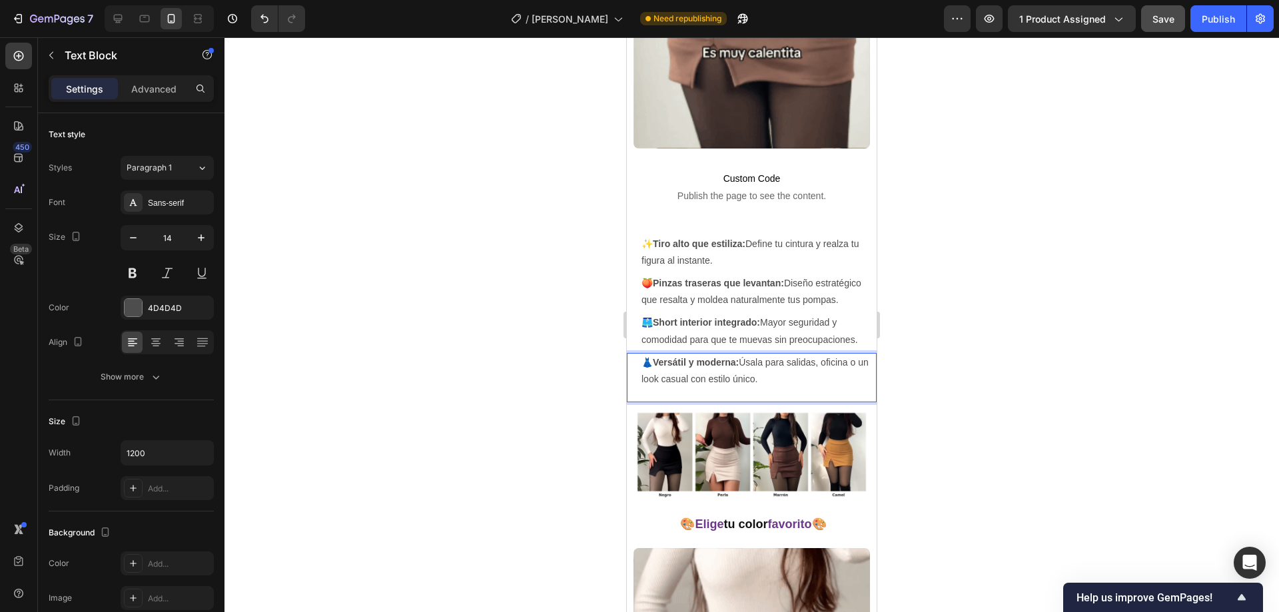
click at [421, 296] on div at bounding box center [752, 324] width 1055 height 575
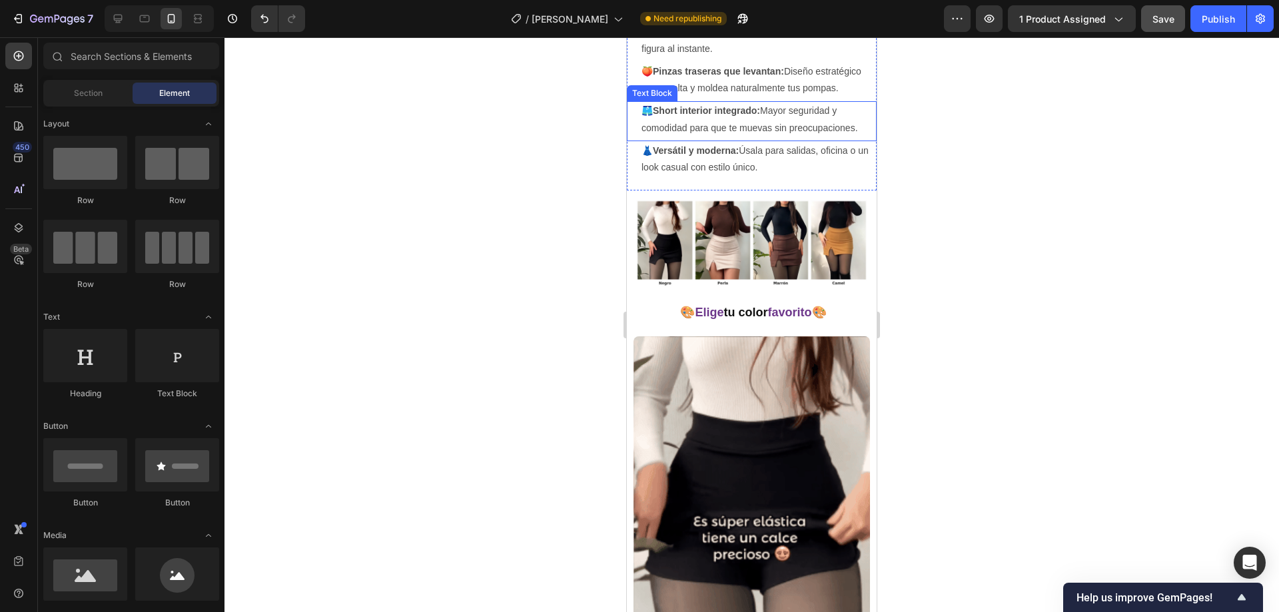
scroll to position [1466, 0]
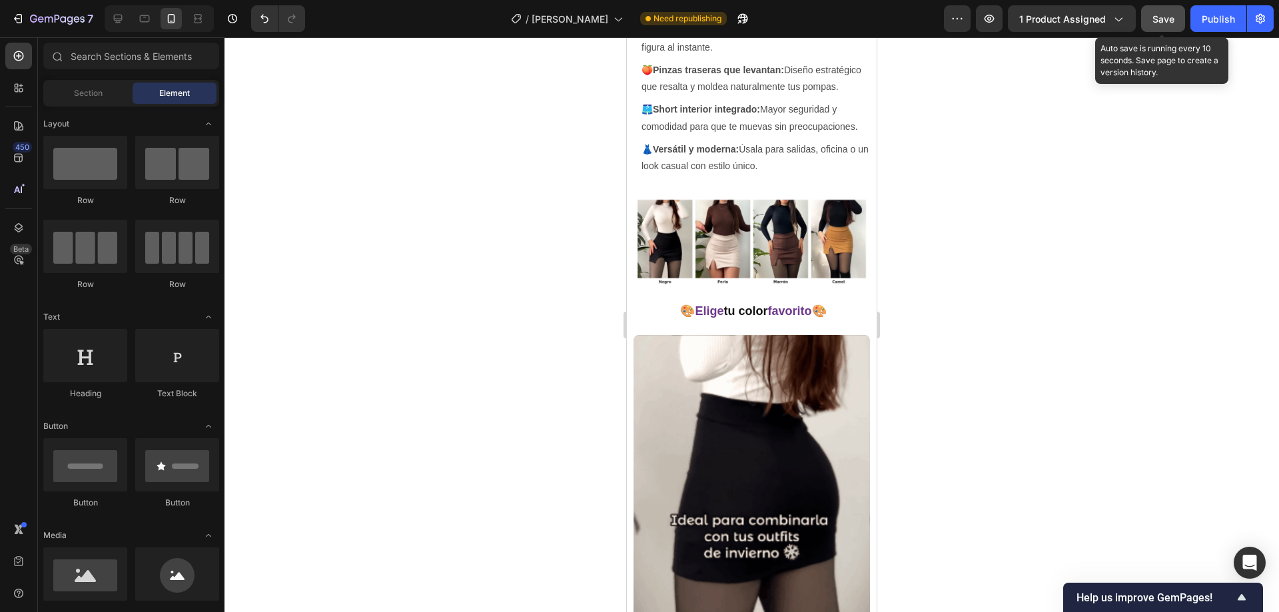
click at [1149, 18] on button "Save" at bounding box center [1163, 18] width 44 height 27
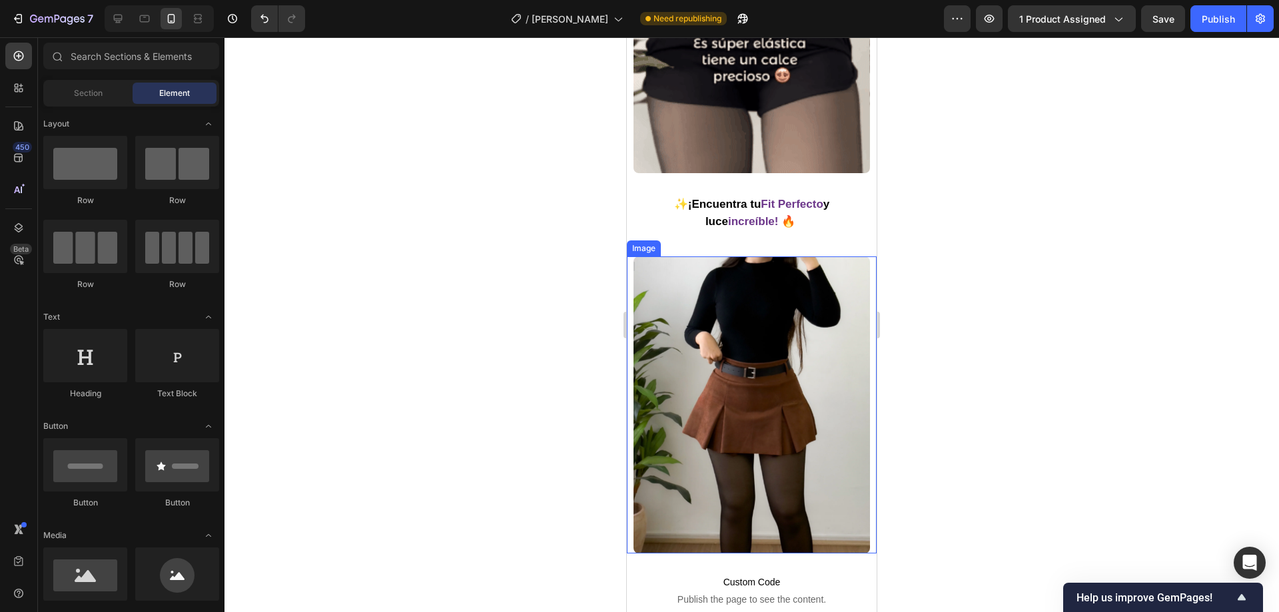
scroll to position [1936, 0]
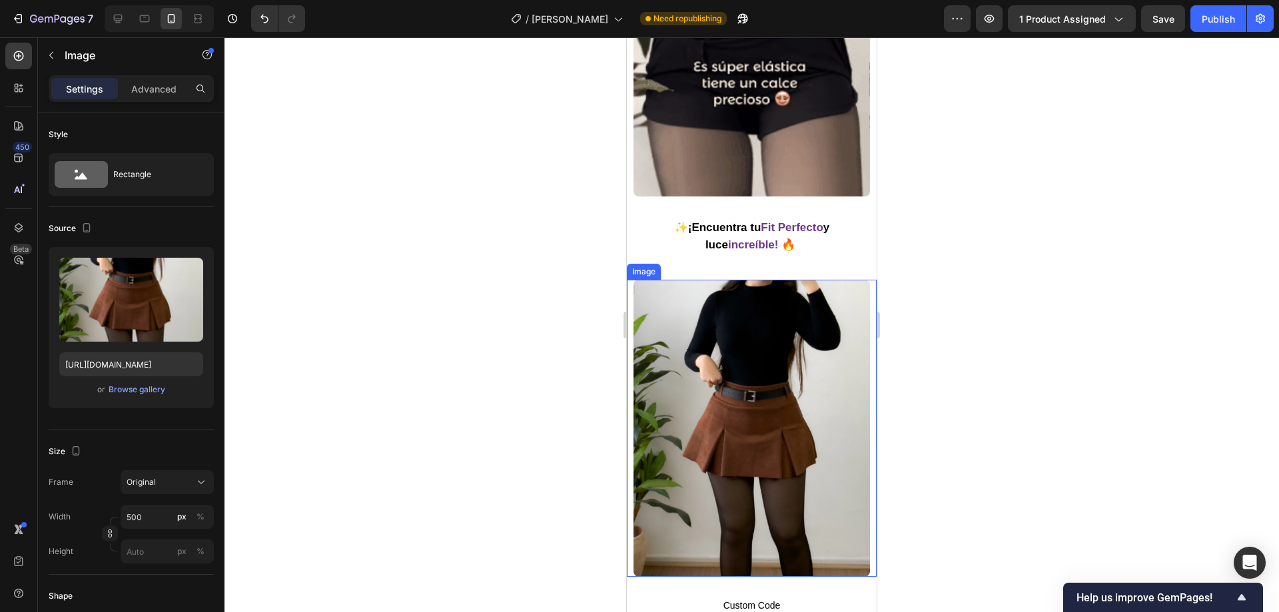
click at [702, 297] on img at bounding box center [752, 428] width 237 height 297
click at [1223, 15] on div "Publish" at bounding box center [1218, 19] width 33 height 14
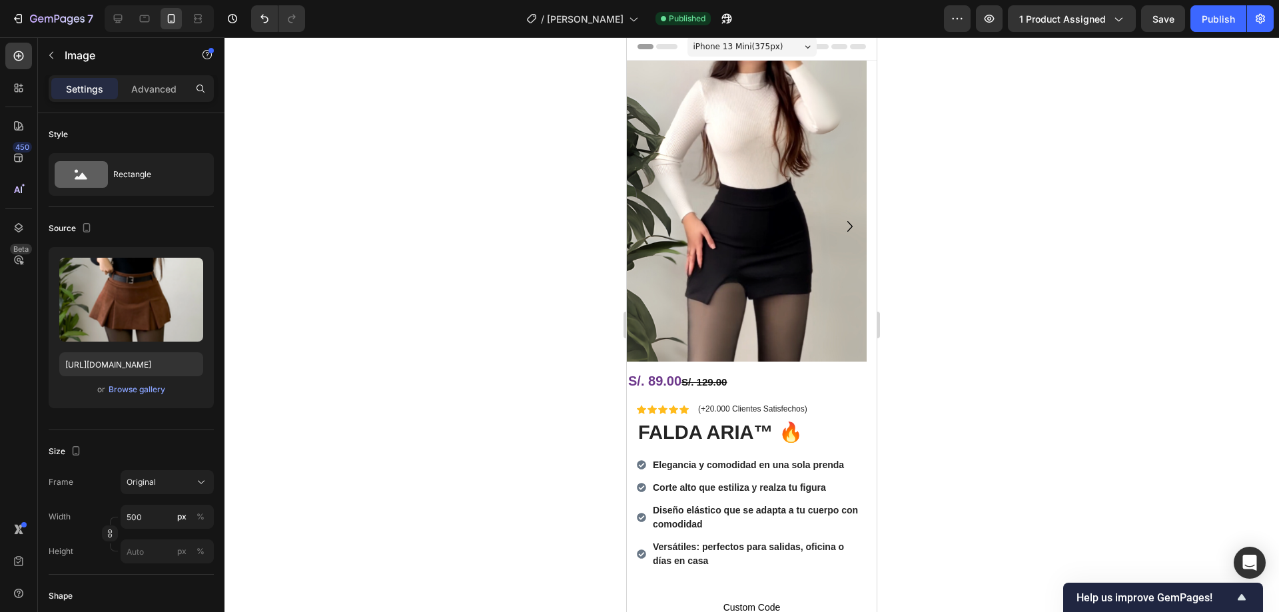
scroll to position [0, 0]
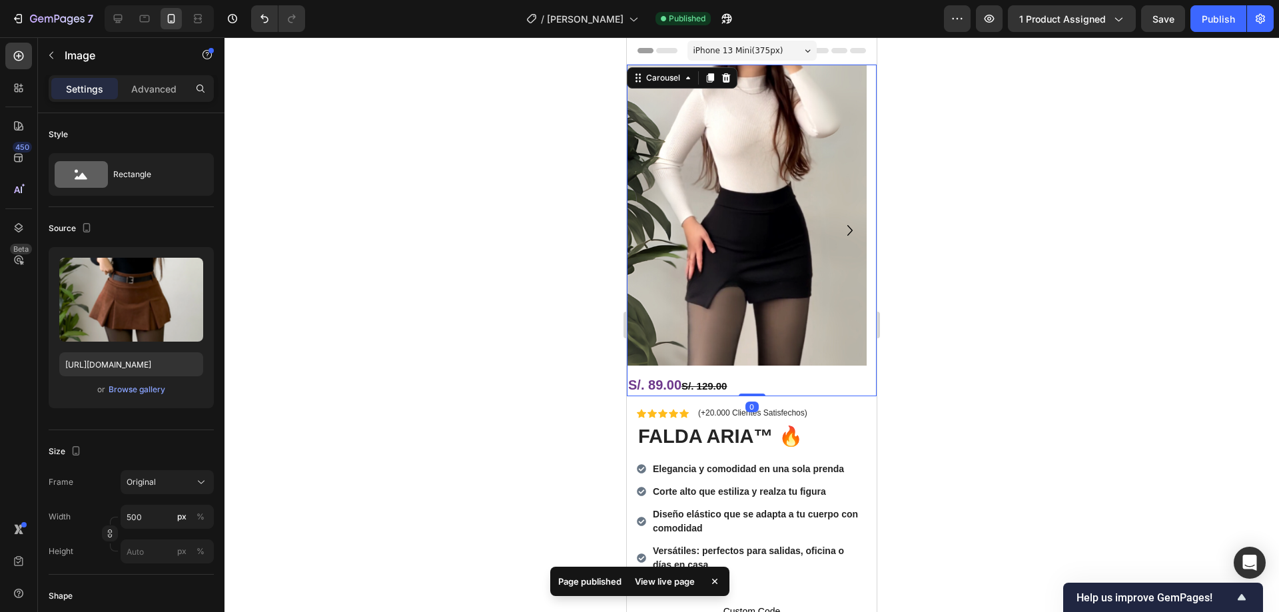
click at [845, 229] on icon "Carousel Next Arrow" at bounding box center [849, 230] width 21 height 21
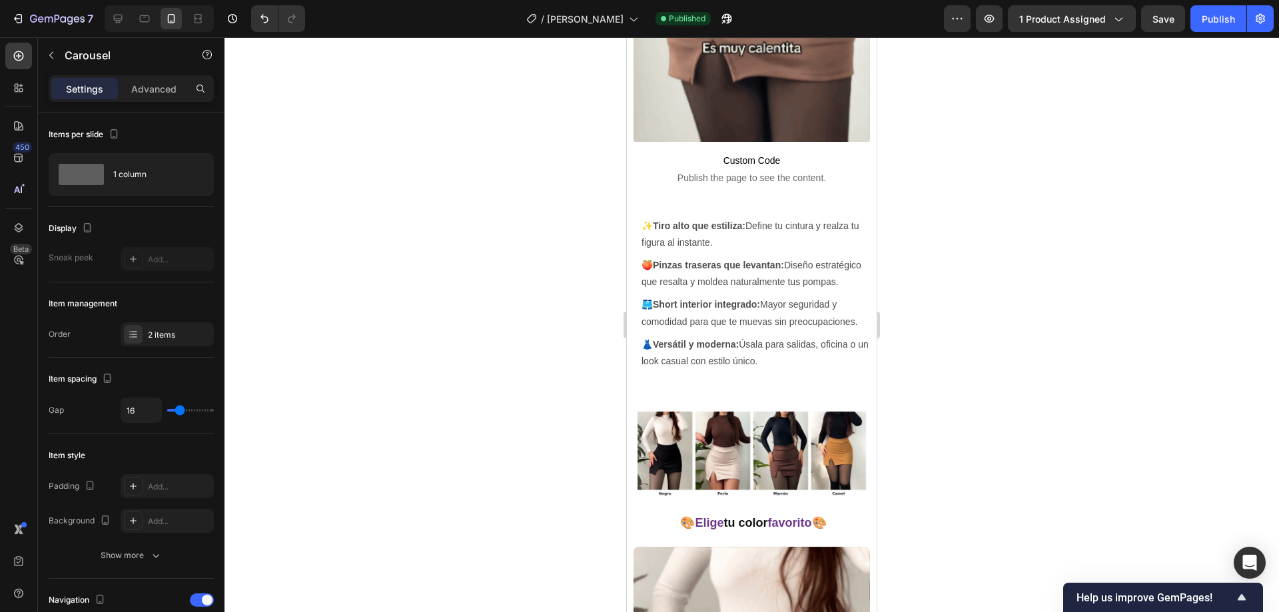
scroll to position [1270, 0]
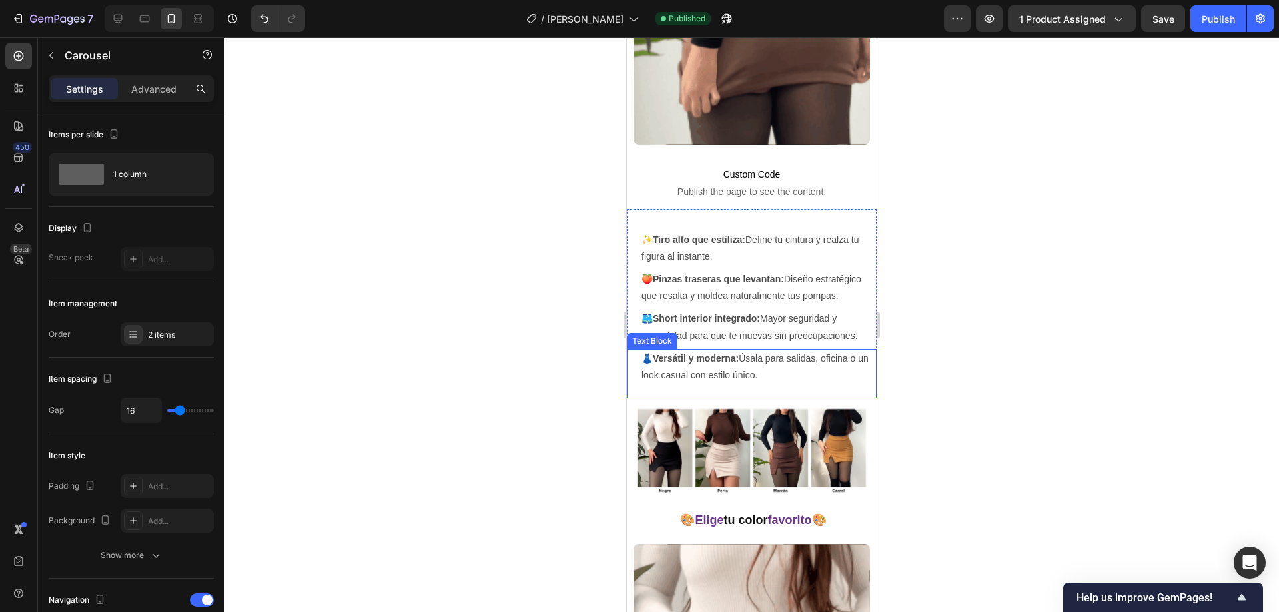
click at [699, 442] on img at bounding box center [752, 451] width 237 height 92
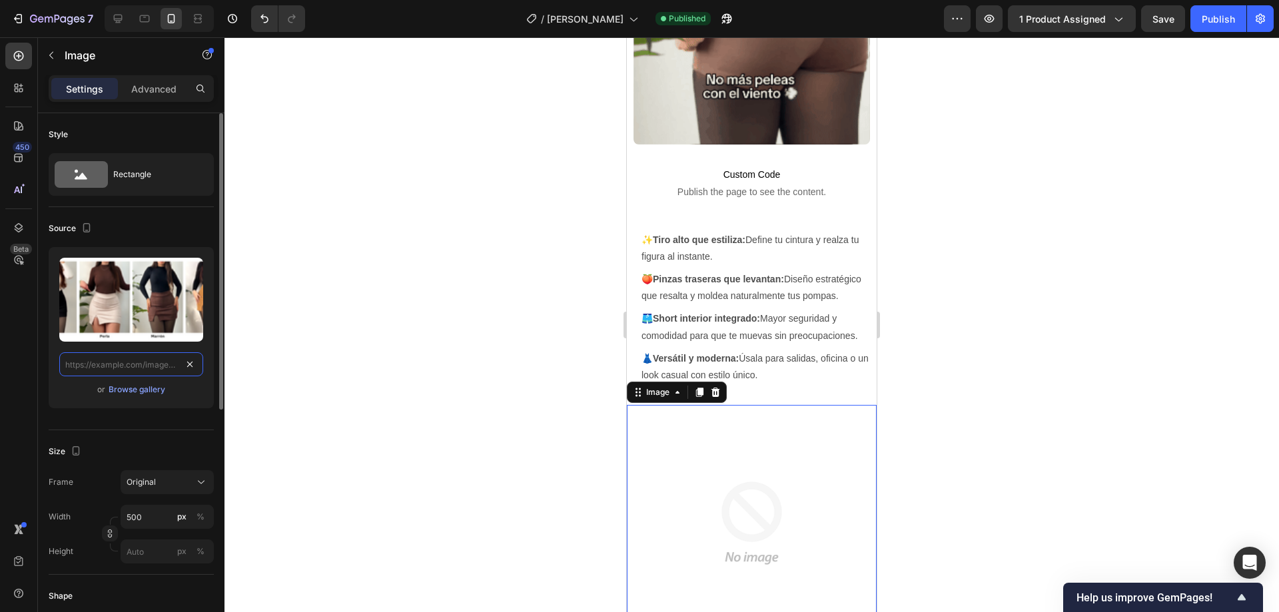
drag, startPoint x: 190, startPoint y: 368, endPoint x: 180, endPoint y: 357, distance: 14.6
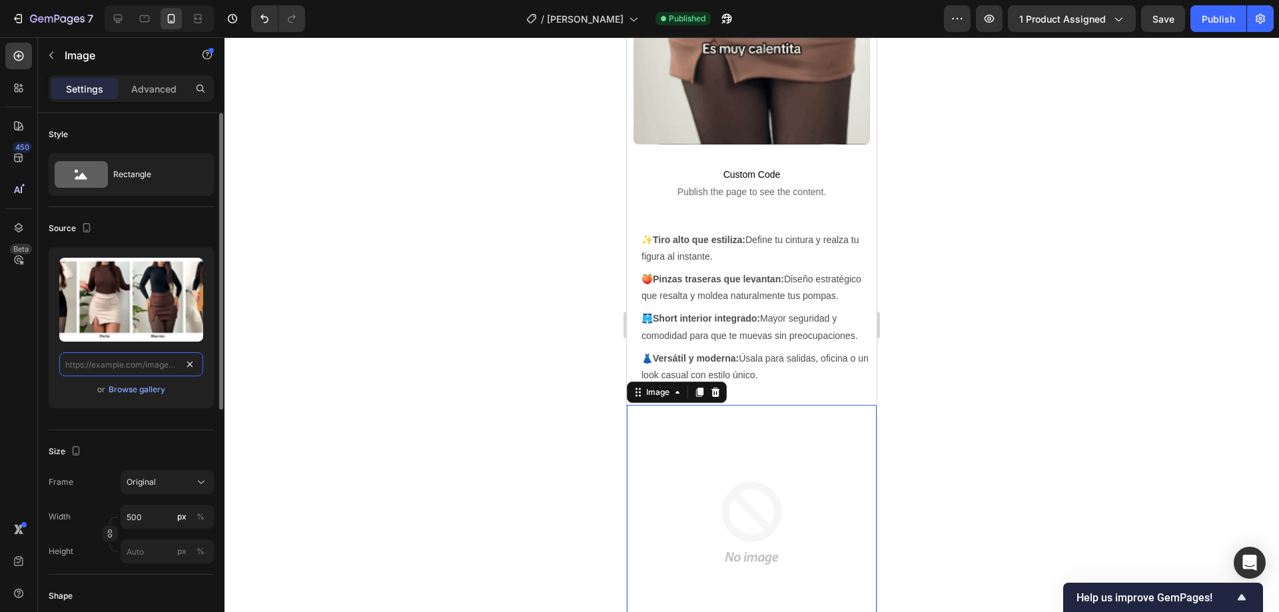
scroll to position [0, 0]
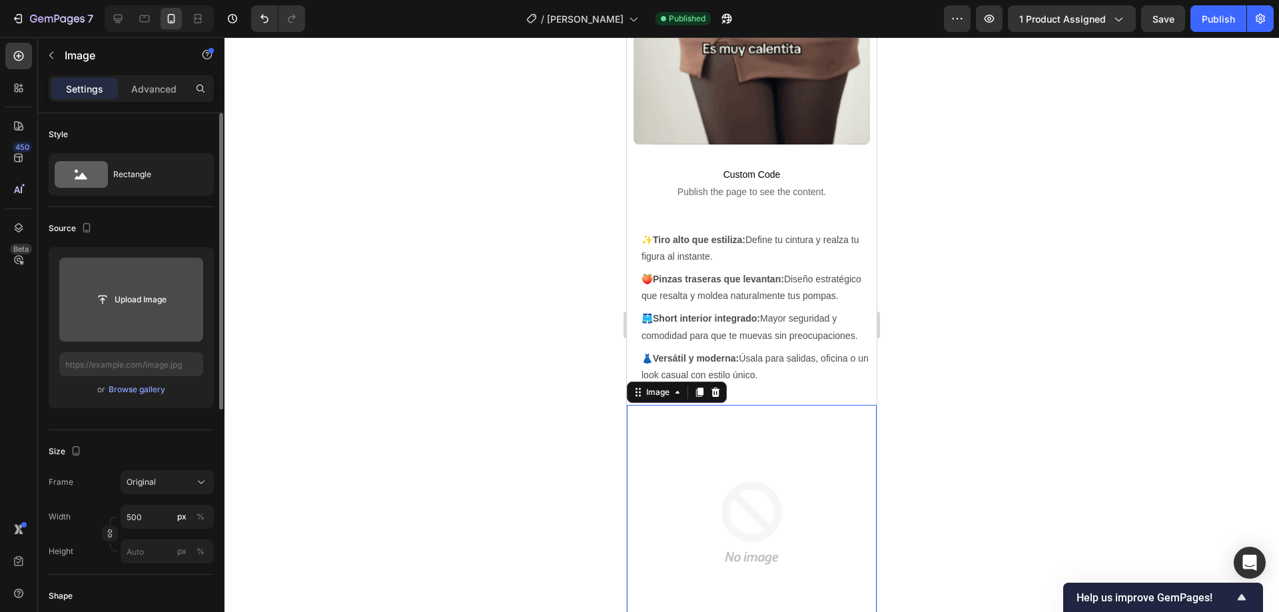
click at [126, 296] on input "file" at bounding box center [131, 299] width 92 height 23
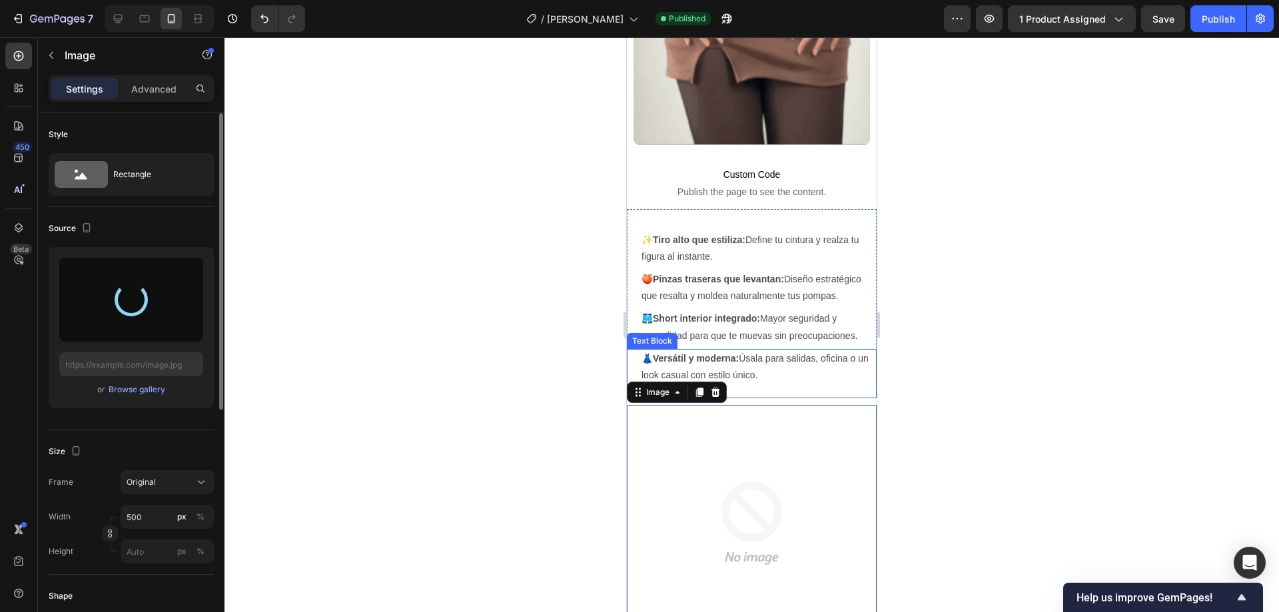
type input "[URL][DOMAIN_NAME]"
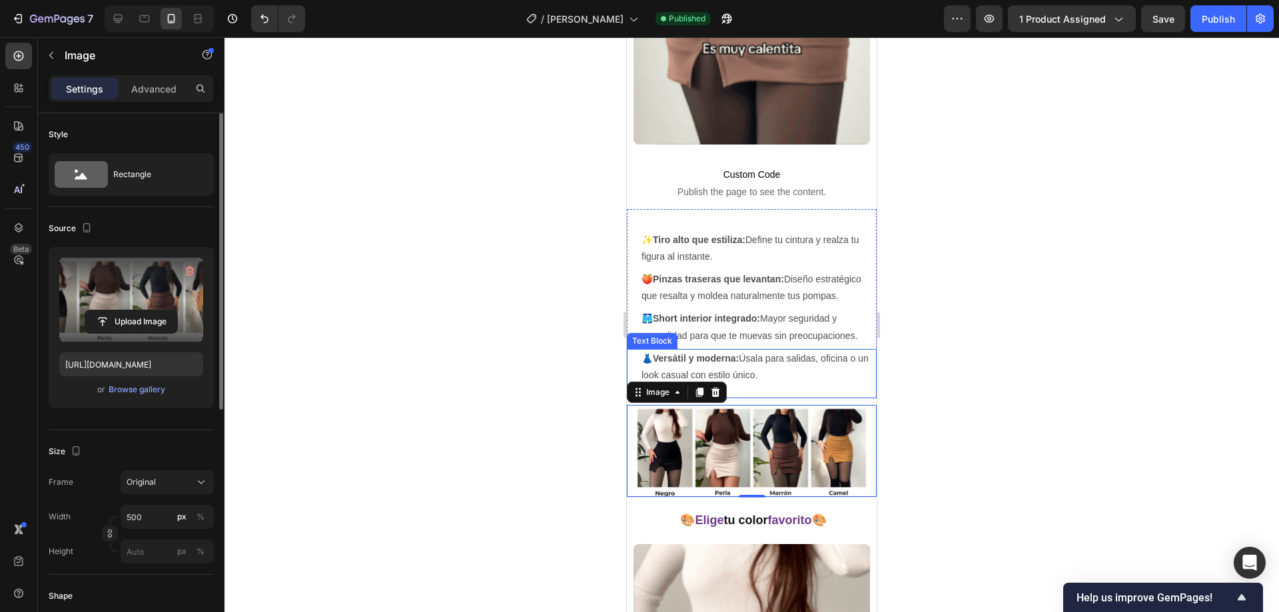
scroll to position [1336, 0]
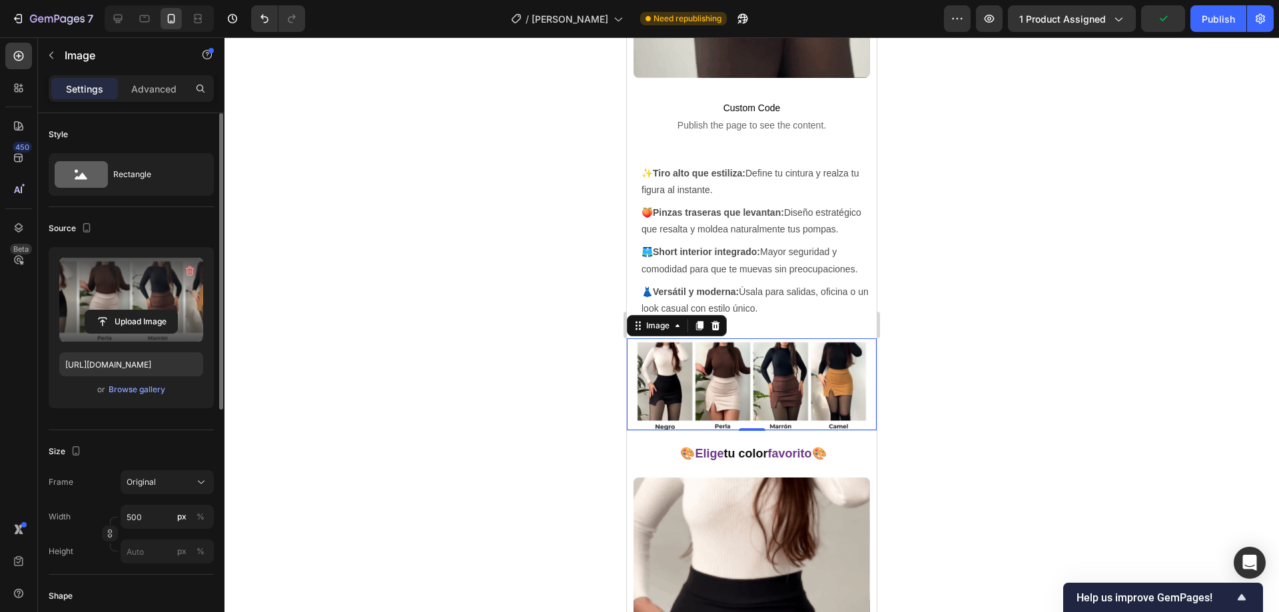
click at [498, 316] on div at bounding box center [752, 324] width 1055 height 575
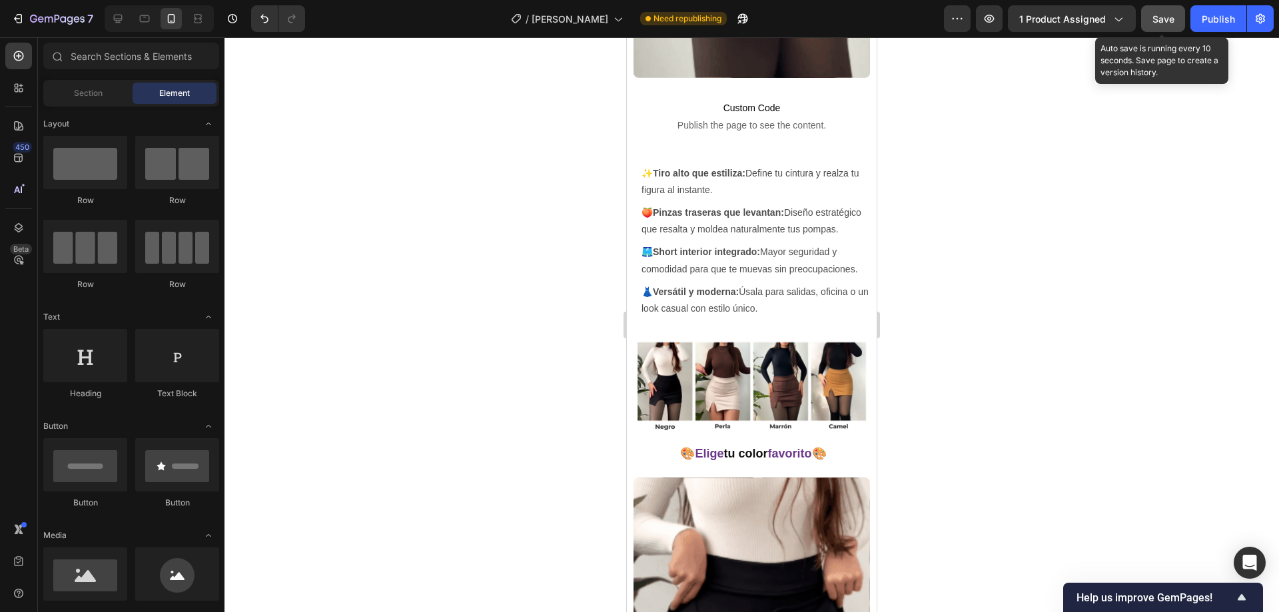
click at [1177, 23] on button "Save" at bounding box center [1163, 18] width 44 height 27
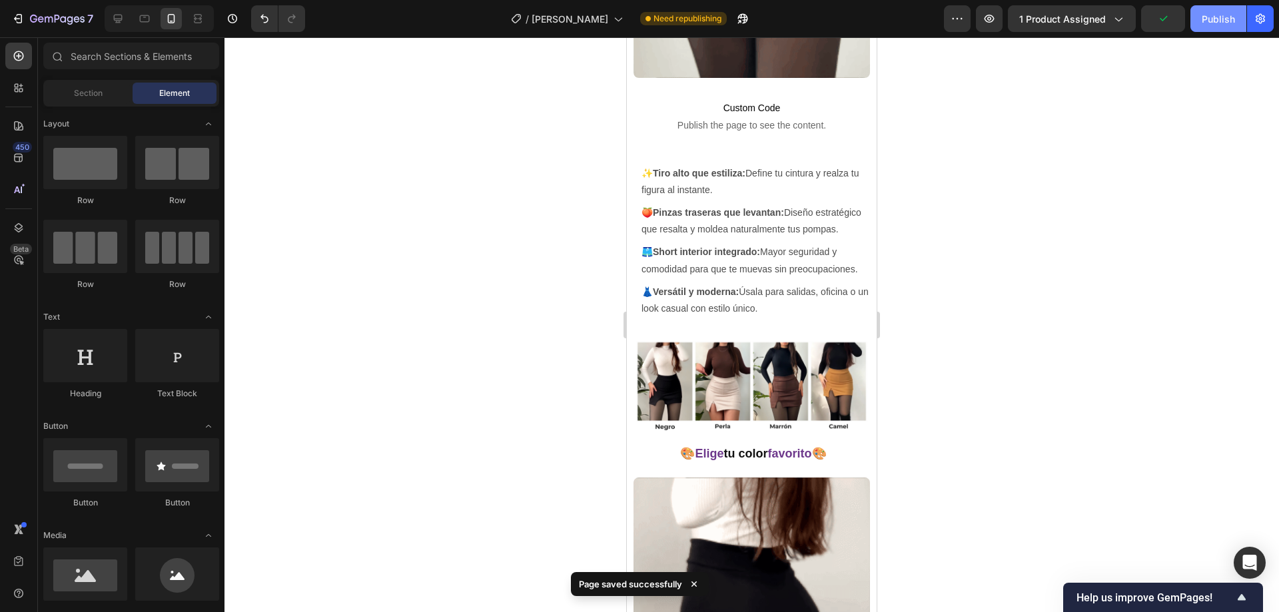
click at [1213, 24] on div "Publish" at bounding box center [1218, 19] width 33 height 14
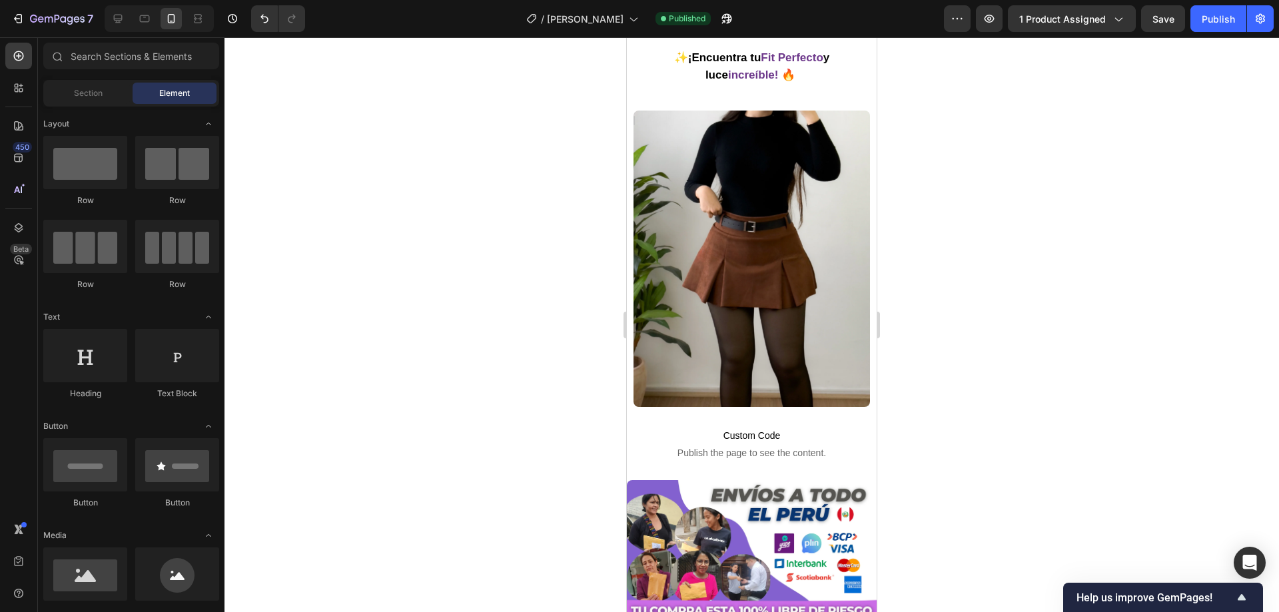
scroll to position [2003, 0]
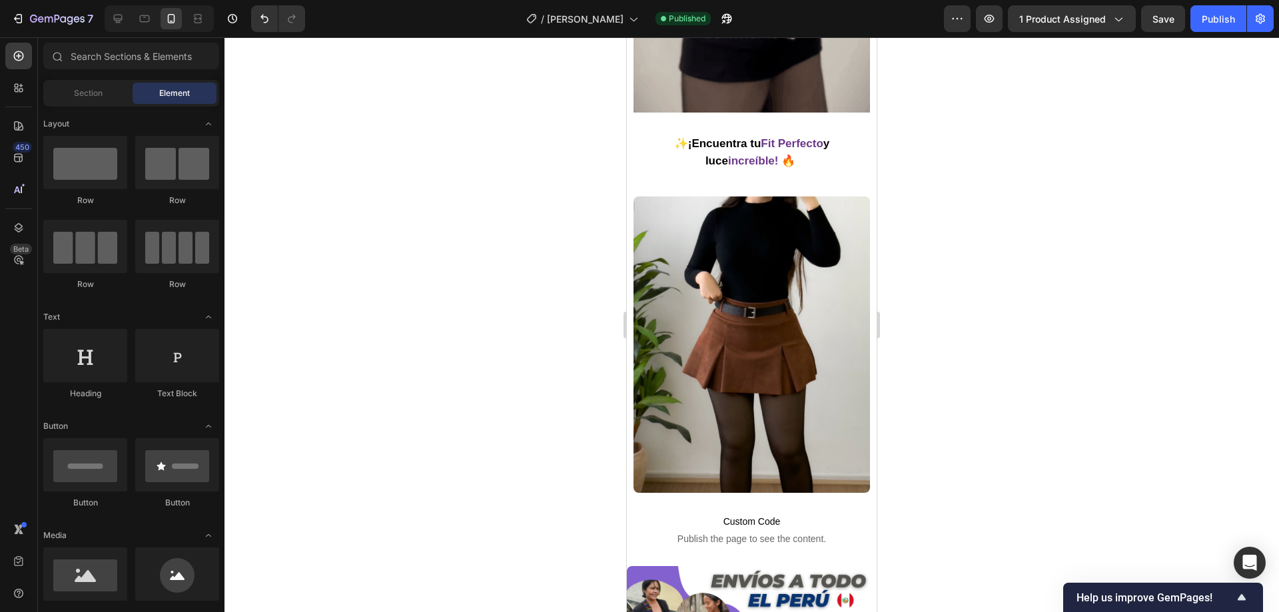
click at [691, 230] on img at bounding box center [752, 345] width 237 height 297
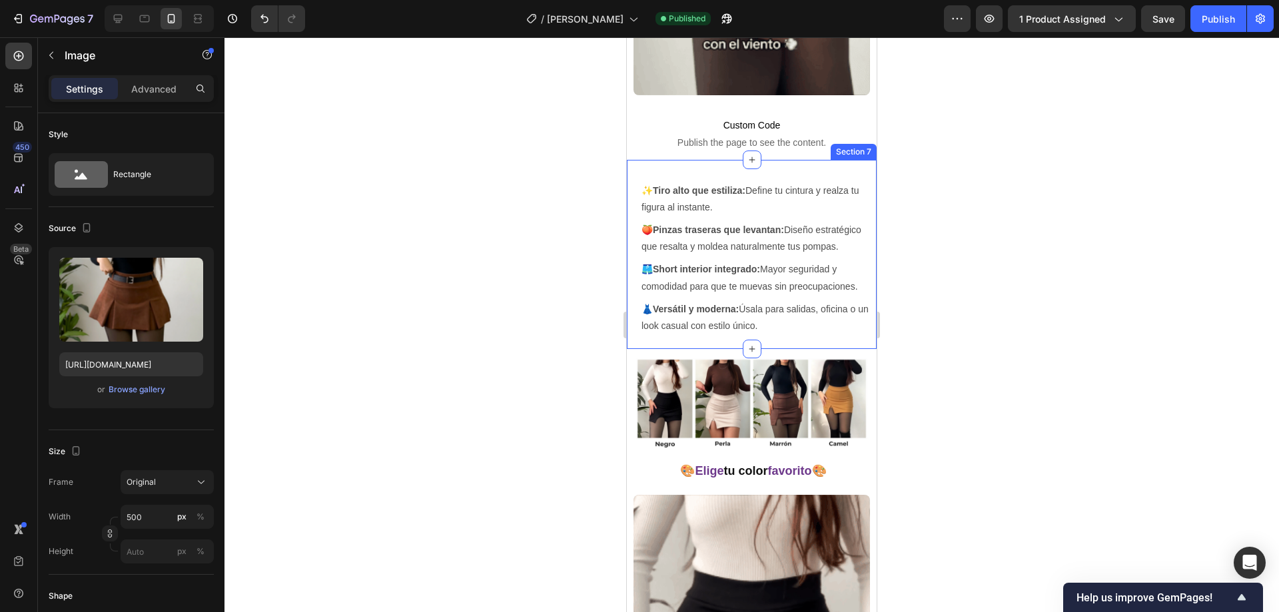
scroll to position [1403, 0]
